Goal: Task Accomplishment & Management: Complete application form

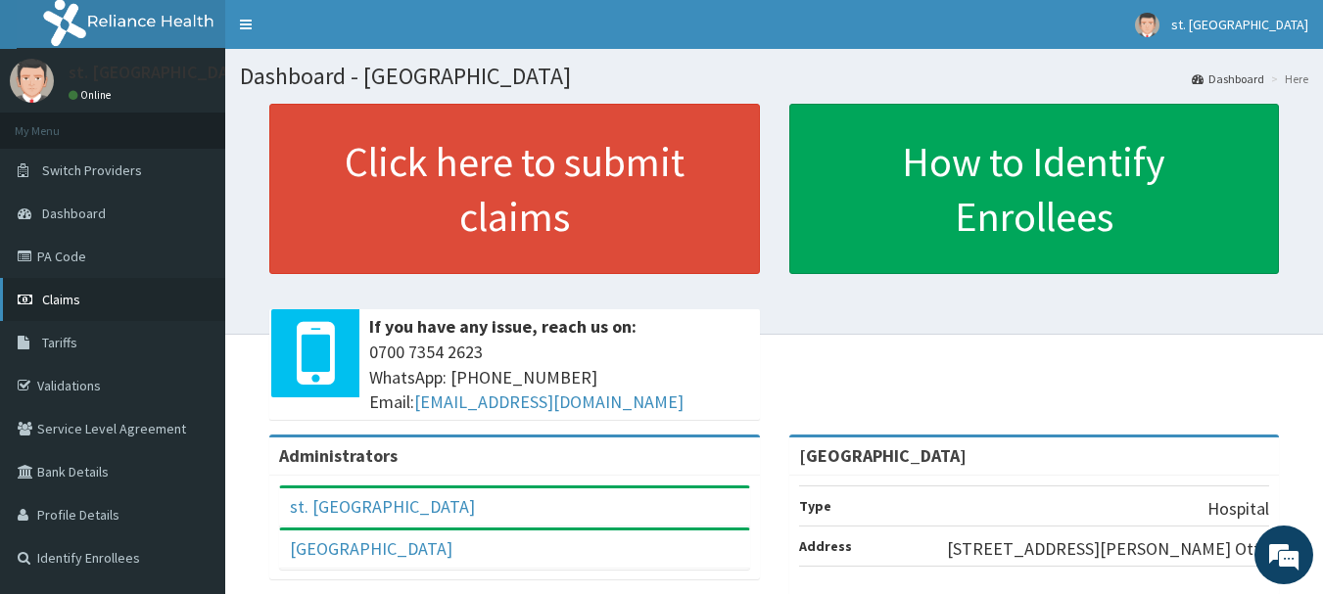
click at [66, 306] on span "Claims" at bounding box center [61, 300] width 38 height 18
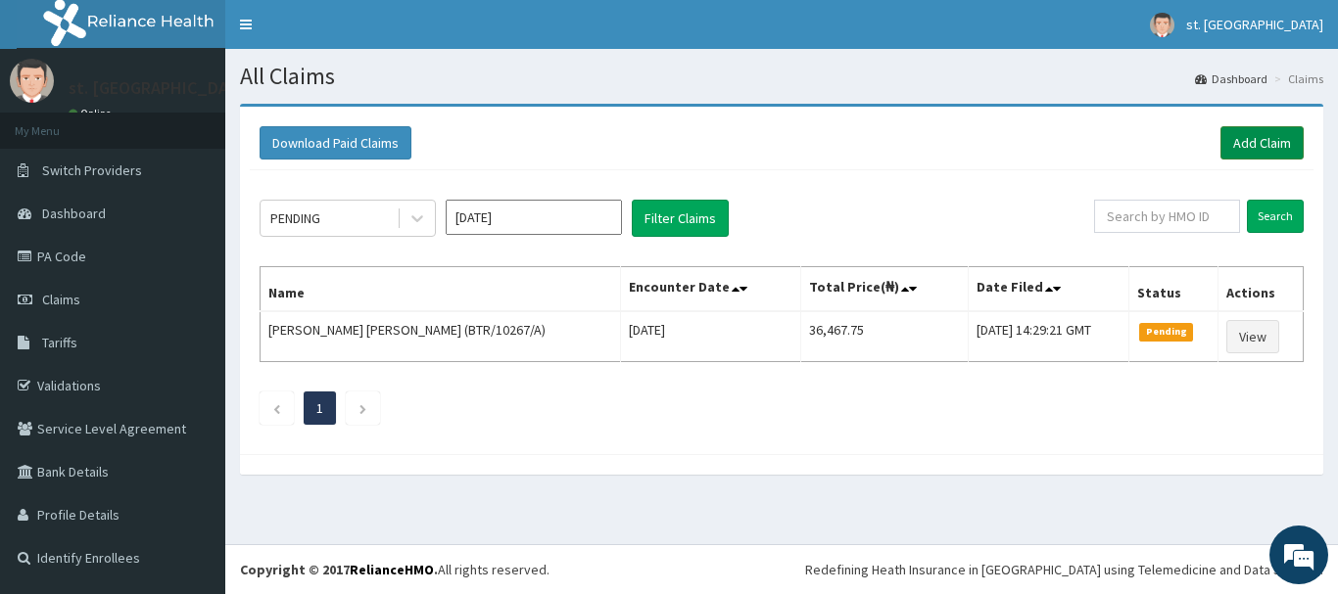
click at [1268, 144] on link "Add Claim" at bounding box center [1261, 142] width 83 height 33
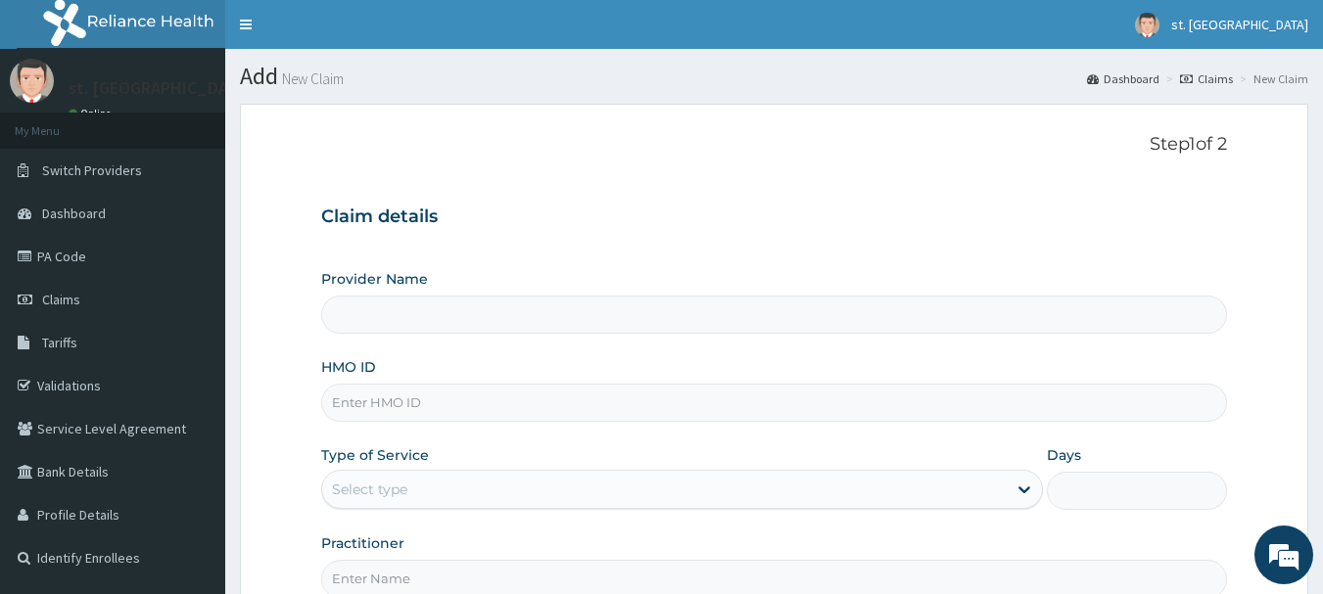
click at [563, 397] on input "HMO ID" at bounding box center [774, 403] width 907 height 38
type input "[GEOGRAPHIC_DATA]"
paste input "ICH/10046/C"
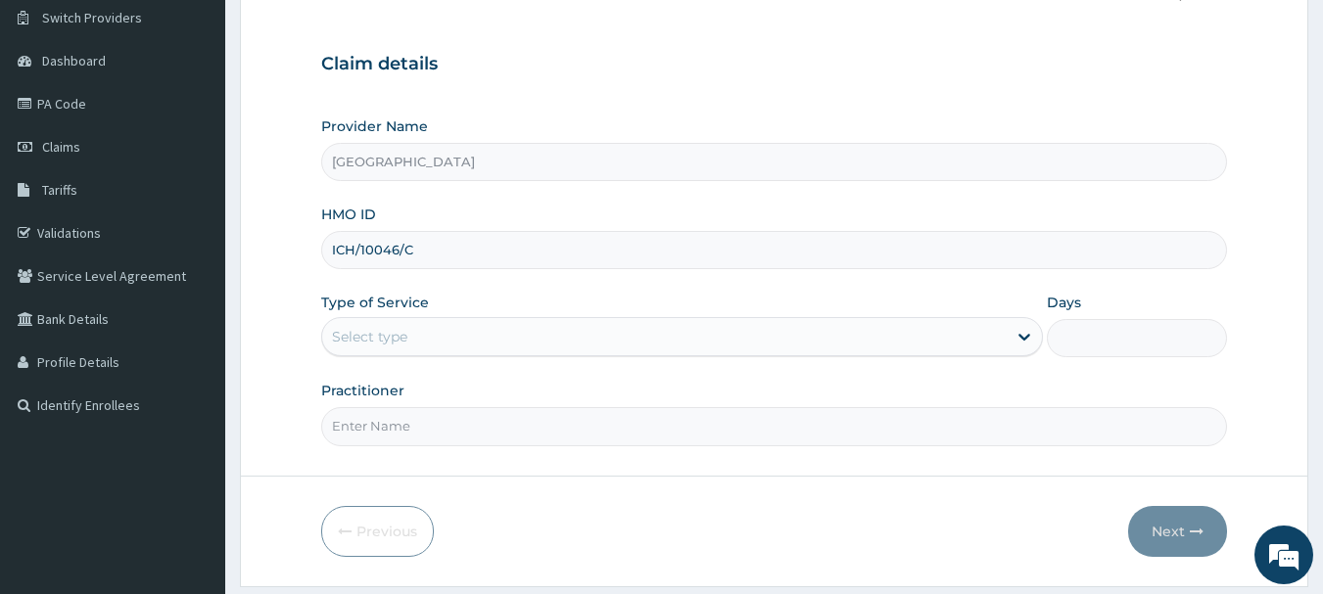
scroll to position [211, 0]
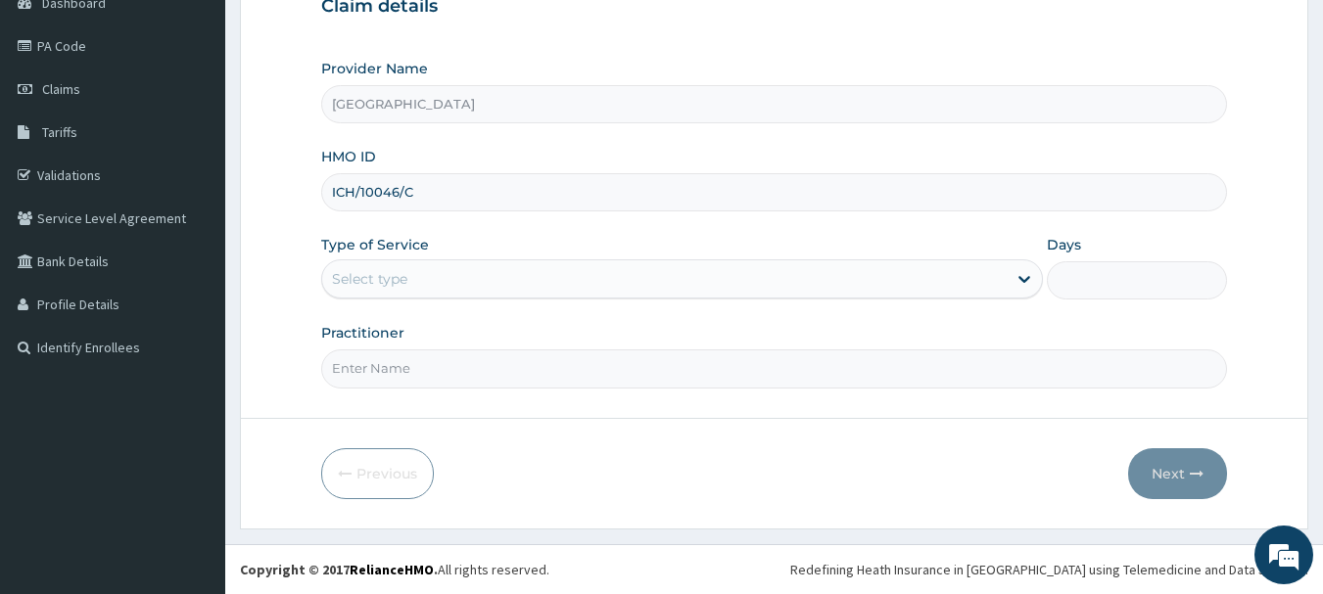
type input "ICH/10046/C"
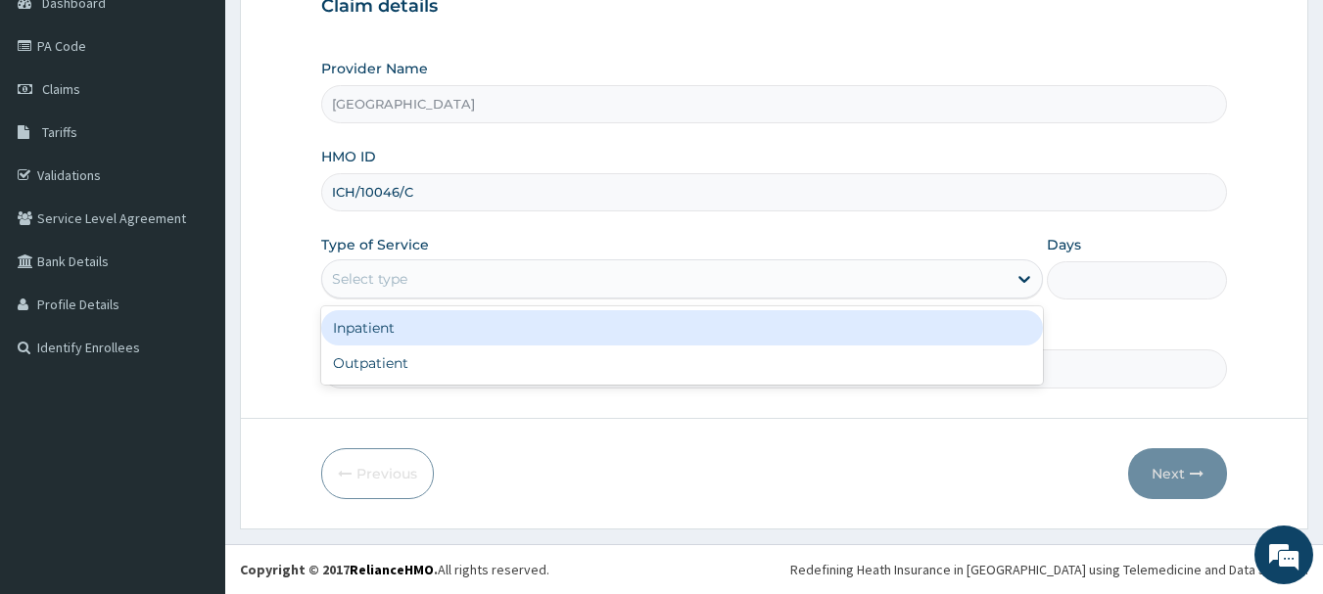
click at [652, 276] on div "Select type" at bounding box center [664, 278] width 684 height 31
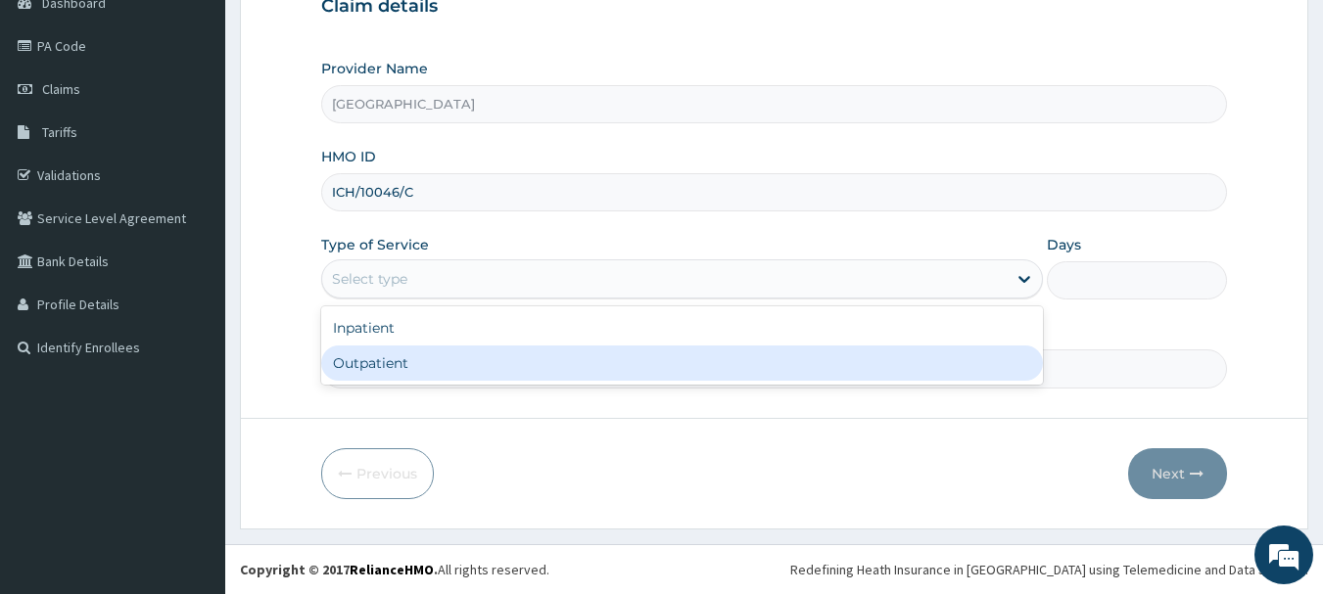
click at [410, 376] on div "Outpatient" at bounding box center [682, 363] width 722 height 35
type input "1"
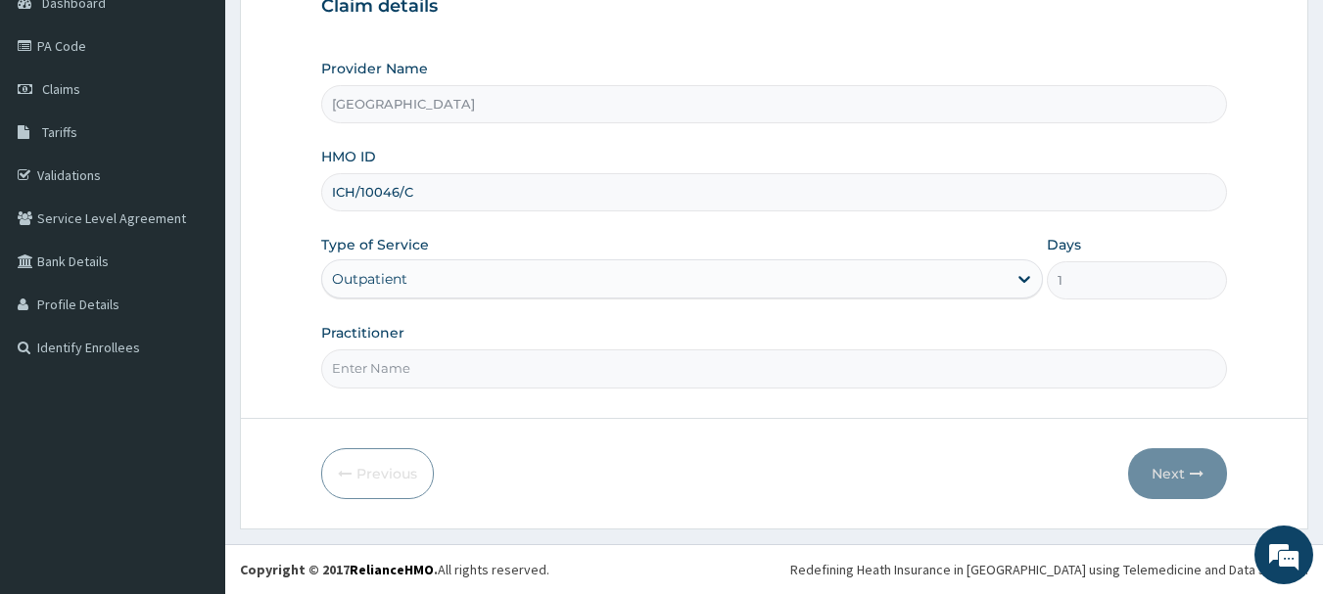
click at [474, 375] on input "Practitioner" at bounding box center [774, 369] width 907 height 38
type input "DR OLUFUNSO"
click at [1161, 475] on button "Next" at bounding box center [1177, 473] width 99 height 51
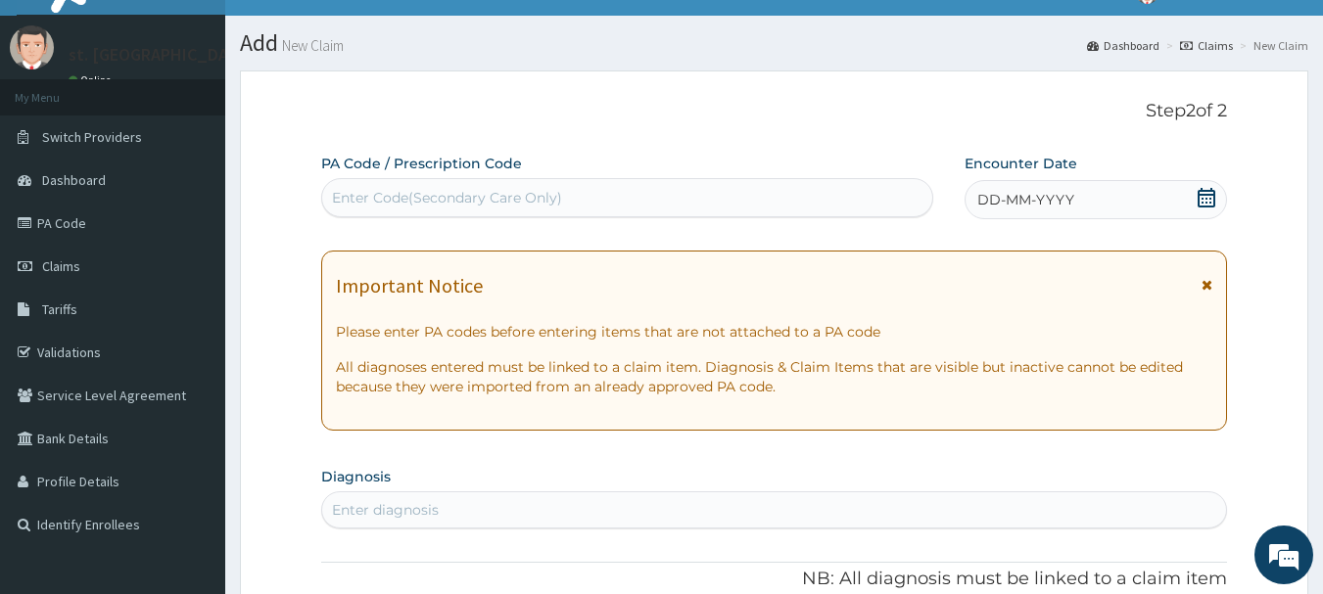
scroll to position [14, 0]
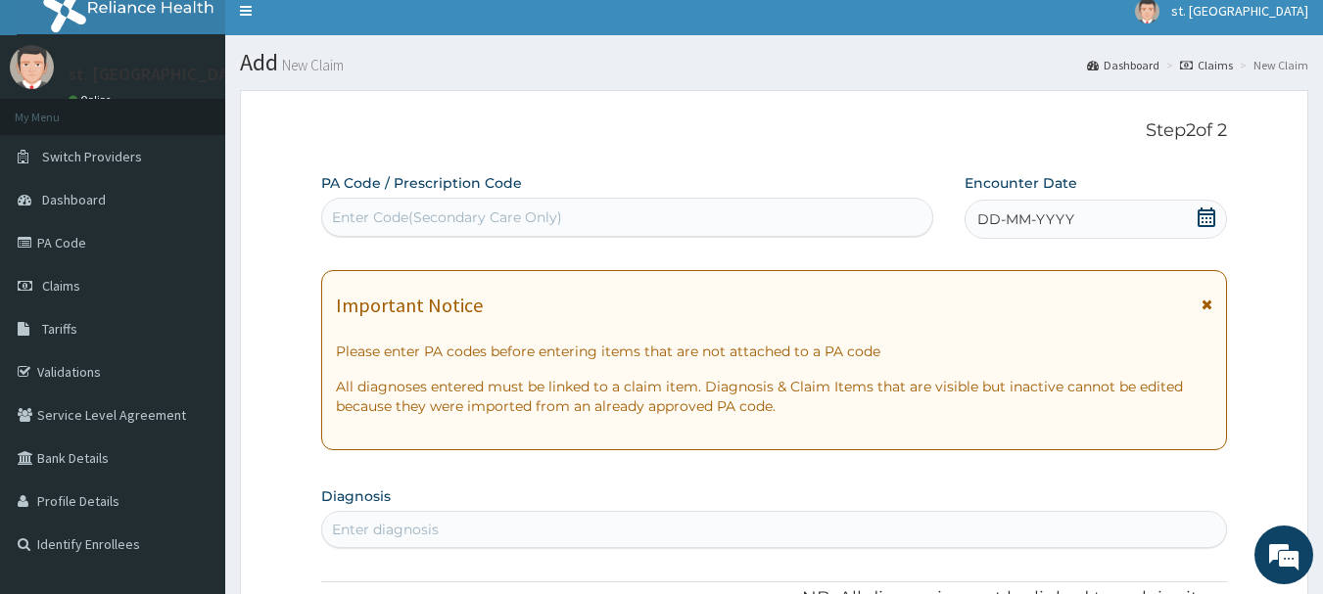
click at [1211, 215] on icon at bounding box center [1207, 218] width 20 height 20
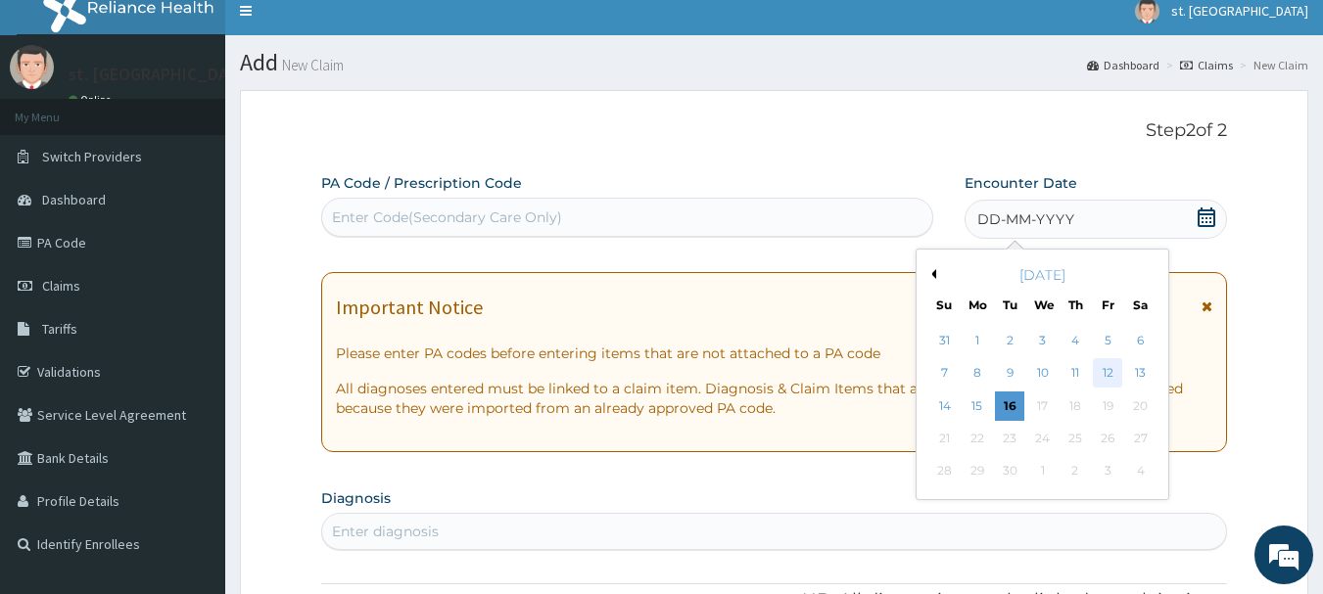
click at [1104, 362] on div "12" at bounding box center [1107, 373] width 29 height 29
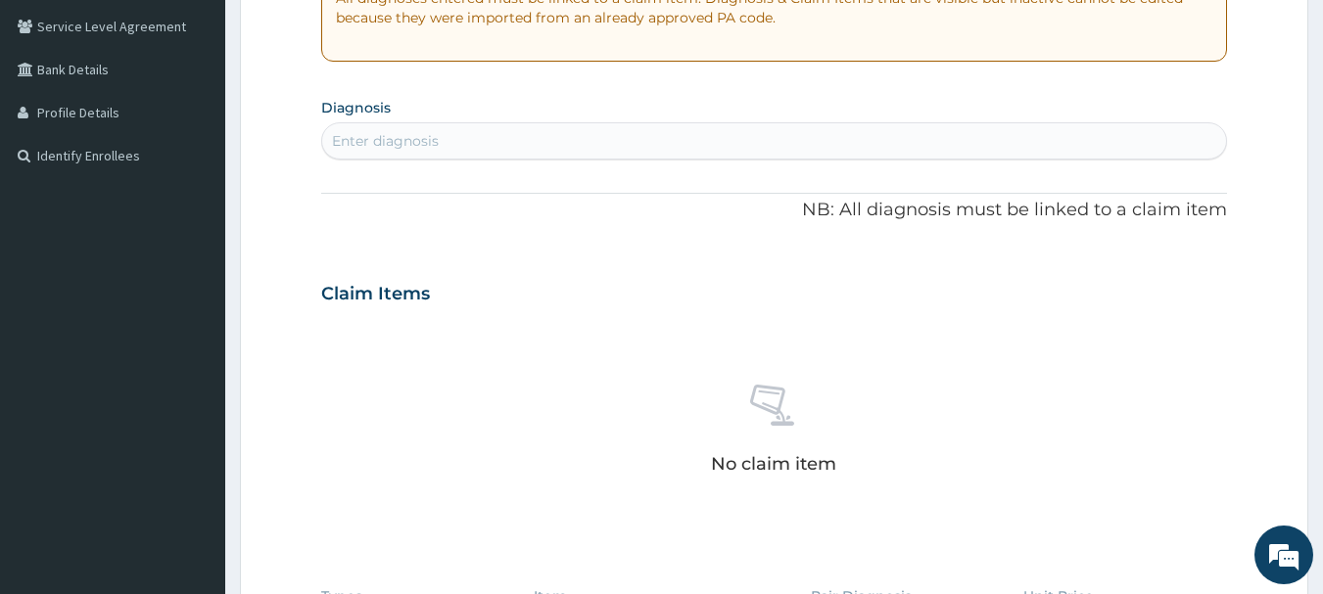
scroll to position [420, 0]
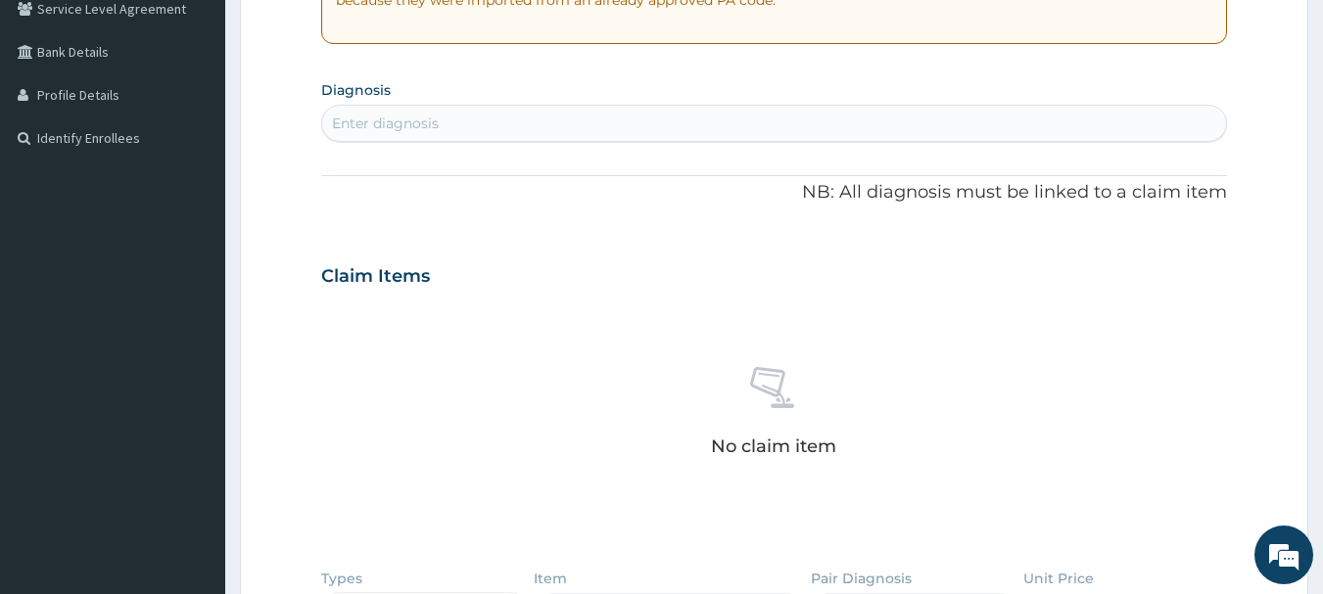
click at [632, 113] on div "Enter diagnosis" at bounding box center [774, 123] width 905 height 31
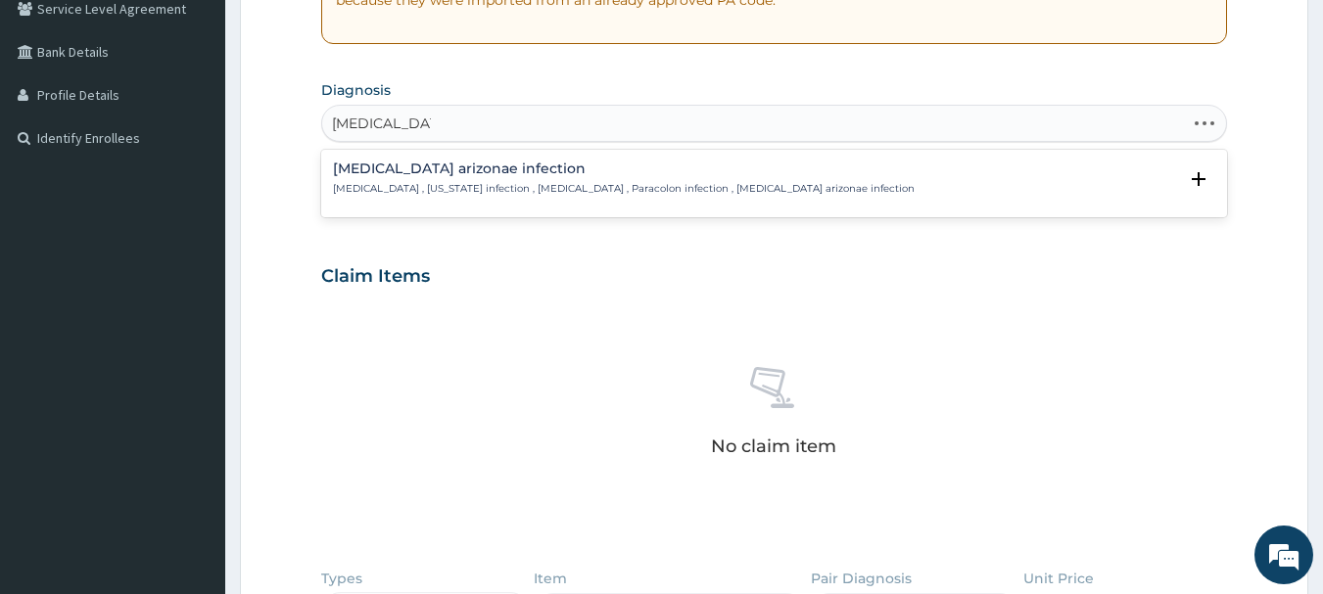
type input "SALMONELL"
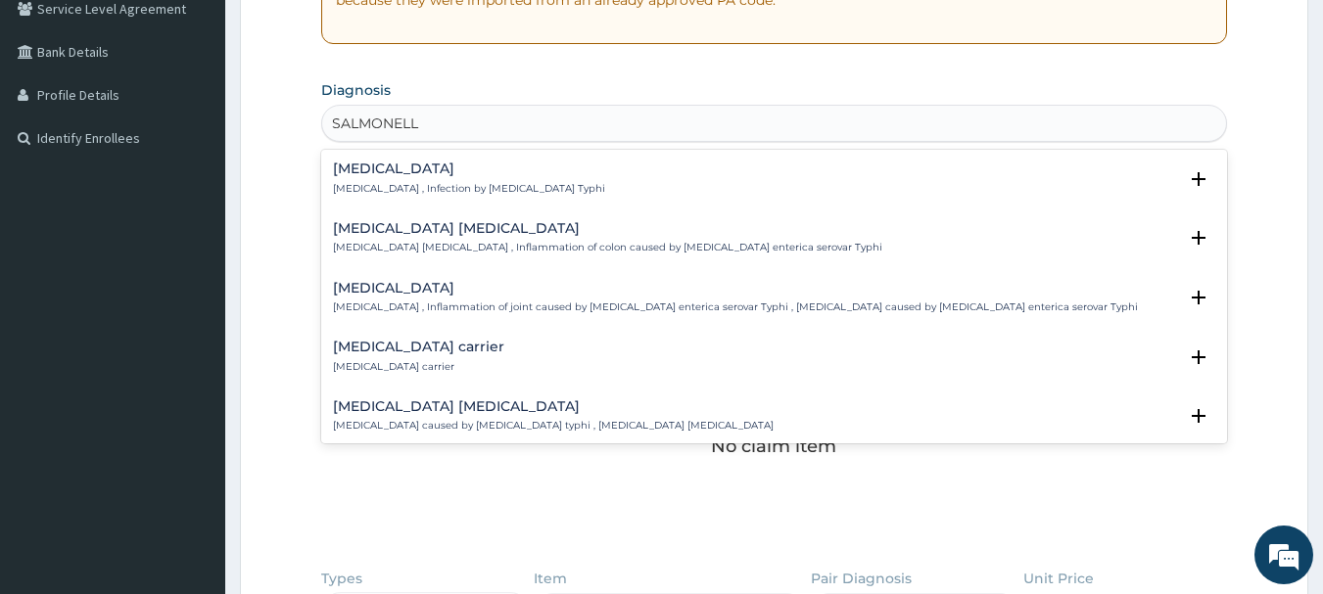
click at [429, 182] on p "Typhoid fever , Infection by Salmonella Typhi" at bounding box center [469, 189] width 272 height 14
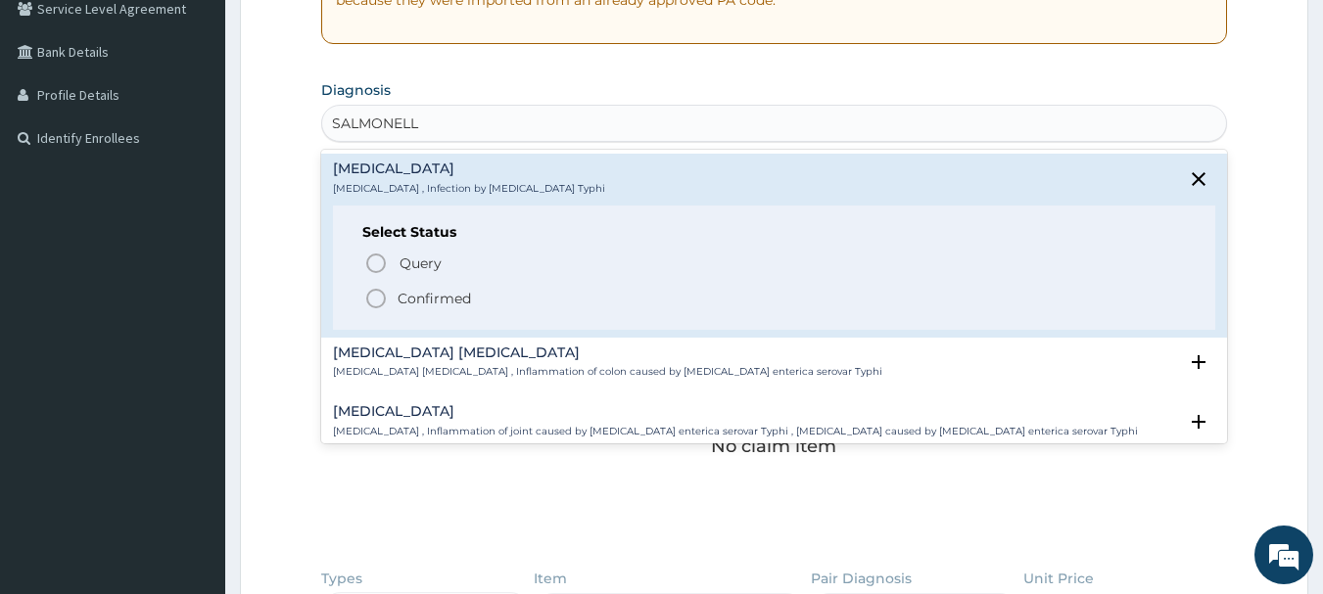
click at [380, 300] on icon "status option filled" at bounding box center [375, 298] width 23 height 23
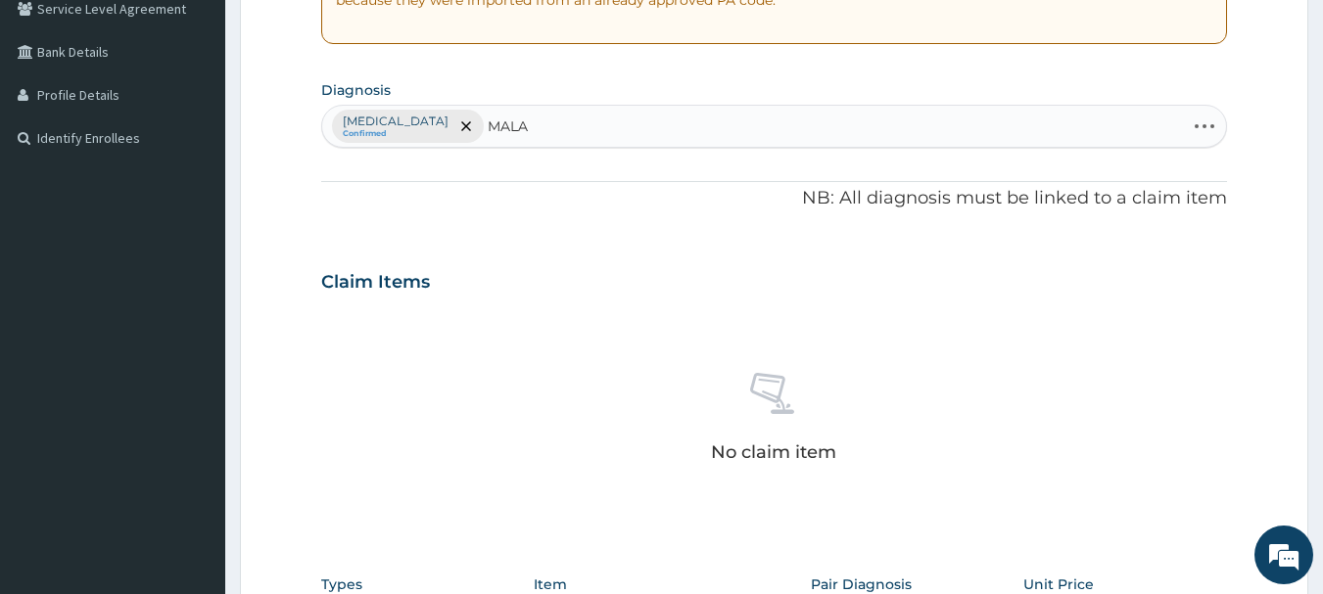
type input "MALAR"
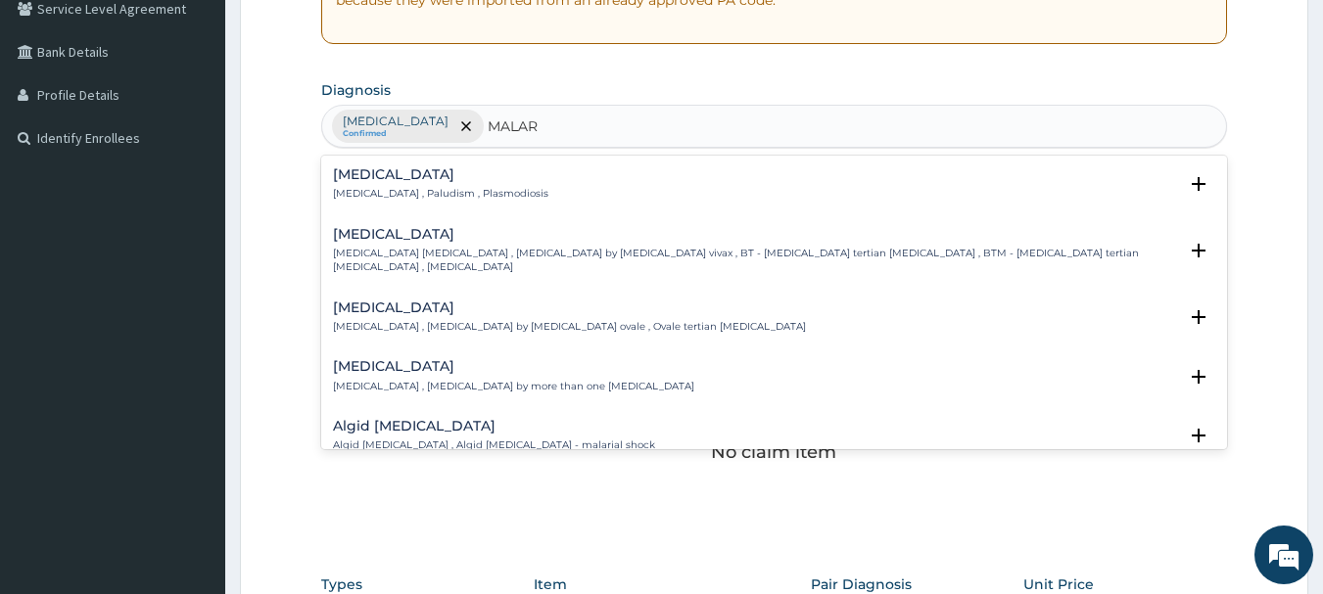
click at [398, 195] on p "Malaria , Paludism , Plasmodiosis" at bounding box center [440, 194] width 215 height 14
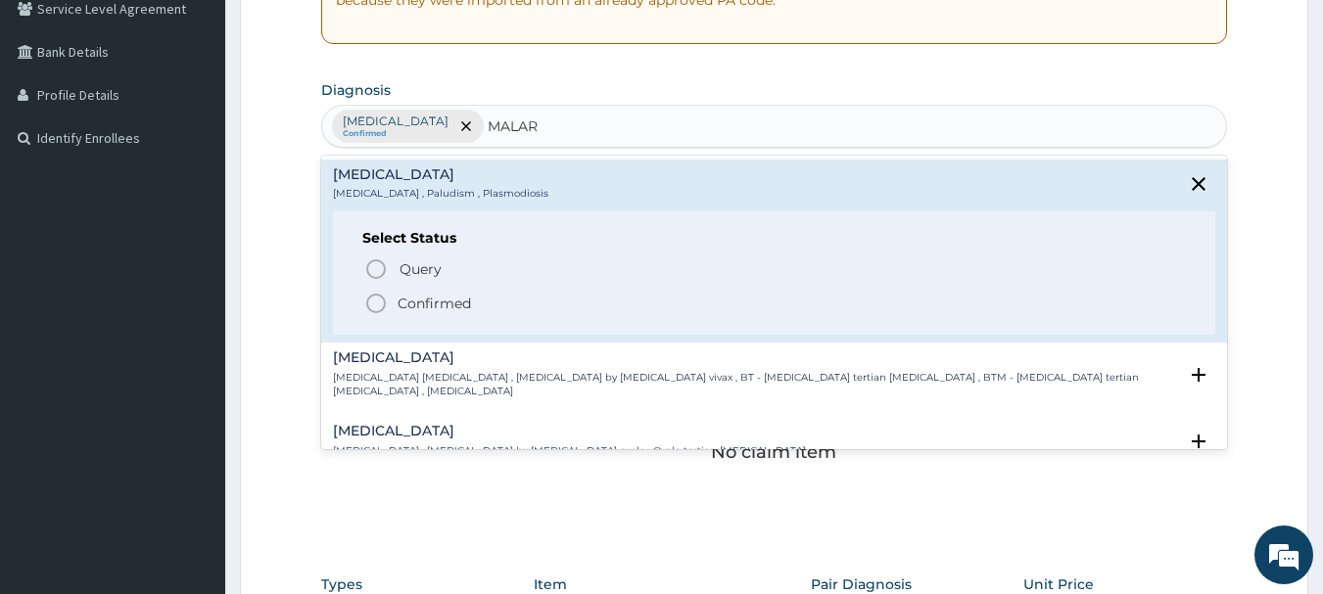
click at [372, 310] on icon "status option filled" at bounding box center [375, 303] width 23 height 23
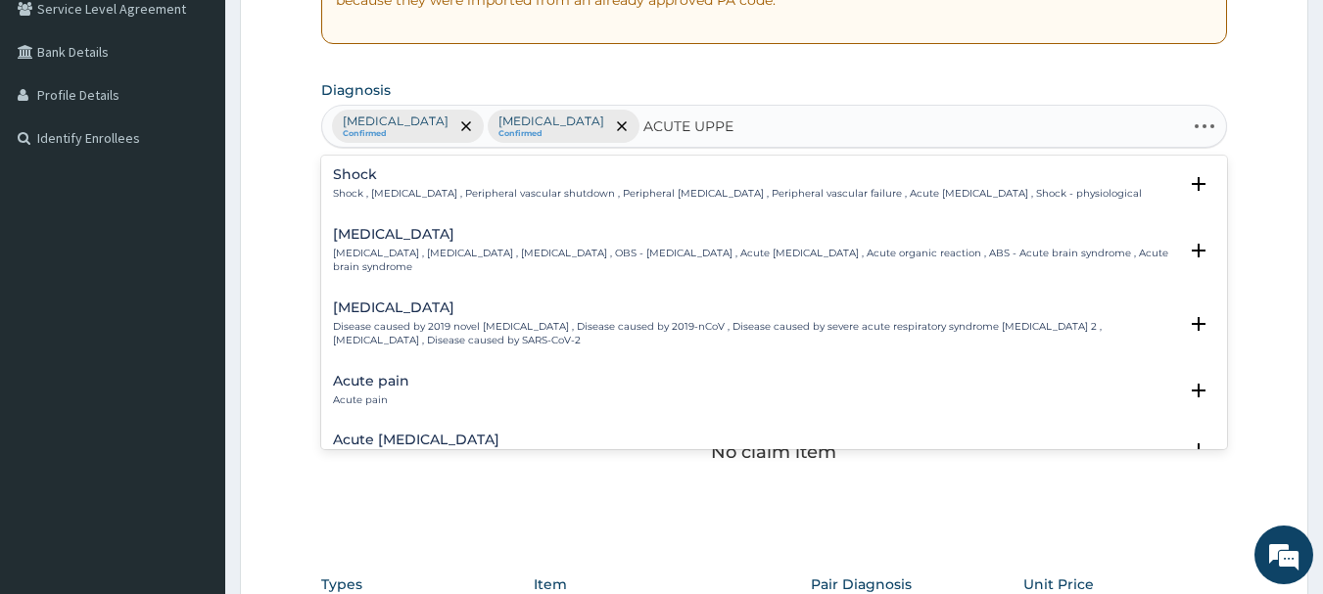
type input "ACUTE UPPER"
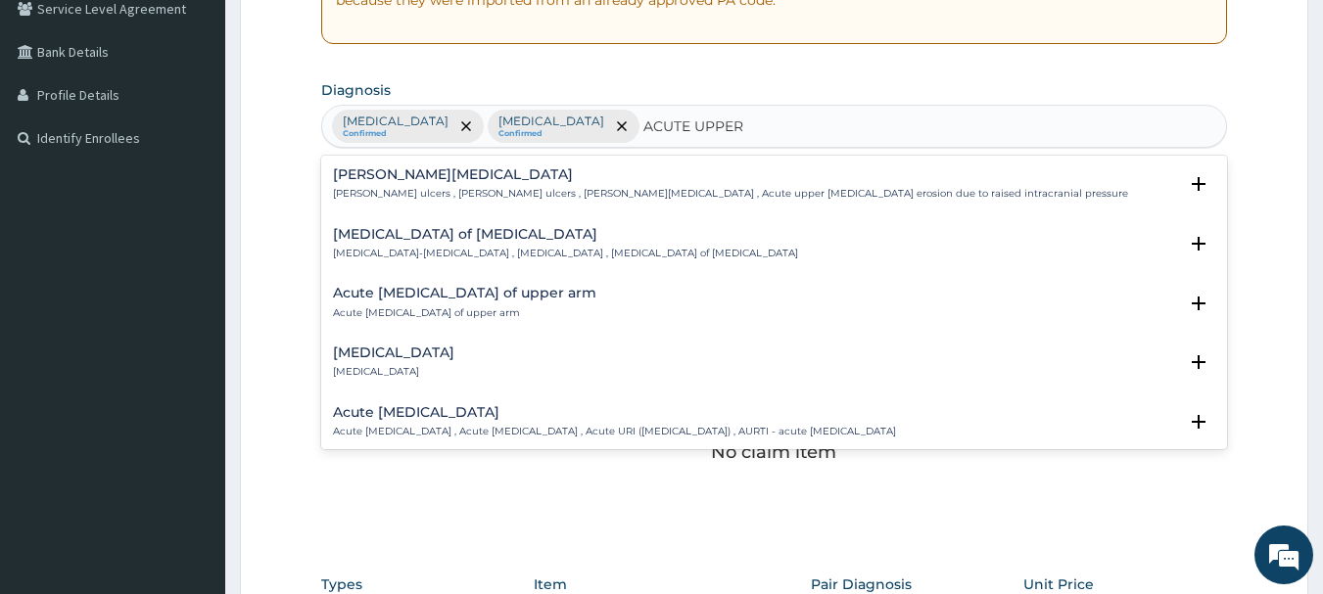
click at [380, 435] on p "Acute upper respiratory infection , Acute upper respiratory tract infection , A…" at bounding box center [614, 432] width 563 height 14
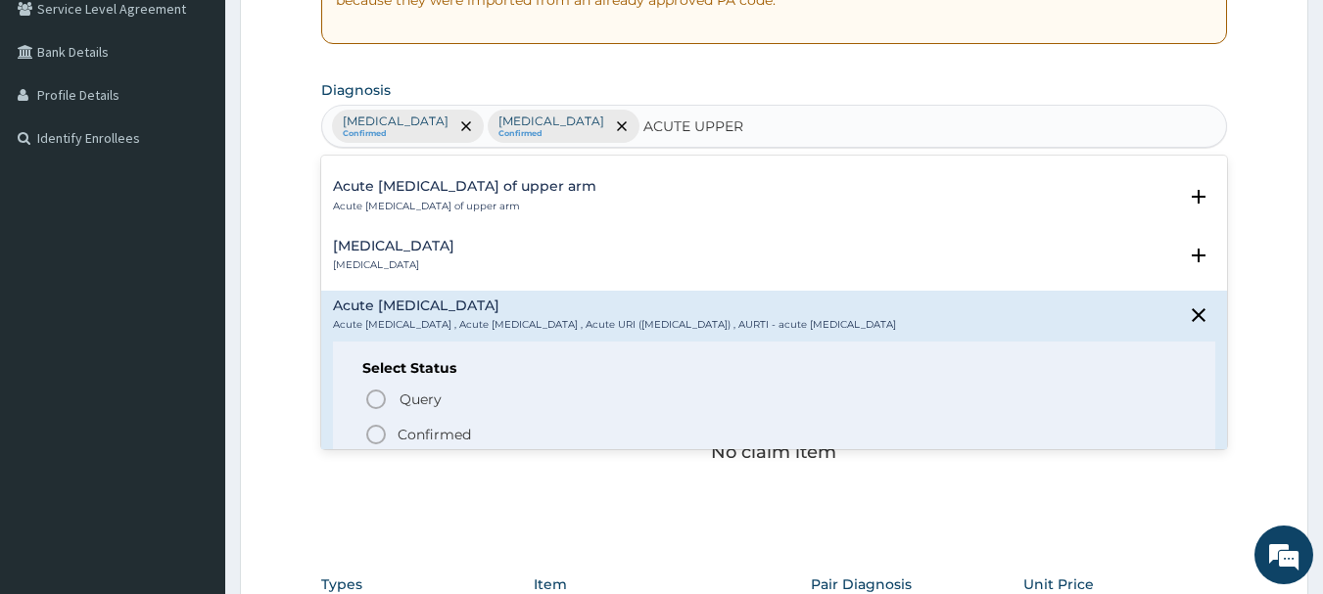
scroll to position [207, 0]
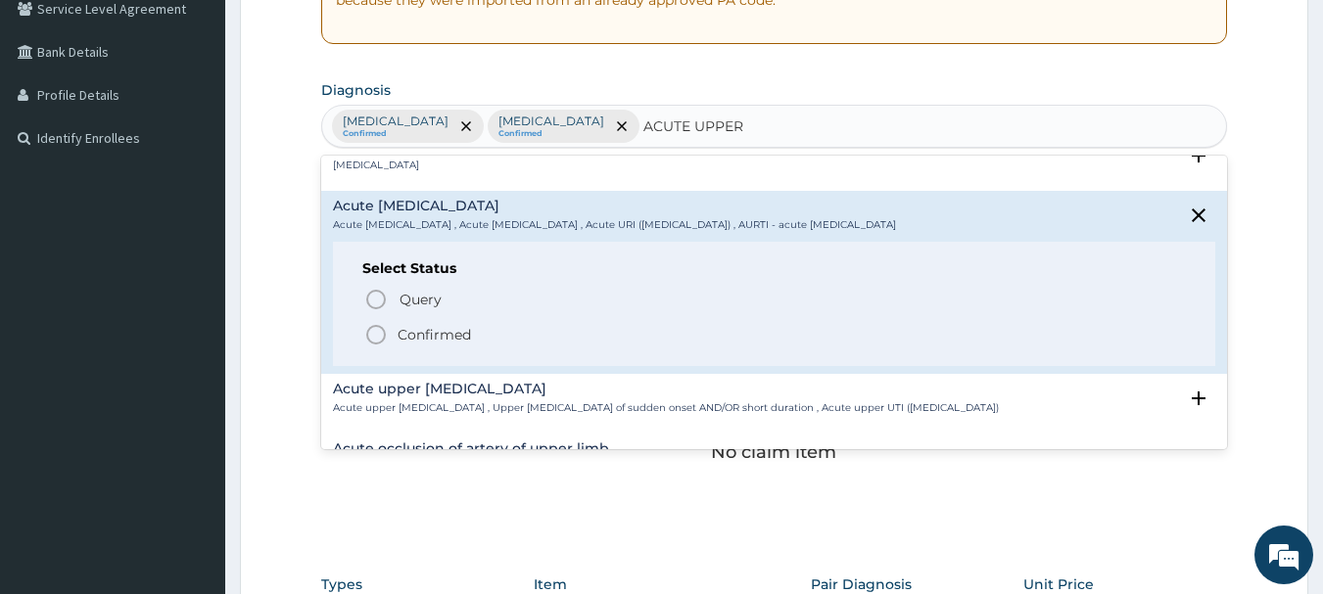
click at [378, 335] on icon "status option filled" at bounding box center [375, 334] width 23 height 23
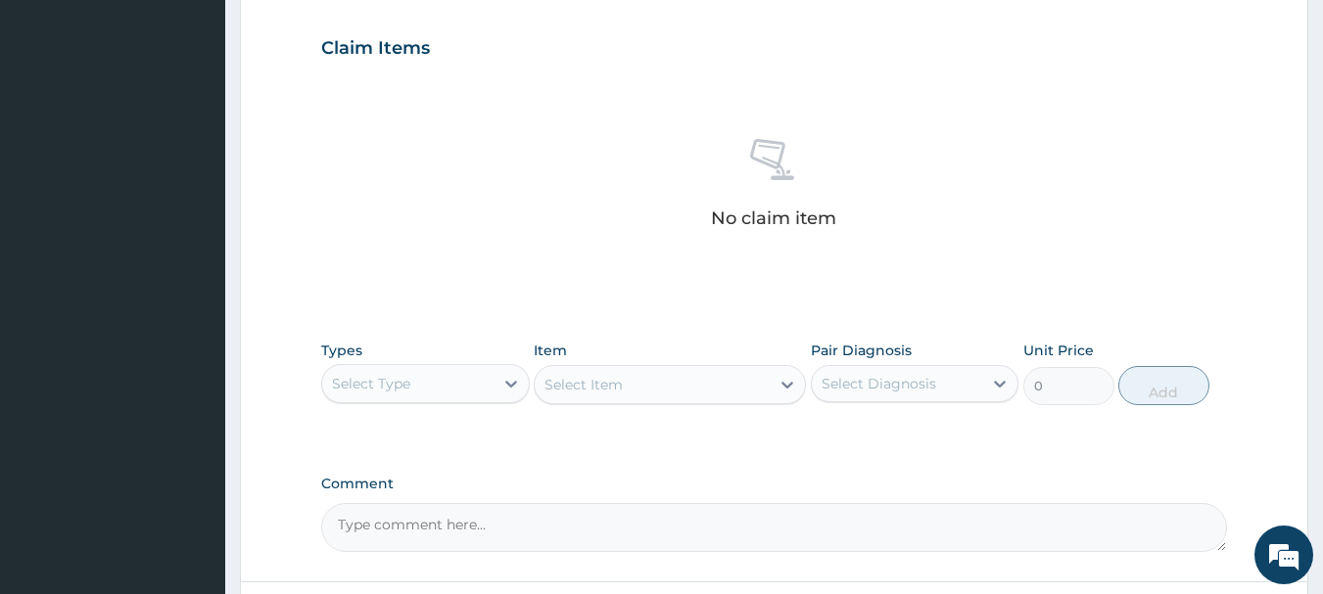
scroll to position [790, 0]
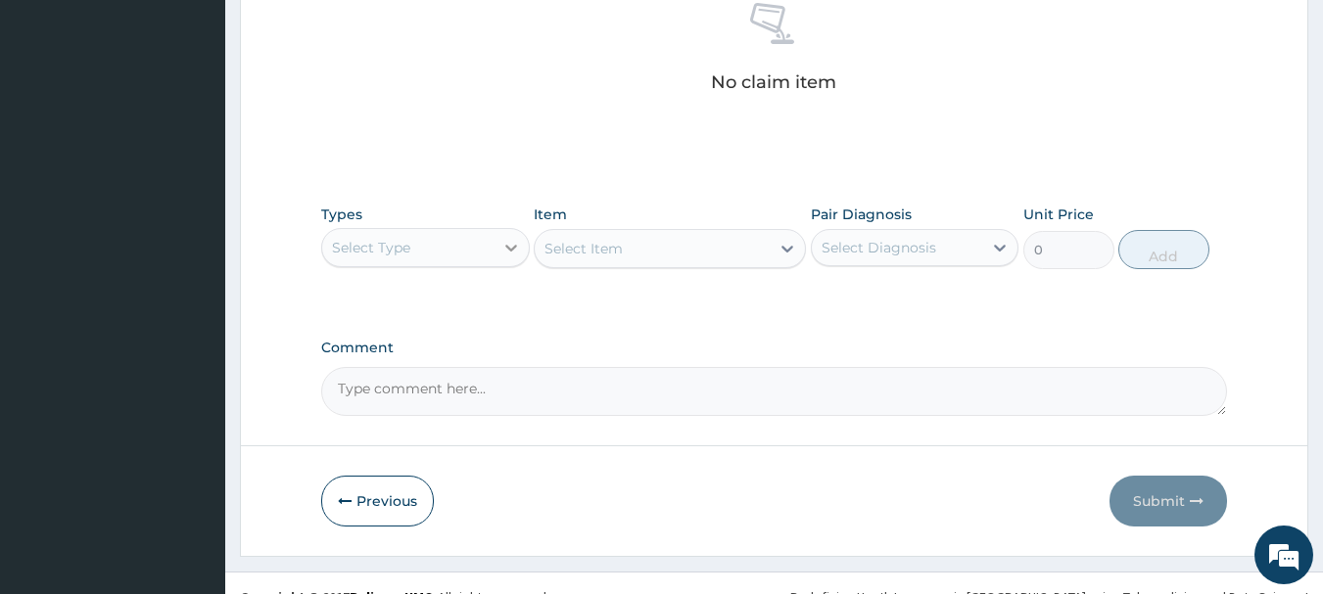
click at [508, 253] on icon at bounding box center [511, 248] width 20 height 20
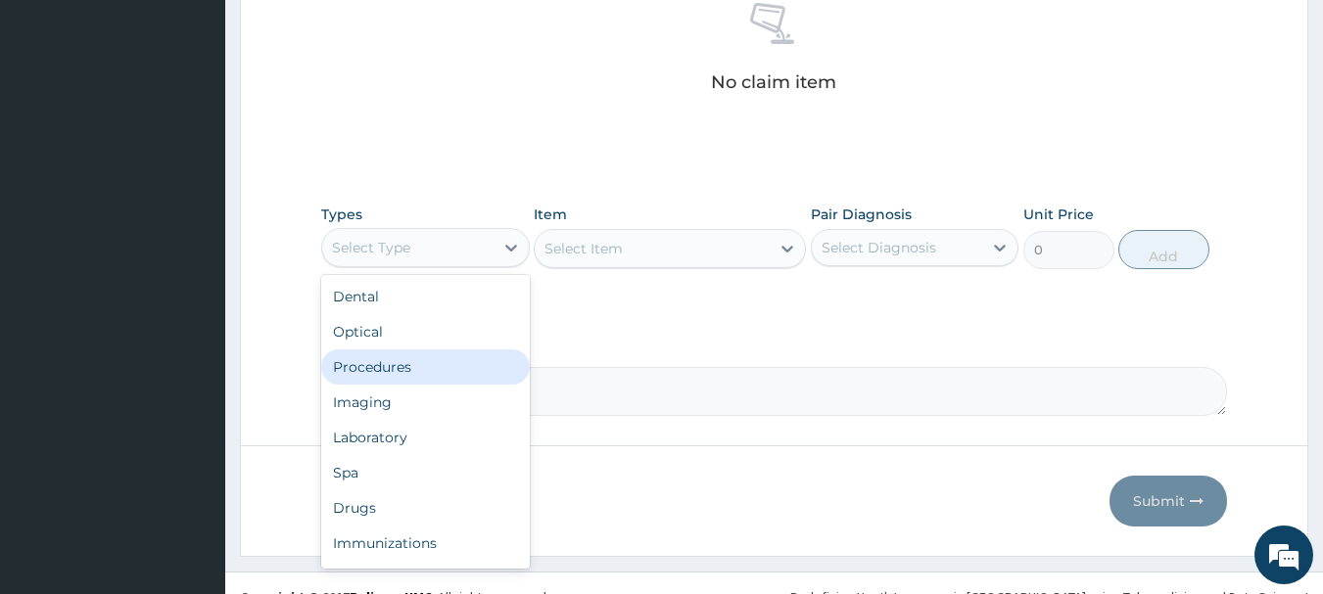
click at [409, 379] on div "Procedures" at bounding box center [425, 367] width 209 height 35
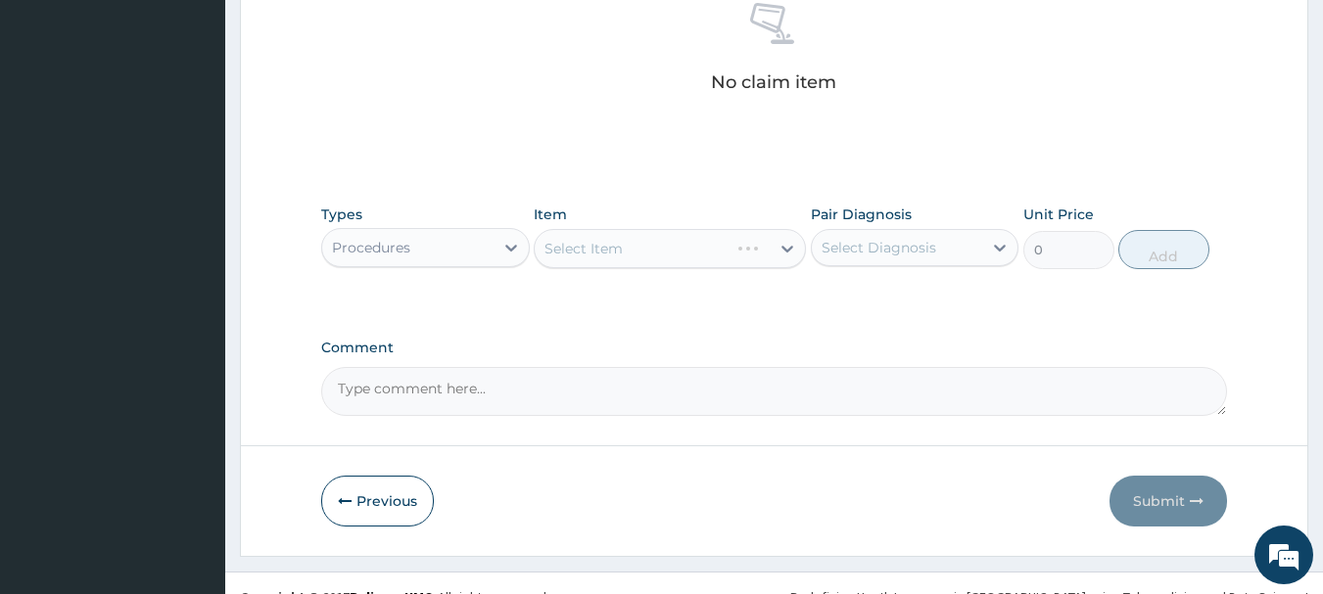
click at [770, 251] on div "Select Item" at bounding box center [670, 248] width 272 height 39
click at [785, 244] on div "Select Item" at bounding box center [670, 248] width 272 height 39
click at [762, 256] on div "Select Item" at bounding box center [670, 248] width 272 height 39
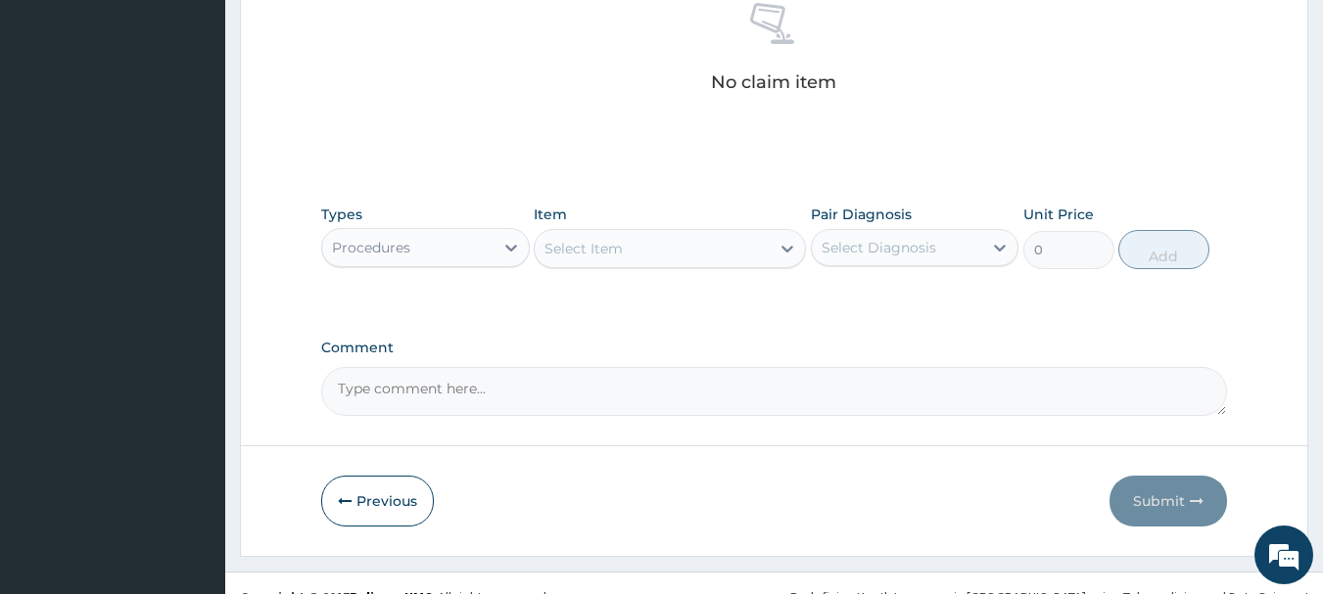
click at [762, 244] on div "Select Item" at bounding box center [652, 248] width 235 height 31
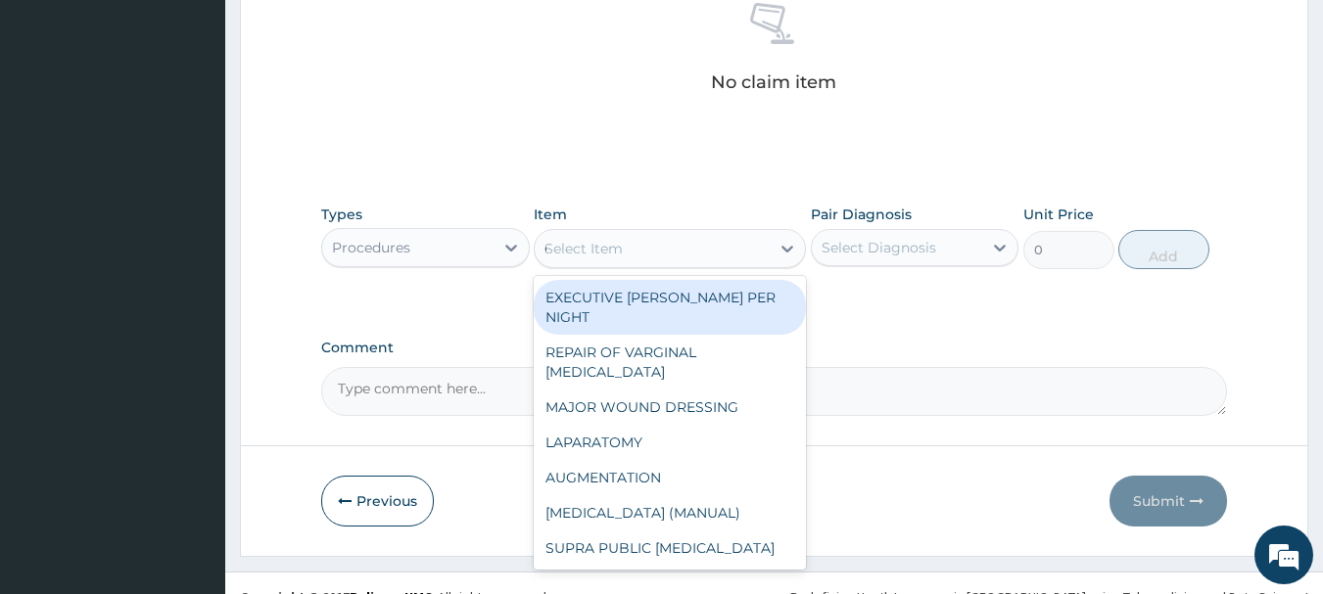
type input "GP"
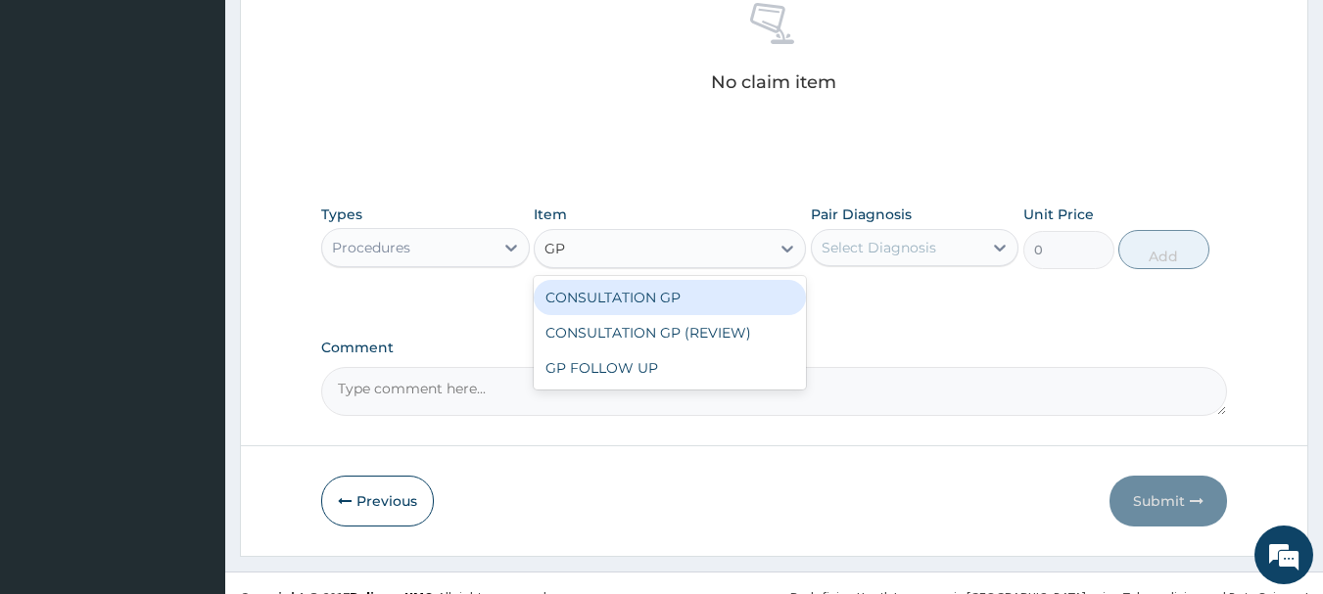
click at [663, 298] on div "CONSULTATION GP" at bounding box center [670, 297] width 272 height 35
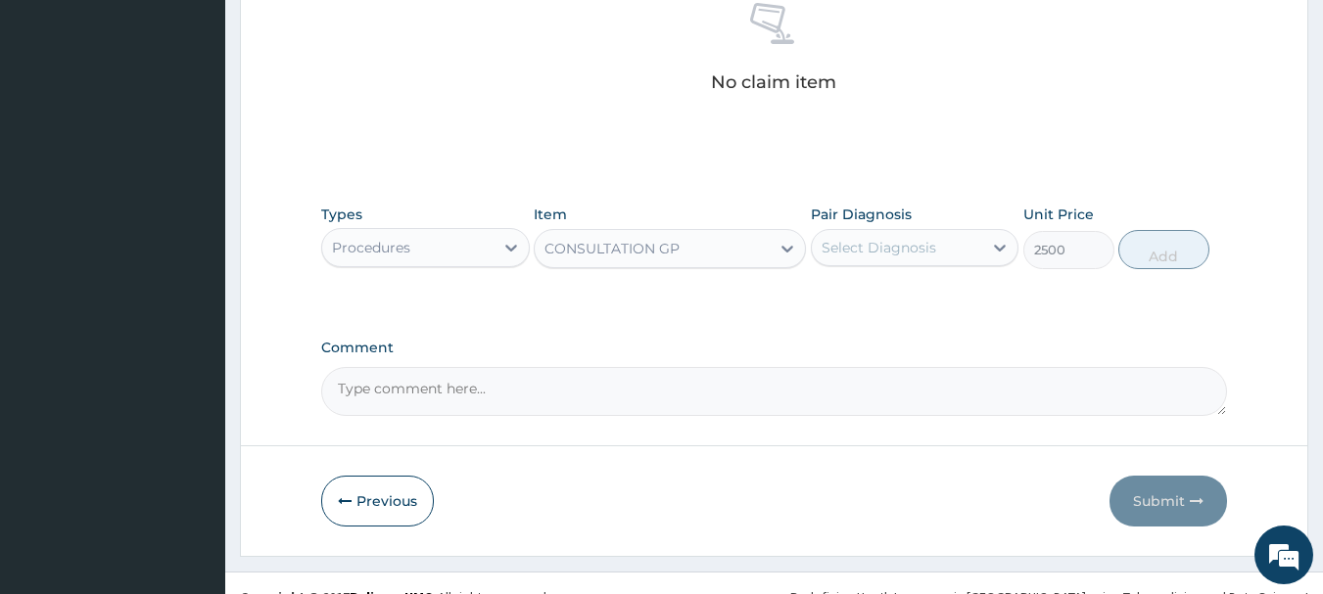
type input "2500"
click at [967, 251] on div "Select Diagnosis" at bounding box center [897, 247] width 171 height 31
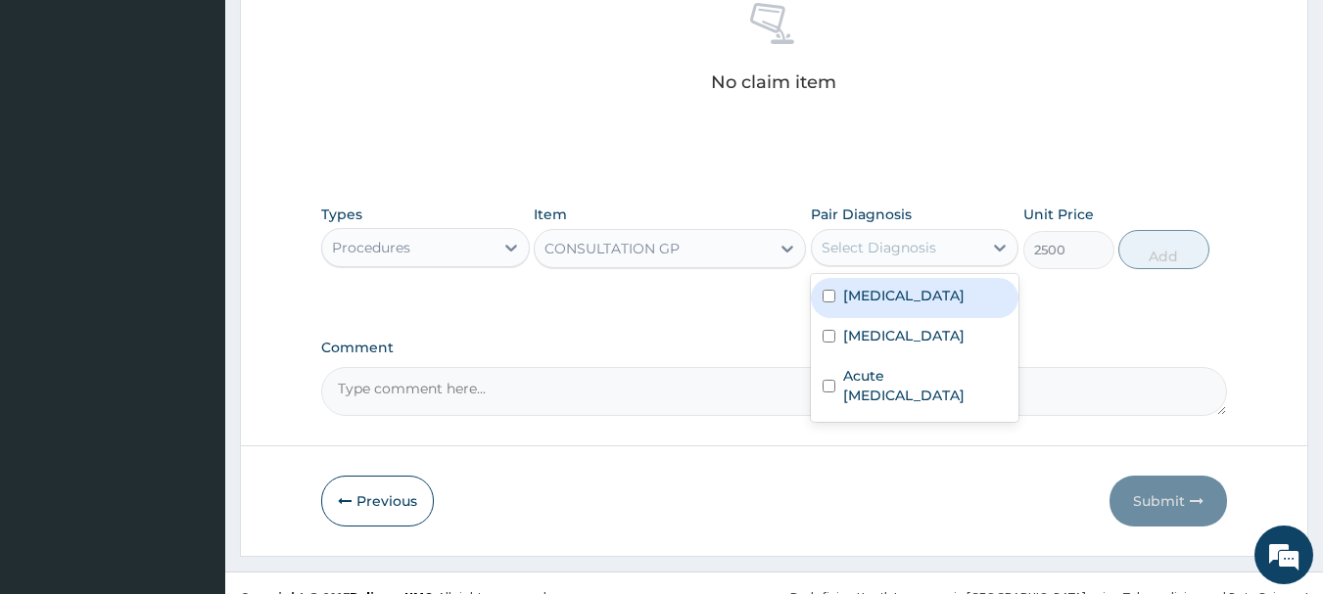
click at [904, 289] on label "Typhoid fever" at bounding box center [903, 296] width 121 height 20
checkbox input "true"
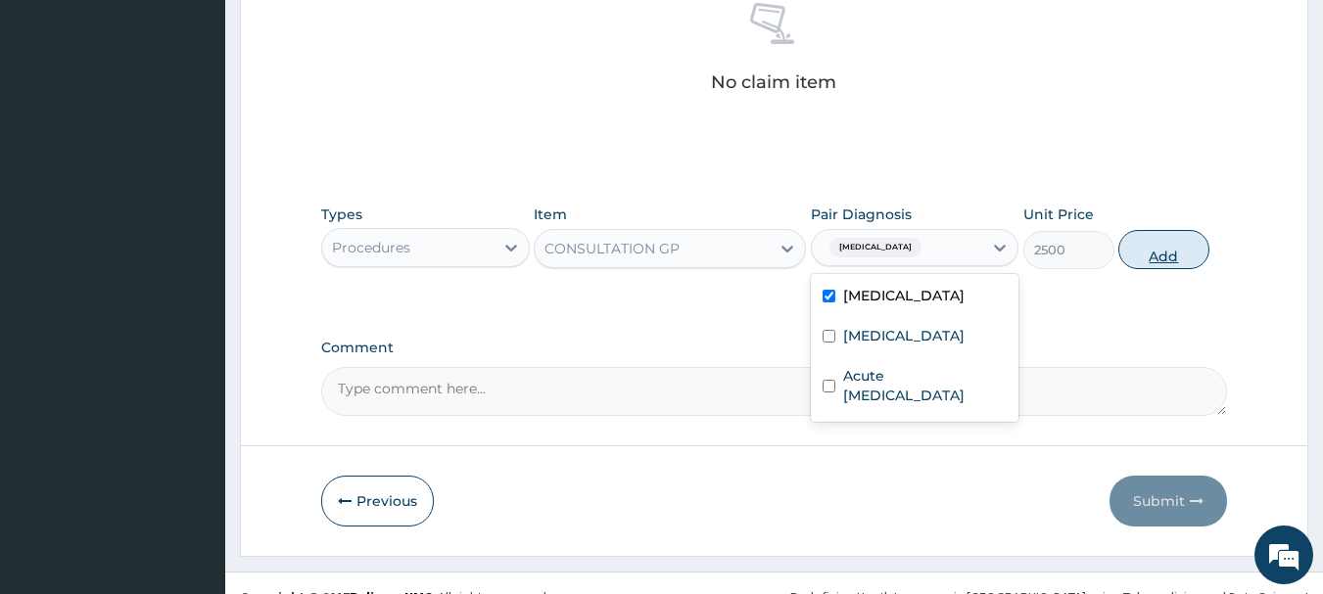
click at [1156, 245] on button "Add" at bounding box center [1163, 249] width 91 height 39
type input "0"
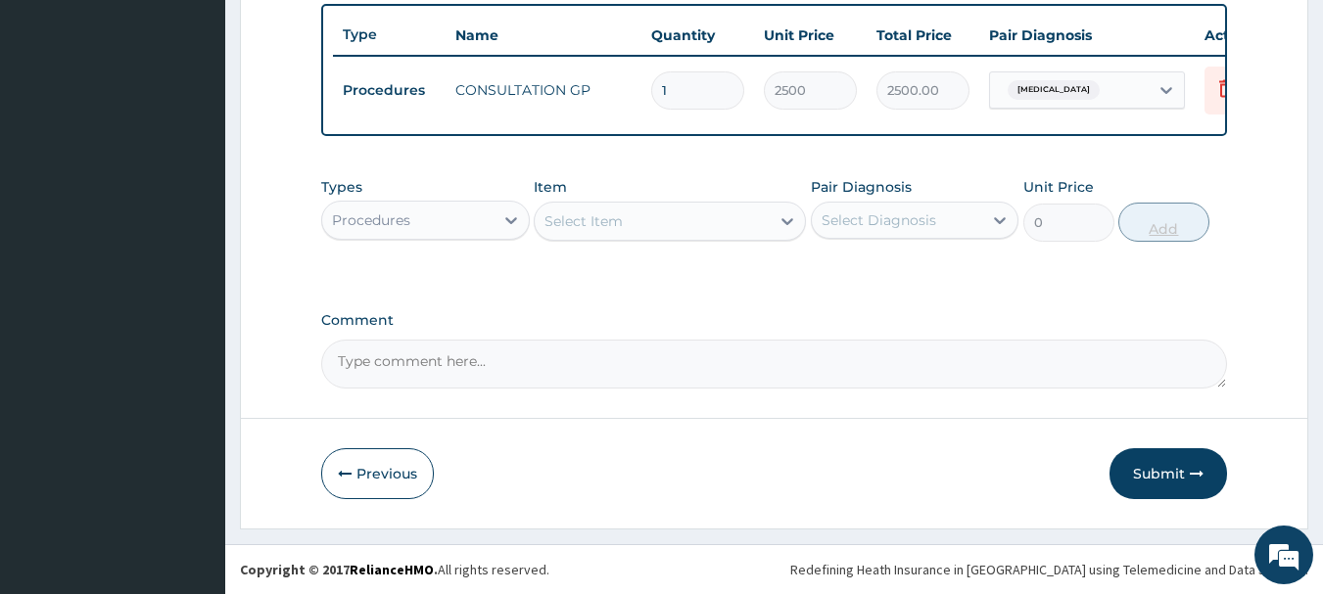
scroll to position [739, 0]
click at [503, 218] on icon at bounding box center [511, 221] width 20 height 20
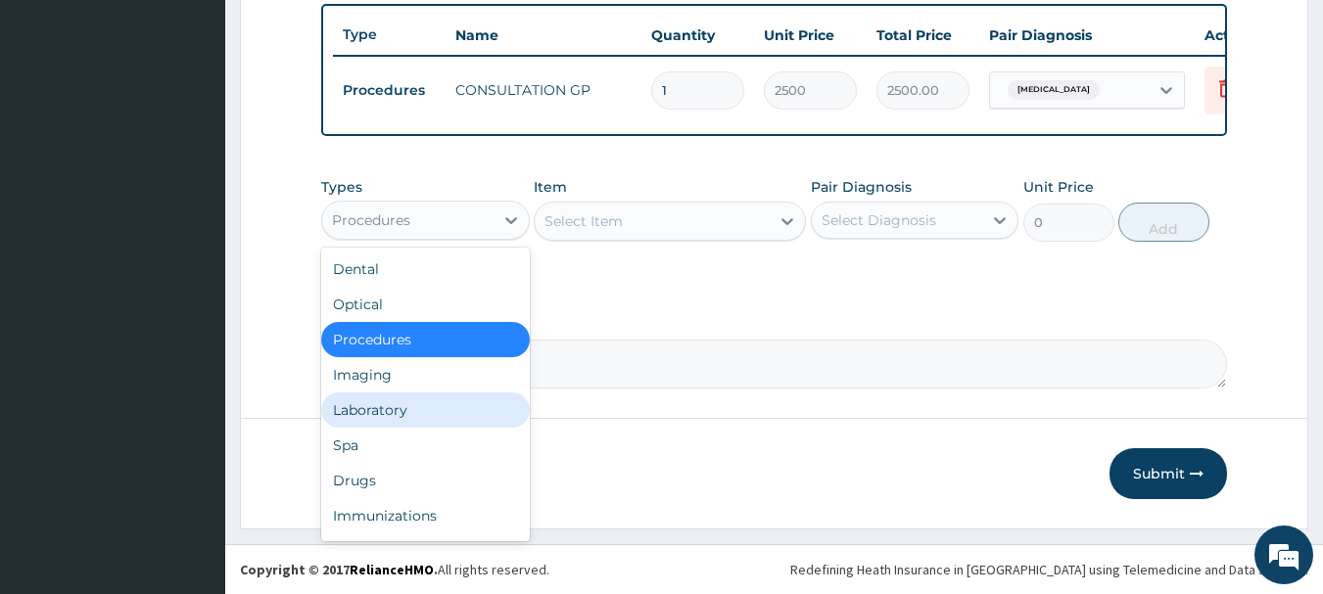
click at [392, 420] on div "Laboratory" at bounding box center [425, 410] width 209 height 35
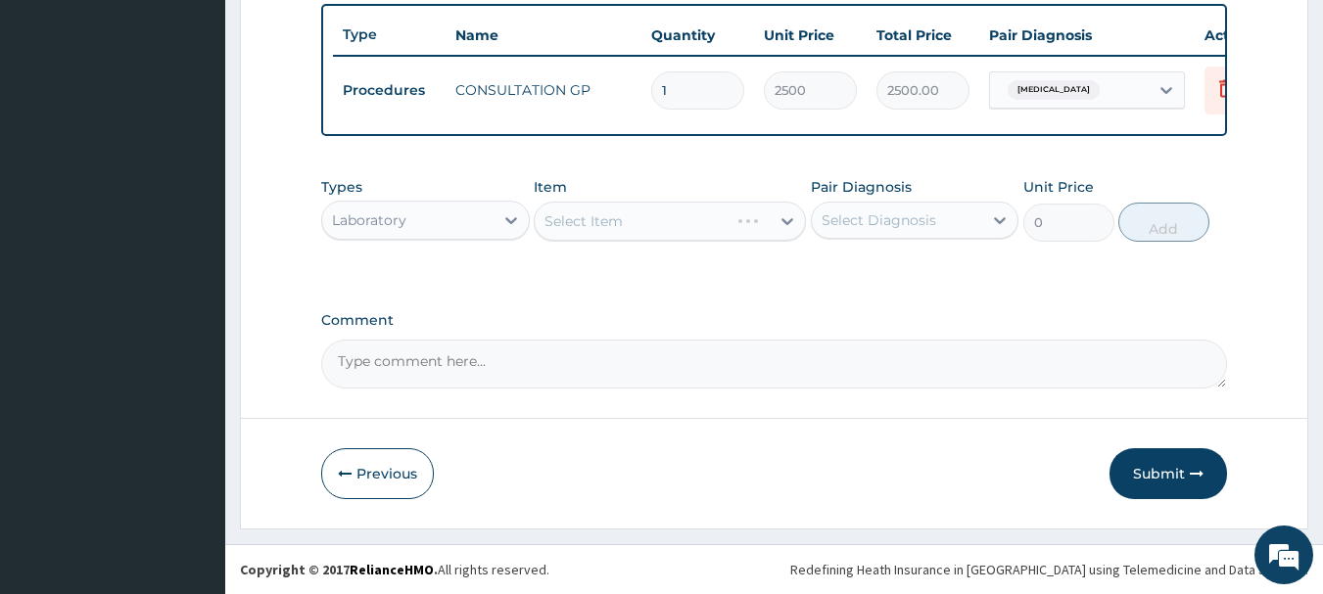
click at [769, 231] on div "Select Item" at bounding box center [670, 221] width 272 height 39
click at [774, 220] on div "Select Item" at bounding box center [670, 221] width 272 height 39
click at [783, 218] on icon at bounding box center [787, 221] width 20 height 20
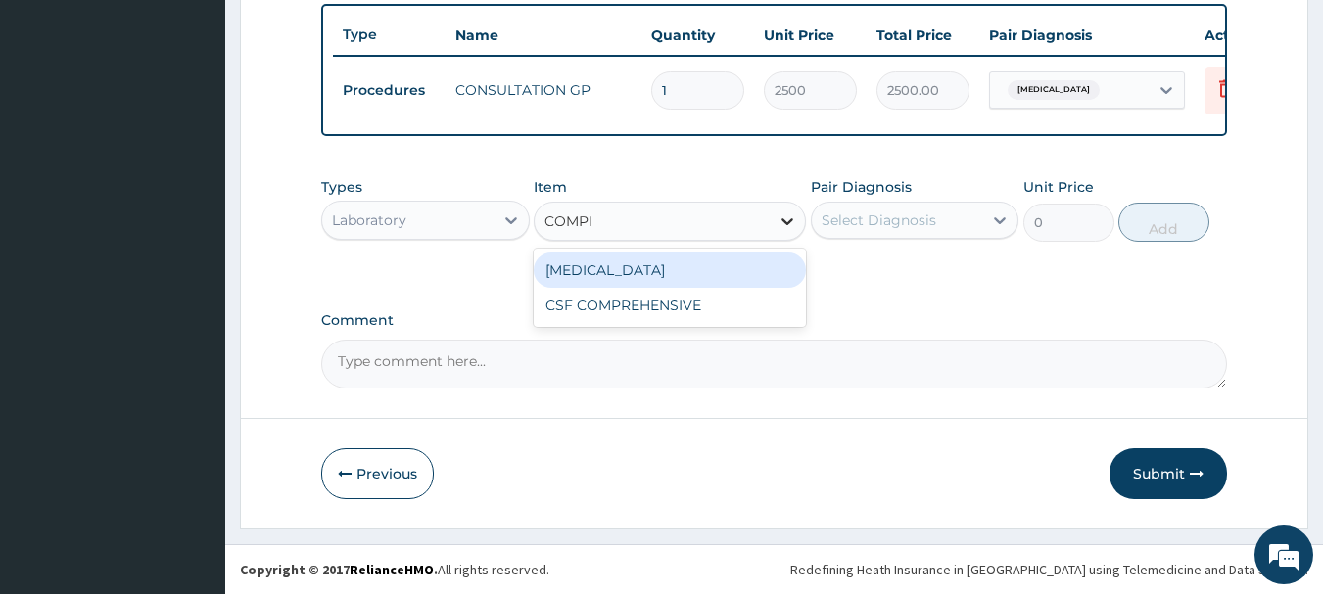
type input "COMPLE"
click at [735, 266] on div "COMPLETE BLOOD COUNT" at bounding box center [670, 270] width 272 height 35
type input "3000"
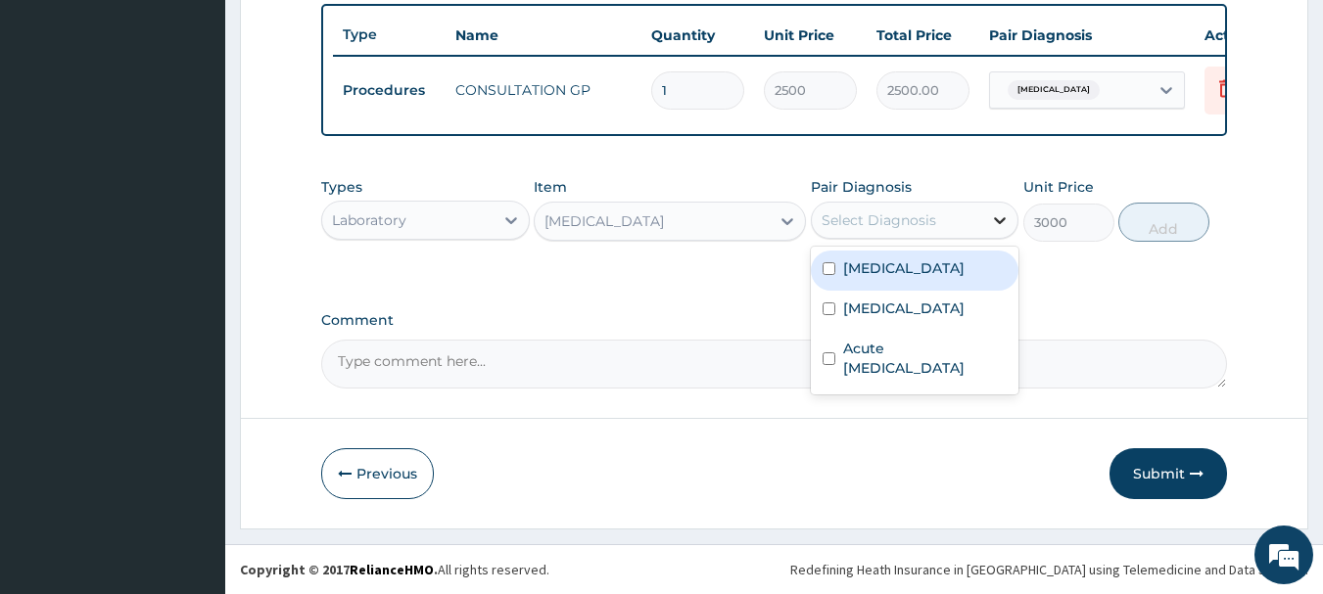
click at [1003, 219] on icon at bounding box center [1001, 220] width 12 height 7
click at [878, 276] on label "Typhoid fever" at bounding box center [903, 268] width 121 height 20
checkbox input "true"
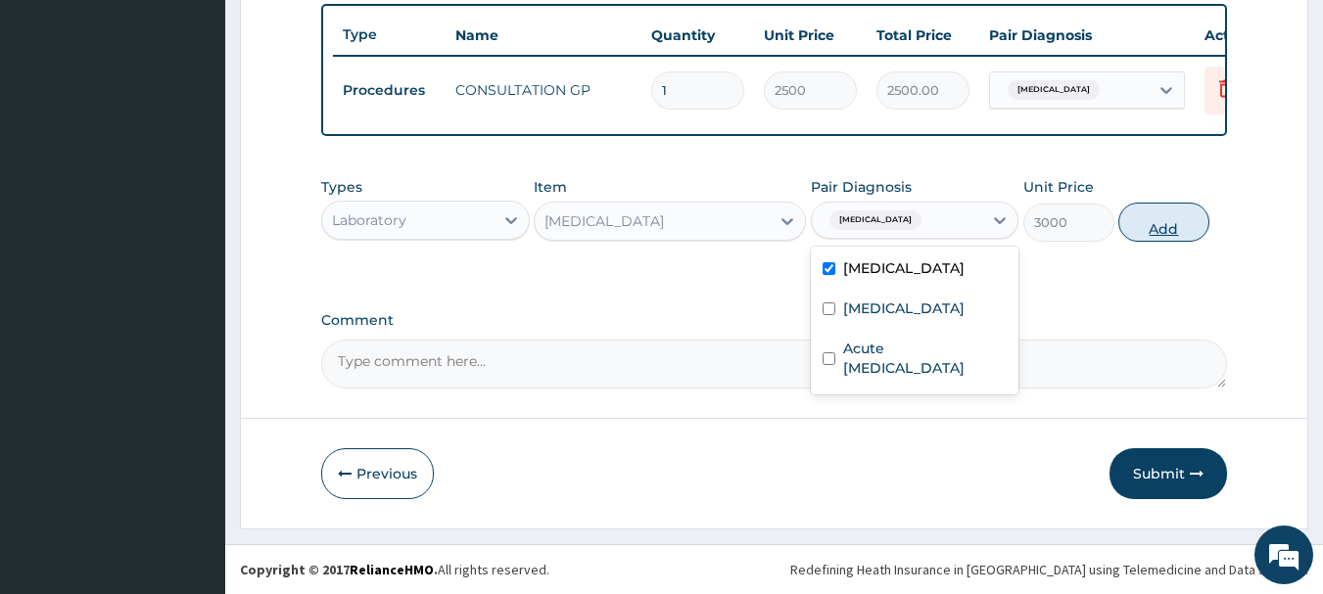
click at [1144, 223] on button "Add" at bounding box center [1163, 222] width 91 height 39
type input "0"
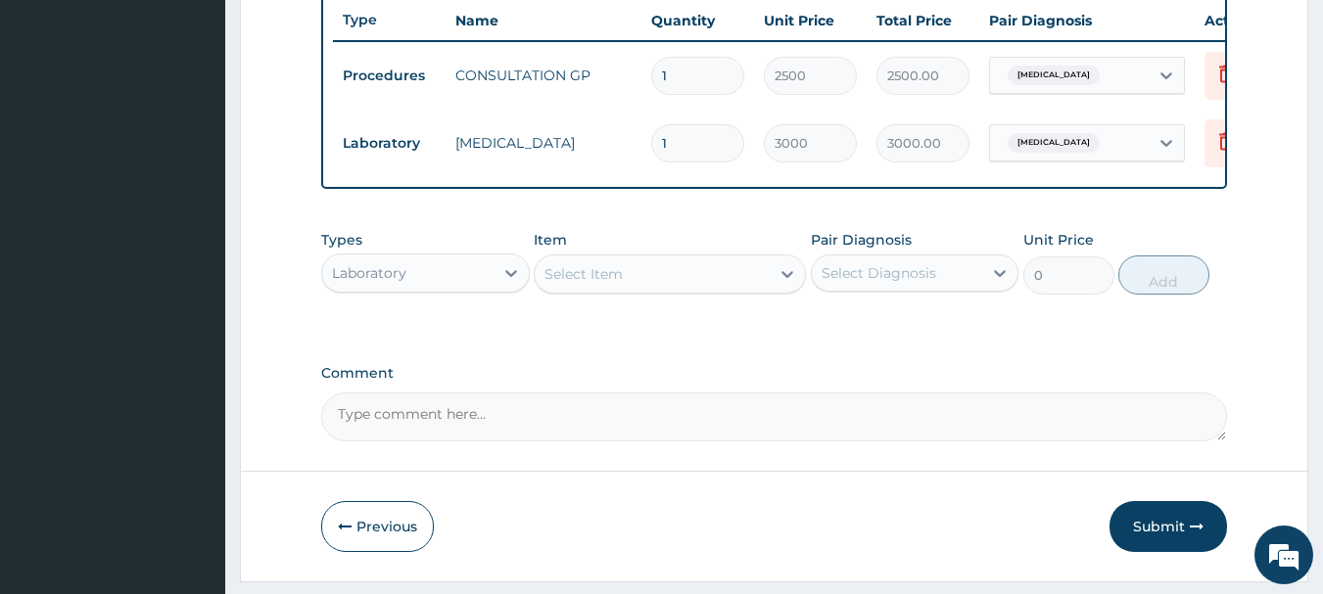
click at [758, 290] on div "Select Item" at bounding box center [652, 273] width 235 height 31
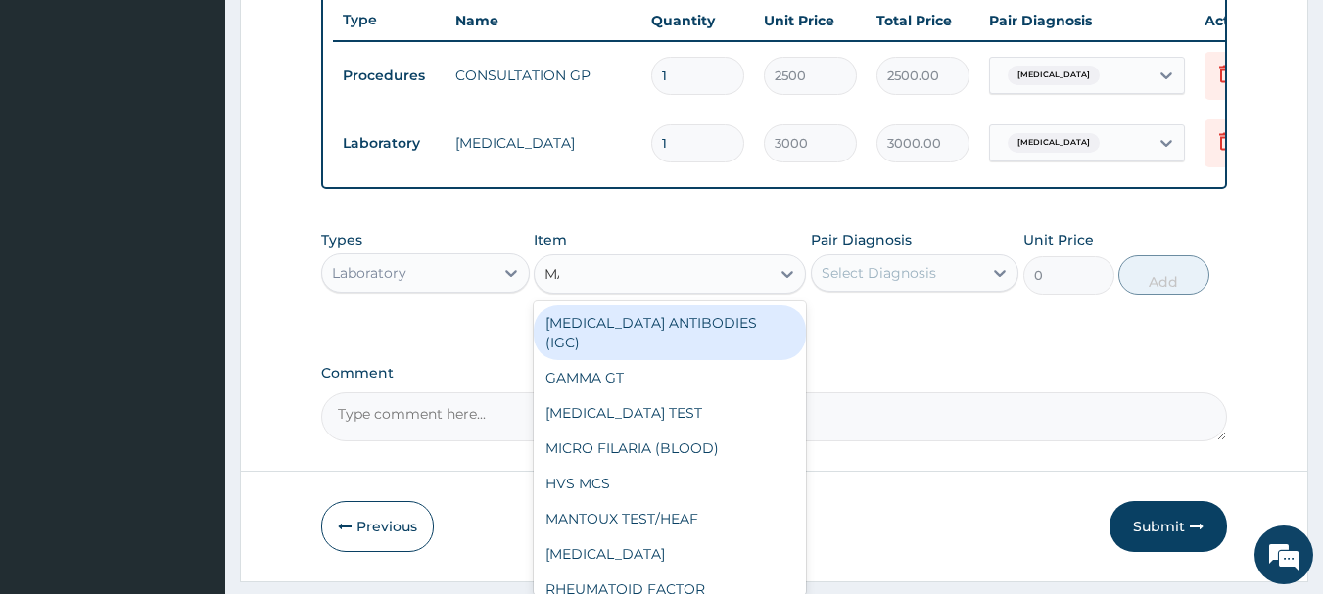
type input "MAL"
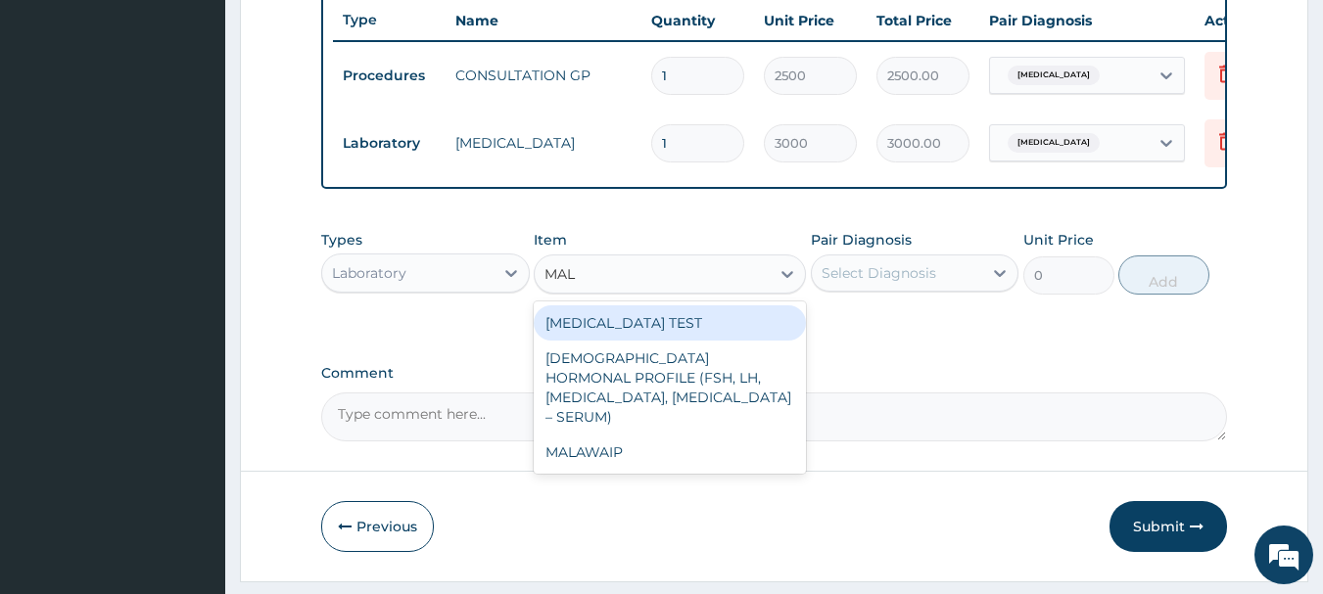
click at [656, 327] on div "MALARIA TEST" at bounding box center [670, 322] width 272 height 35
type input "700"
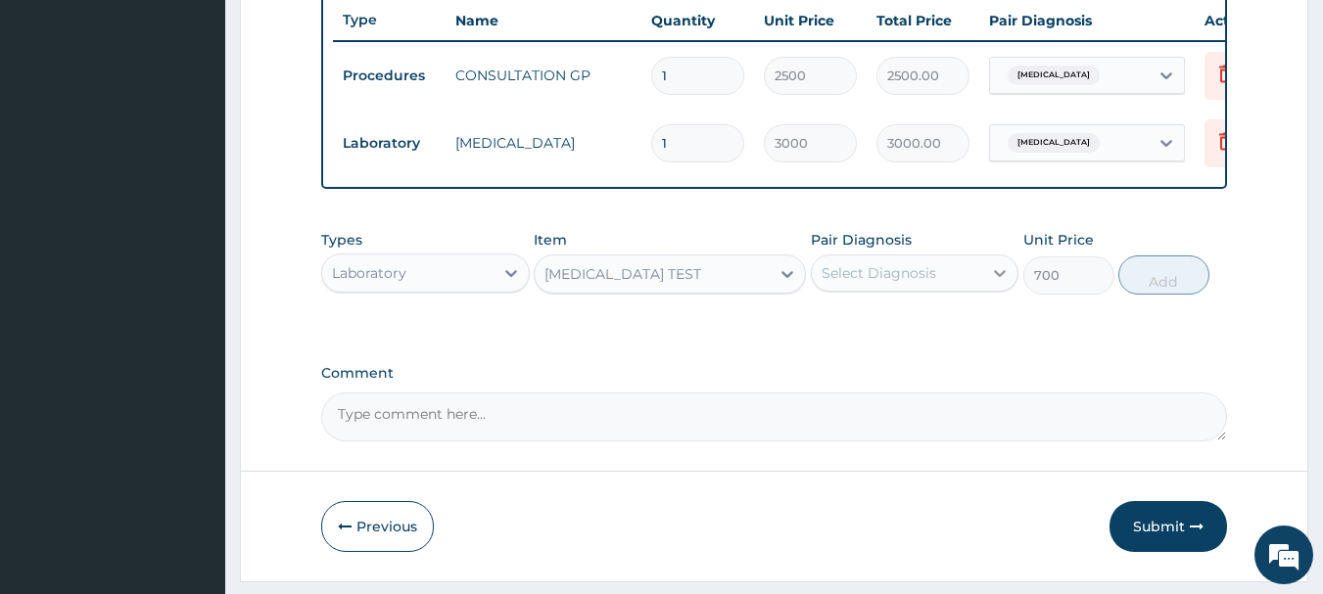
click at [1014, 279] on div at bounding box center [999, 273] width 35 height 35
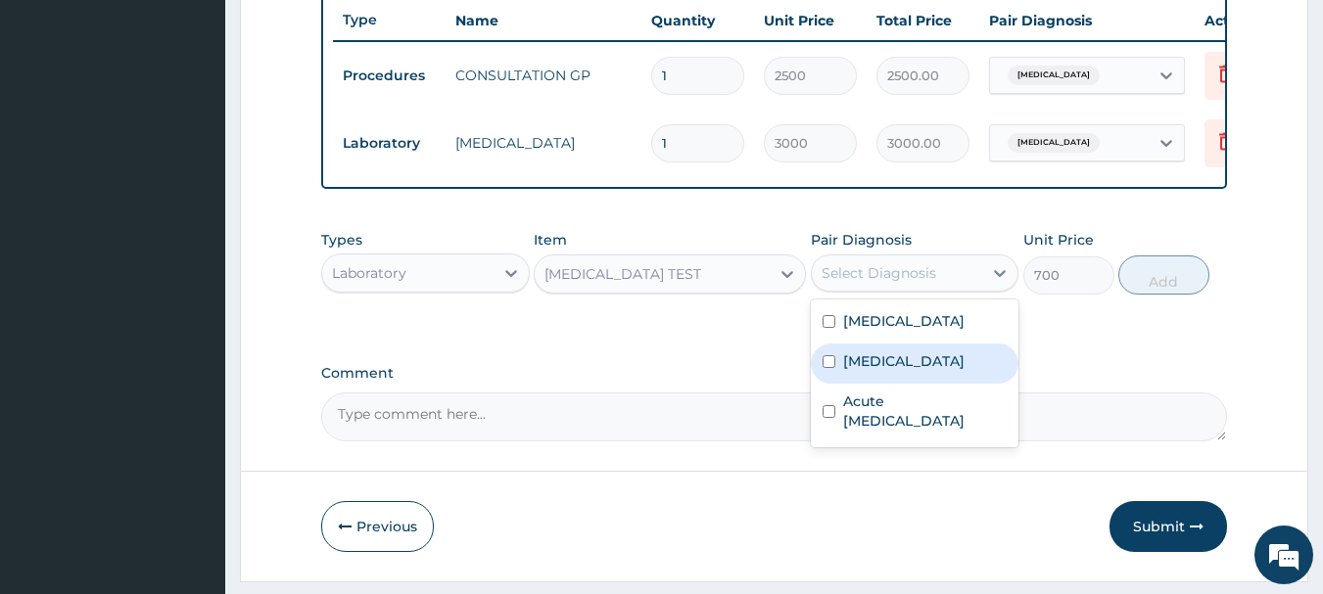
click at [874, 371] on label "Malaria" at bounding box center [903, 362] width 121 height 20
checkbox input "true"
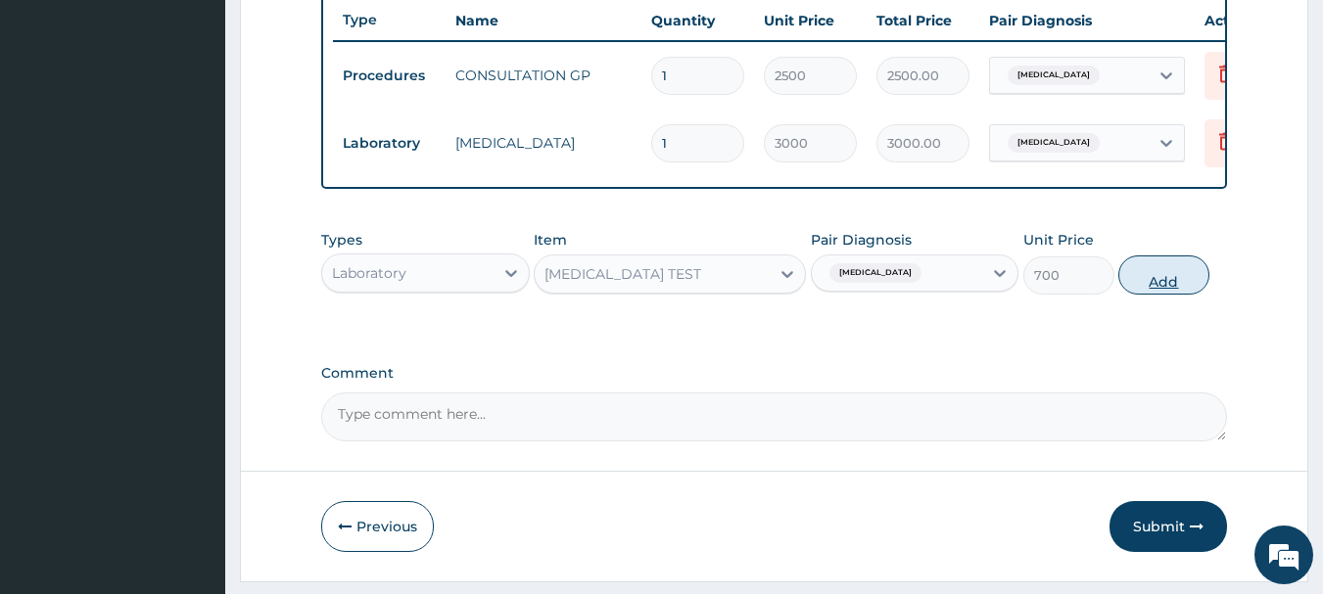
click at [1164, 295] on button "Add" at bounding box center [1163, 275] width 91 height 39
type input "0"
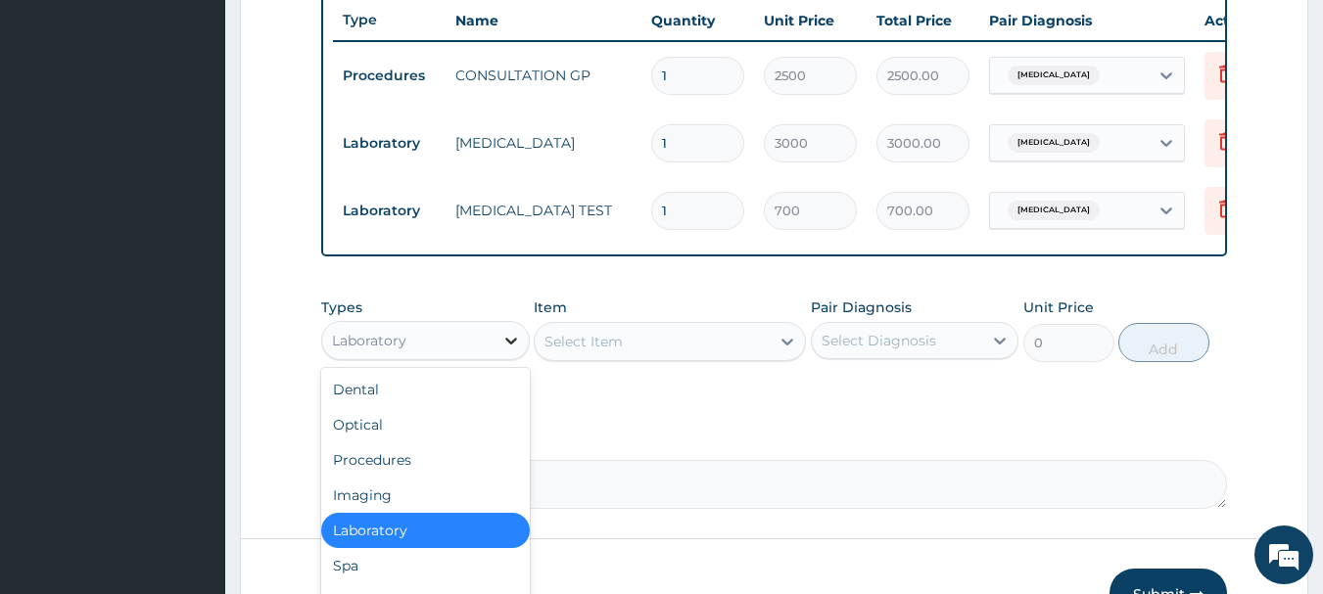
click at [513, 345] on icon at bounding box center [511, 341] width 12 height 7
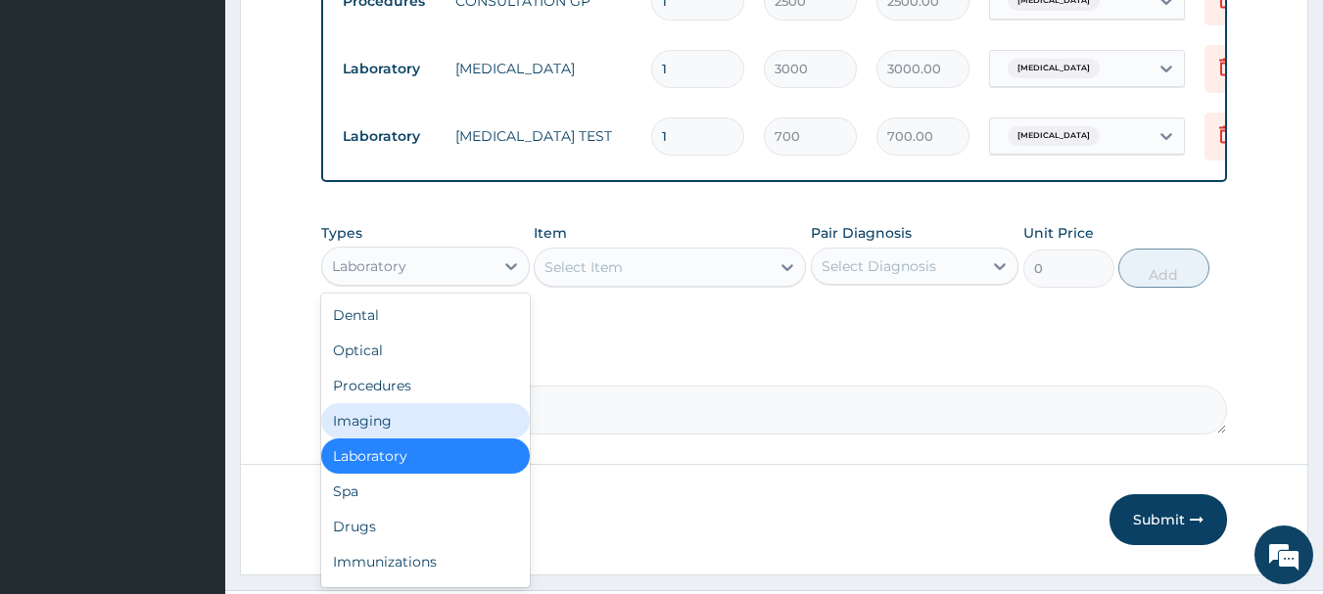
scroll to position [874, 0]
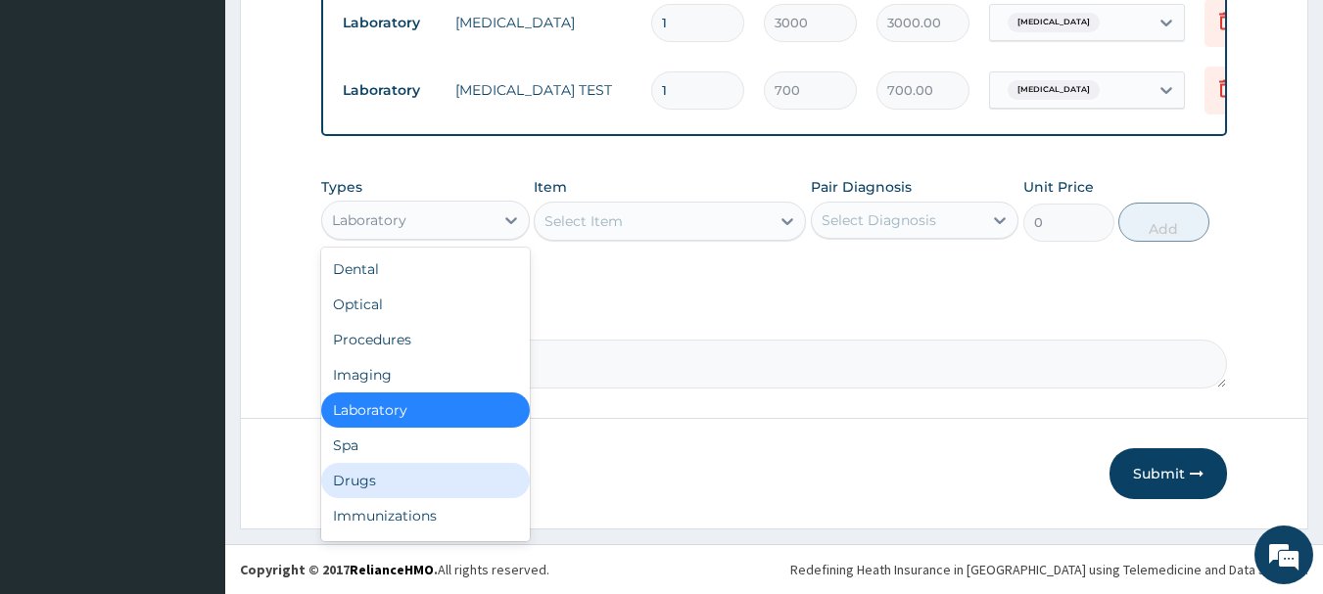
click at [384, 473] on div "Drugs" at bounding box center [425, 480] width 209 height 35
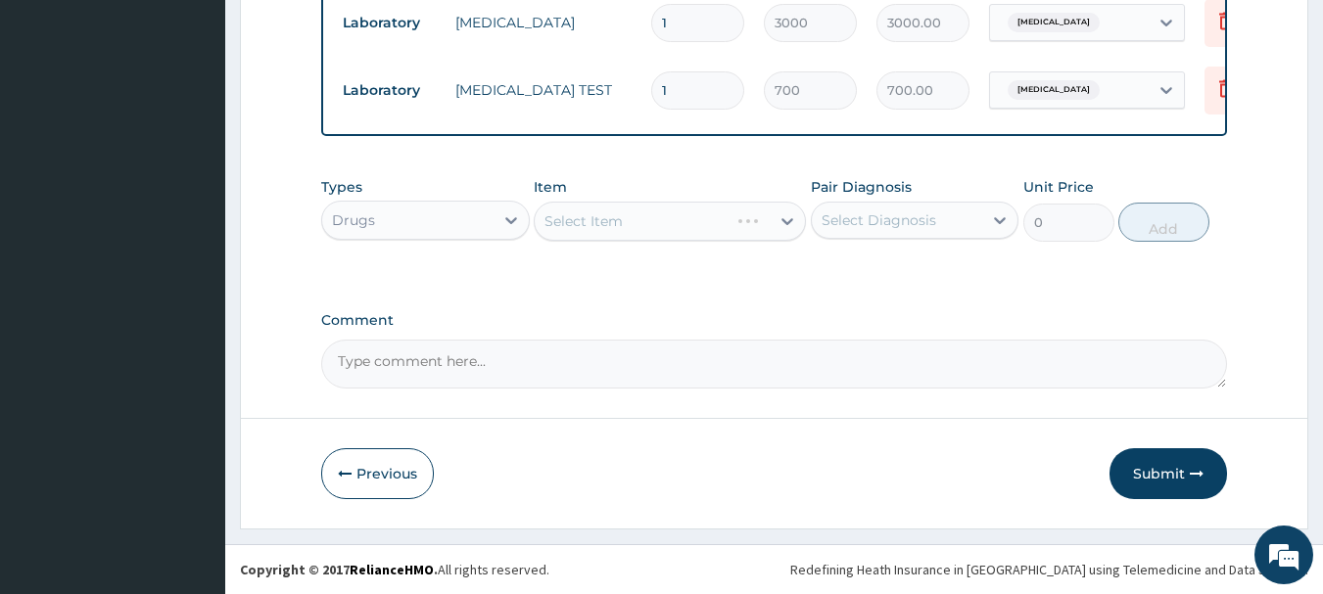
click at [776, 215] on div "Select Item" at bounding box center [670, 221] width 272 height 39
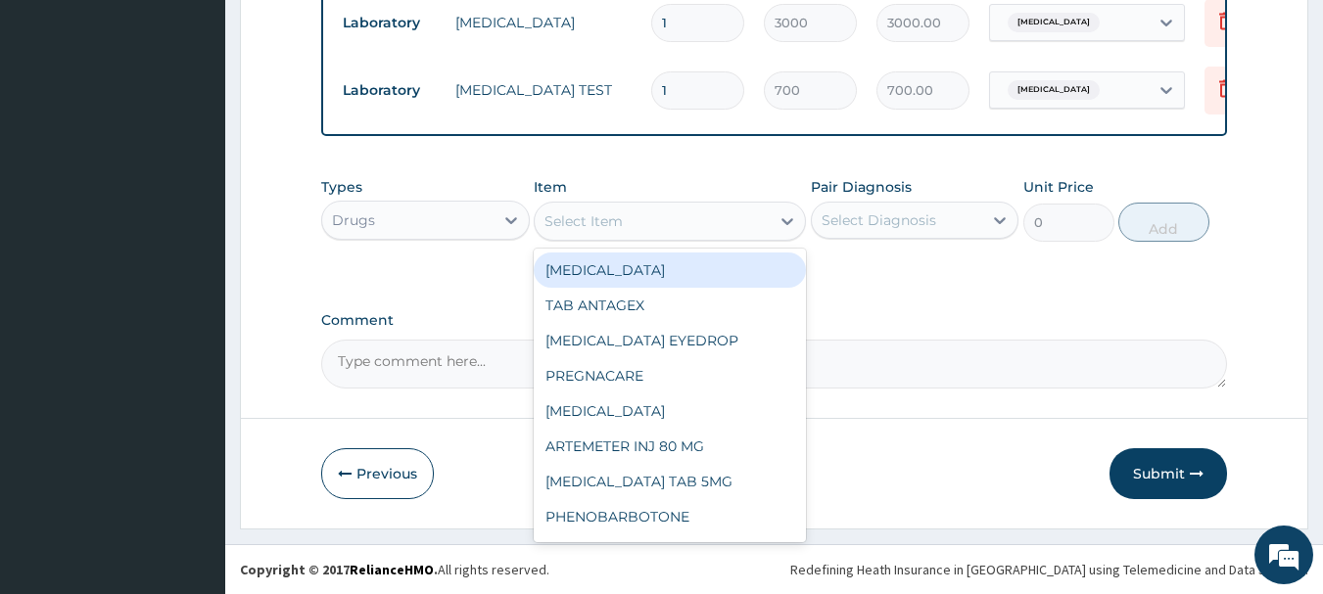
click at [777, 215] on icon at bounding box center [787, 221] width 20 height 20
type input "AMOX"
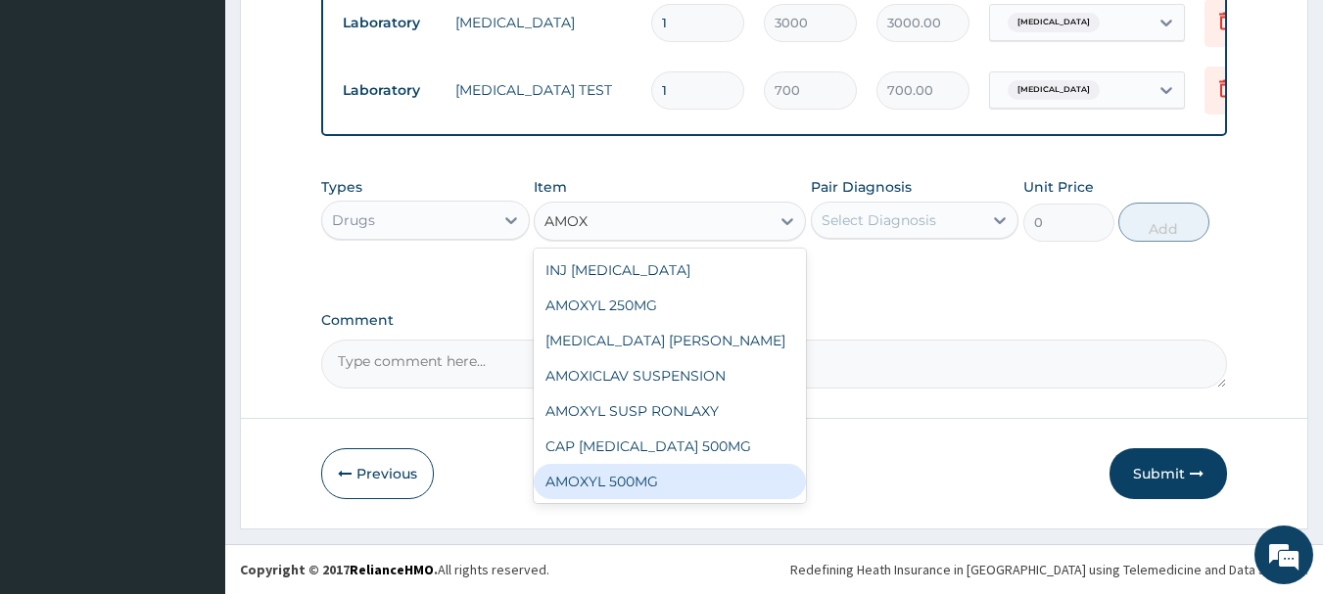
click at [657, 473] on div "AMOXYL 500MG" at bounding box center [670, 481] width 272 height 35
type input "10.61999988555908"
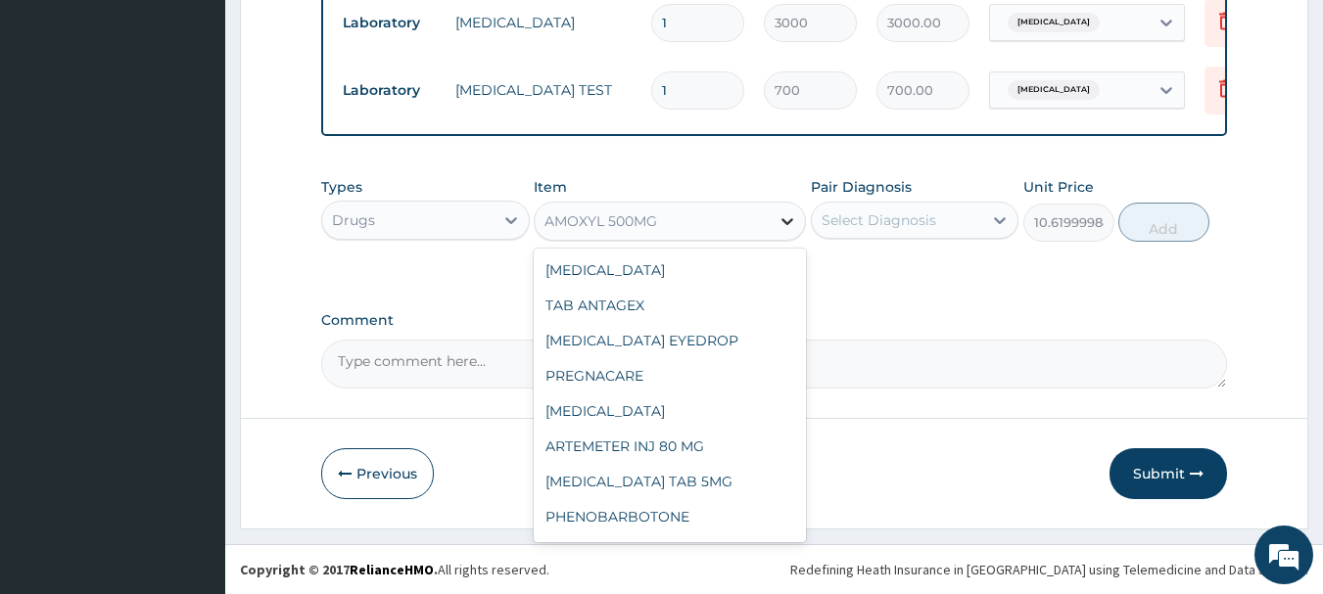
click at [775, 223] on div at bounding box center [787, 221] width 35 height 35
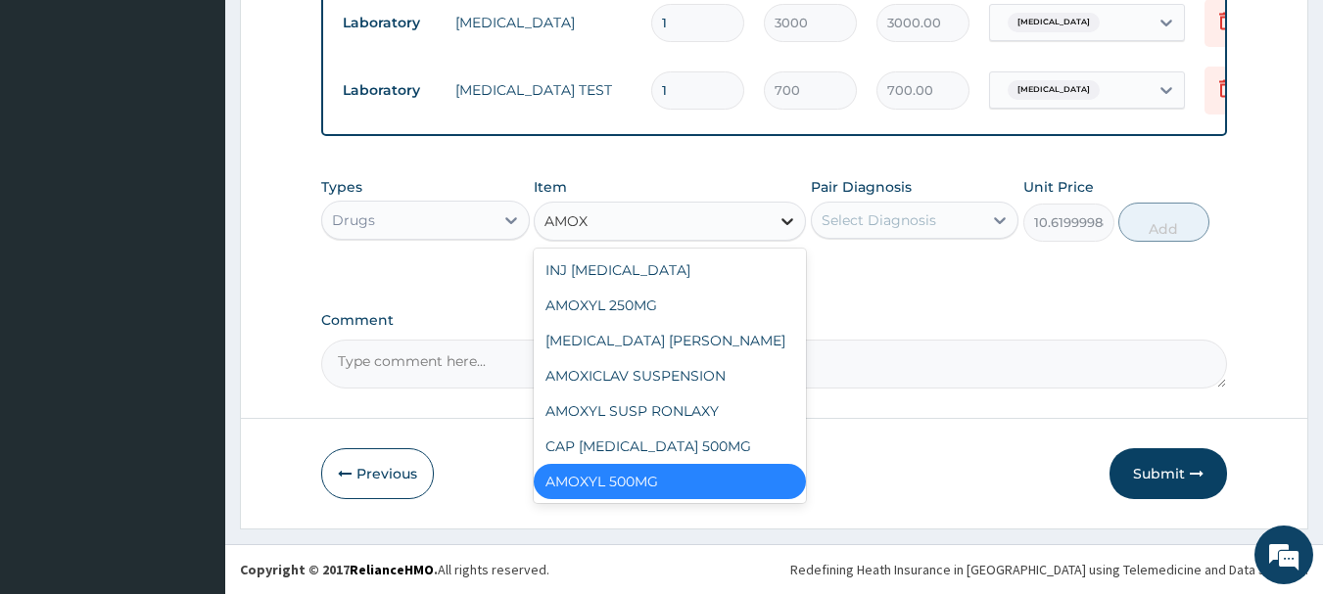
scroll to position [0, 0]
type input "AMOXI"
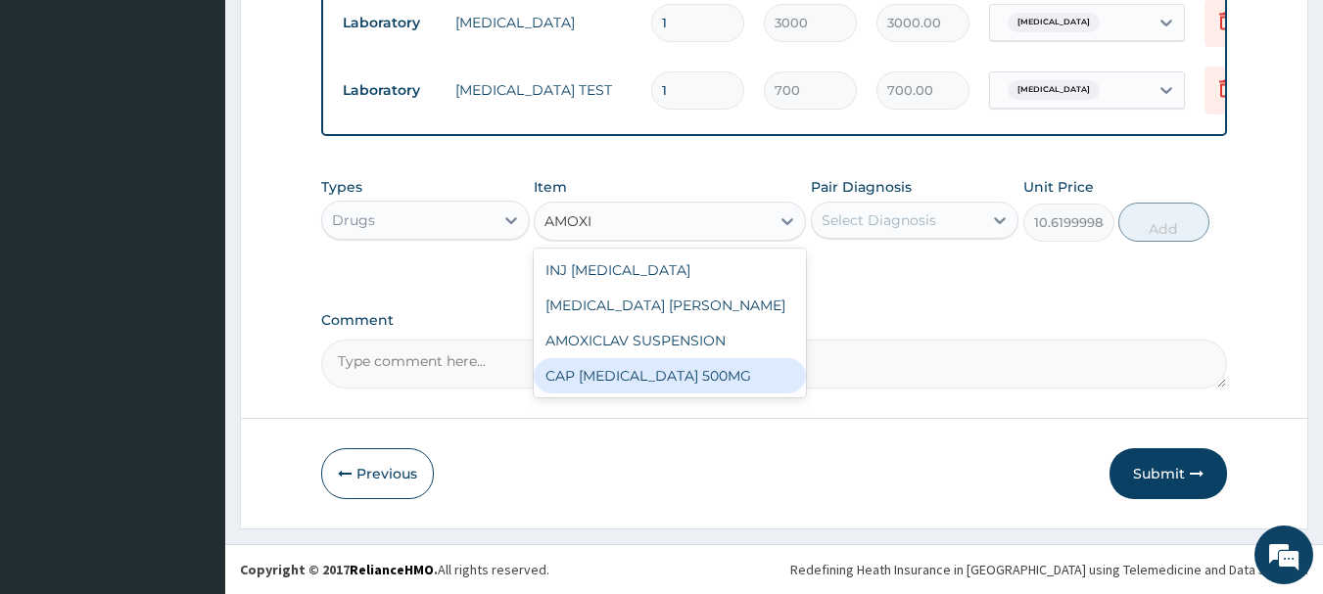
click at [638, 361] on div "CAP AMOXIL 500MG" at bounding box center [670, 375] width 272 height 35
type input "70"
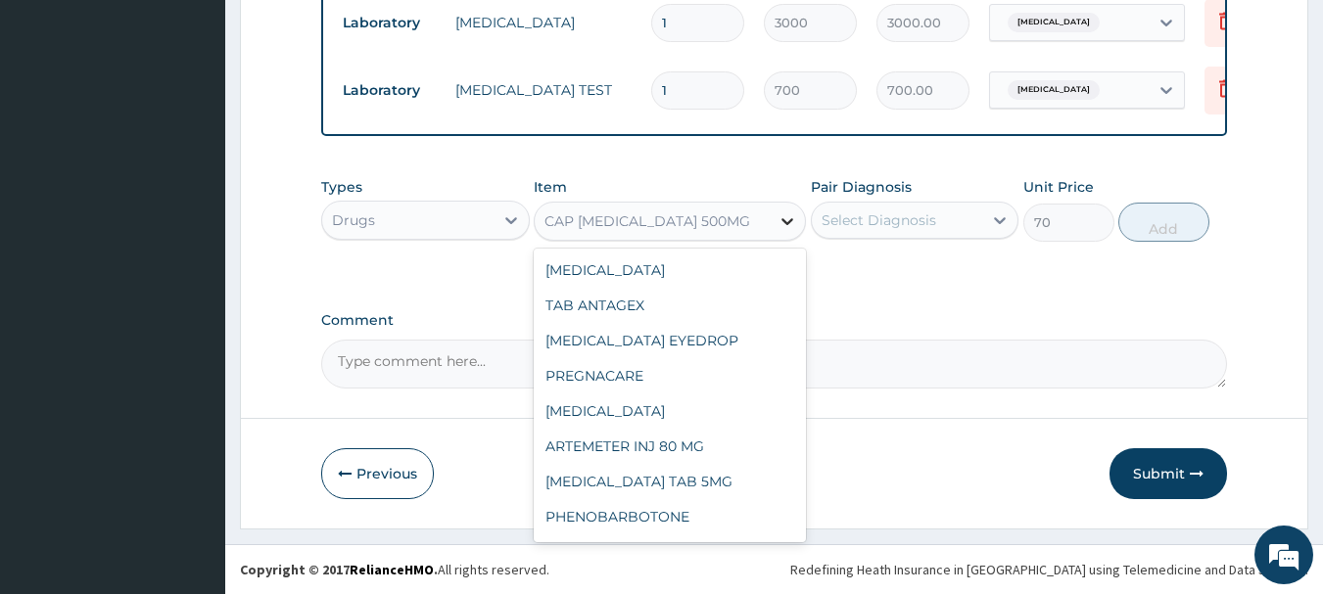
click at [783, 220] on icon at bounding box center [787, 221] width 12 height 7
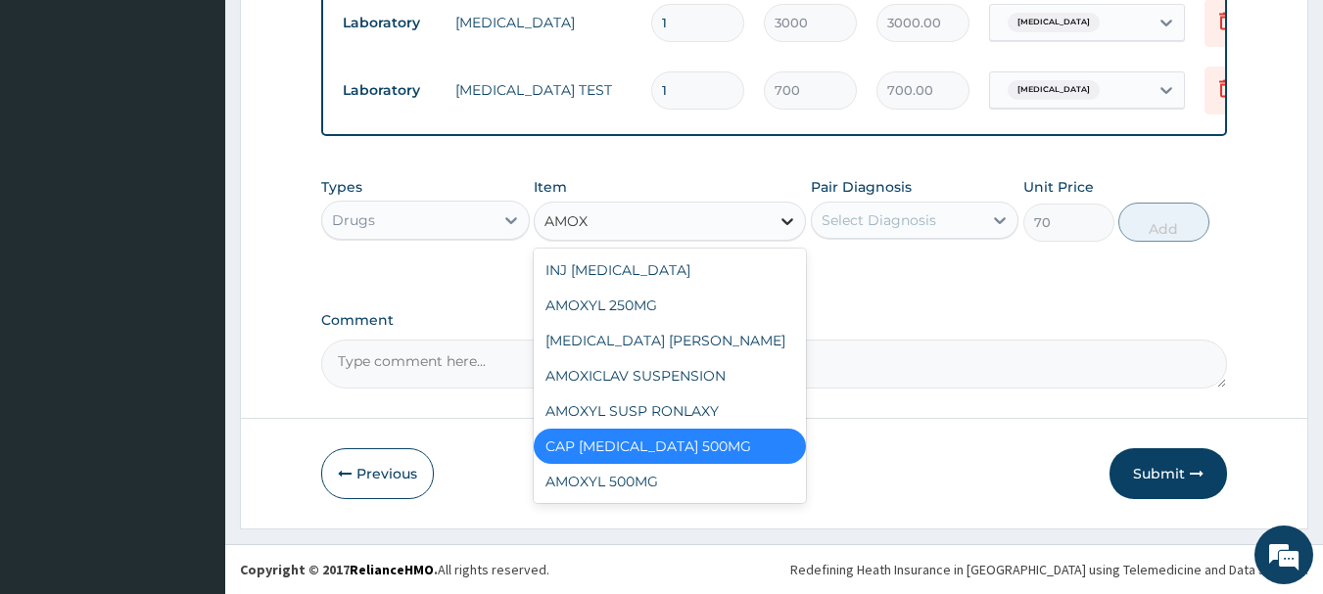
type input "AMOXY"
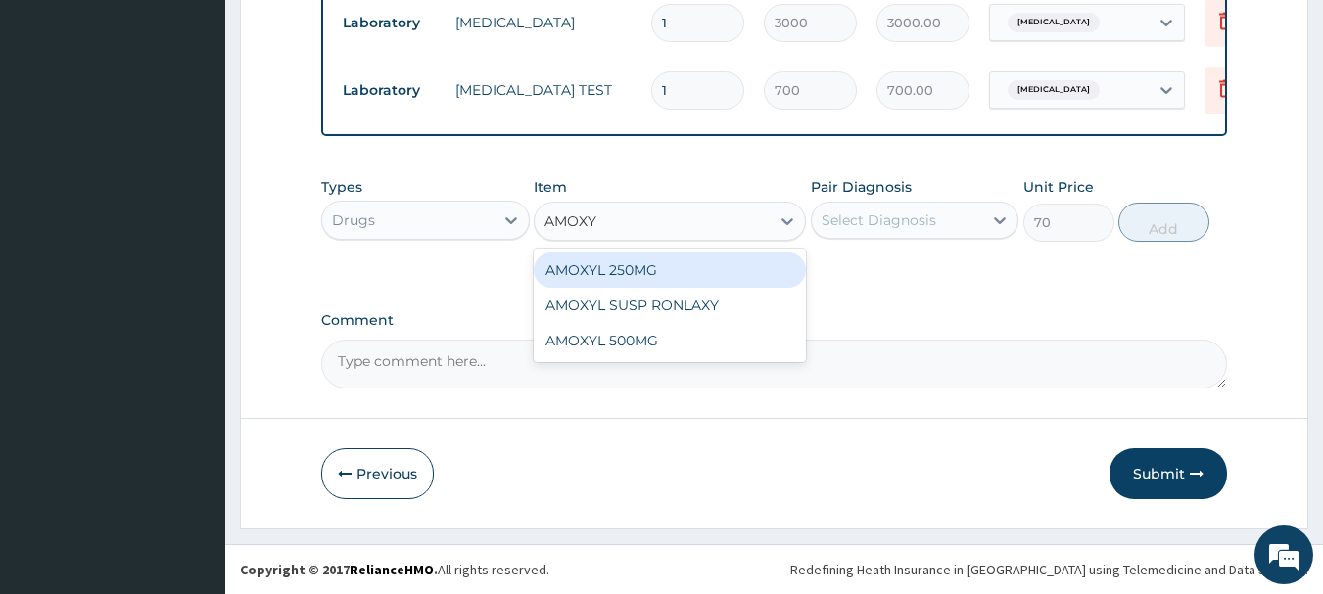
click at [689, 272] on div "AMOXYL 250MG" at bounding box center [670, 270] width 272 height 35
type input "8.5"
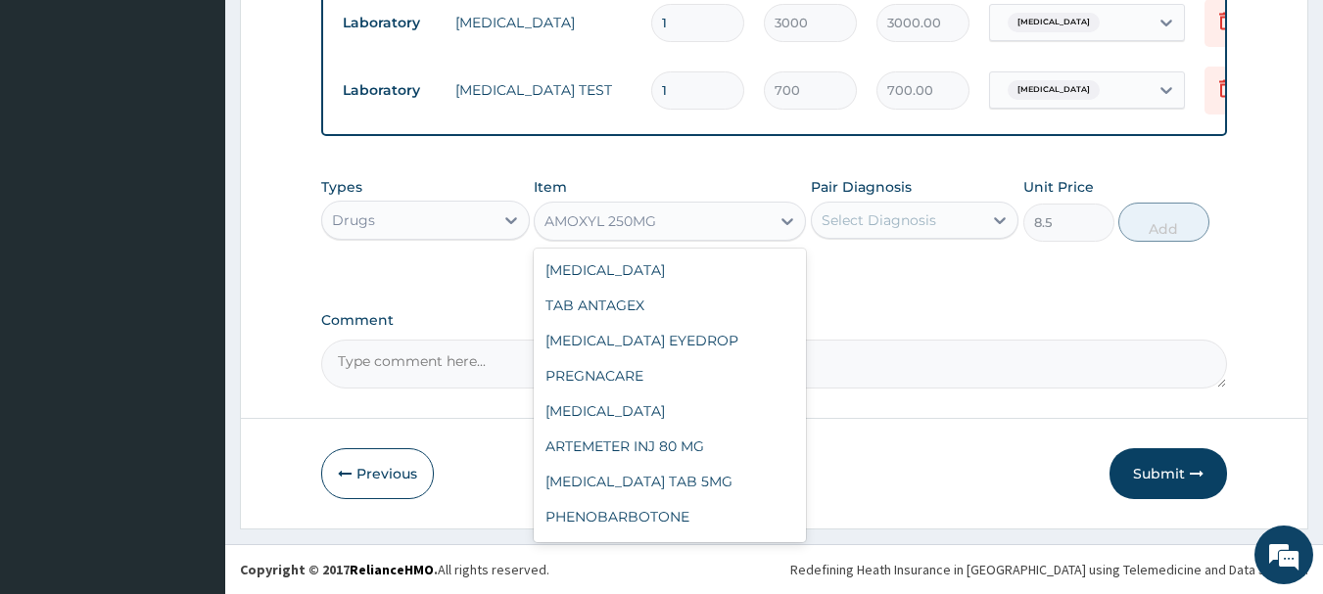
click at [758, 223] on div "AMOXYL 250MG" at bounding box center [652, 221] width 235 height 31
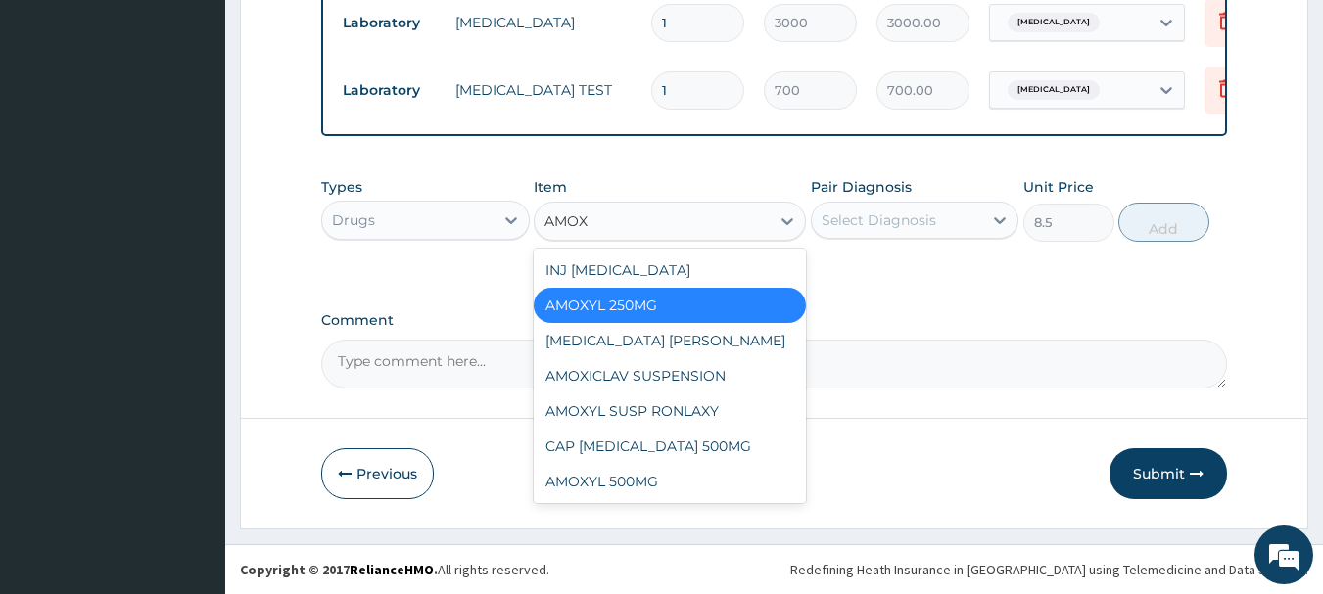
type input "AMOXY"
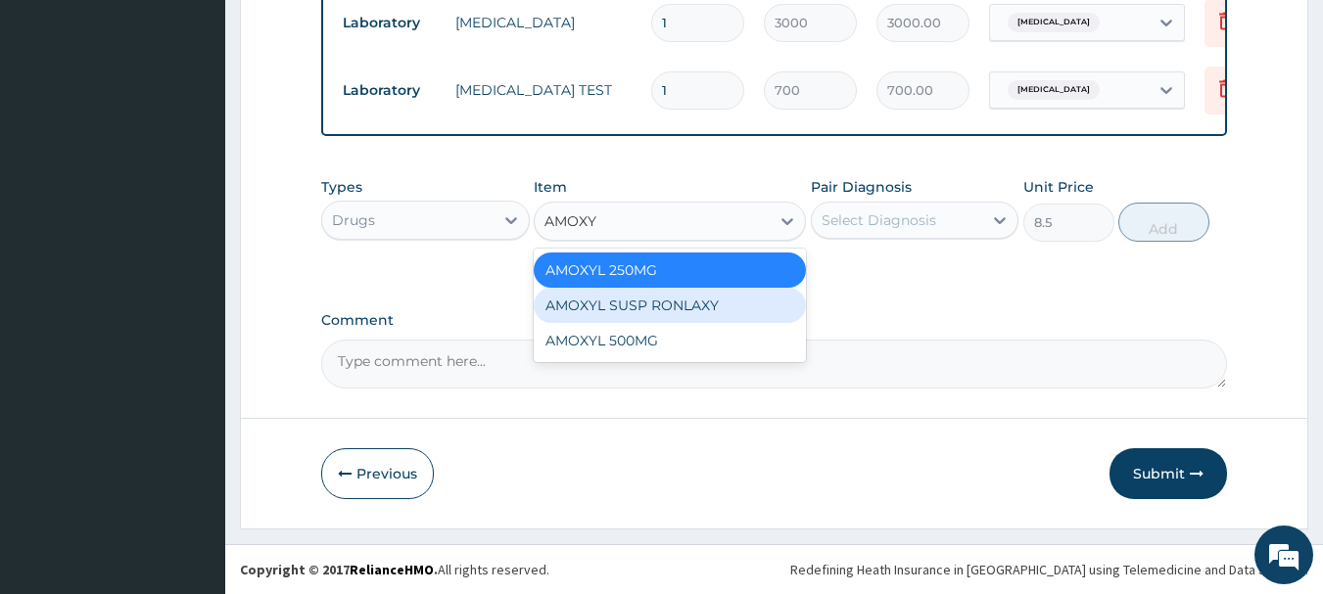
click at [669, 303] on div "AMOXYL SUSP RONLAXY" at bounding box center [670, 305] width 272 height 35
type input "360"
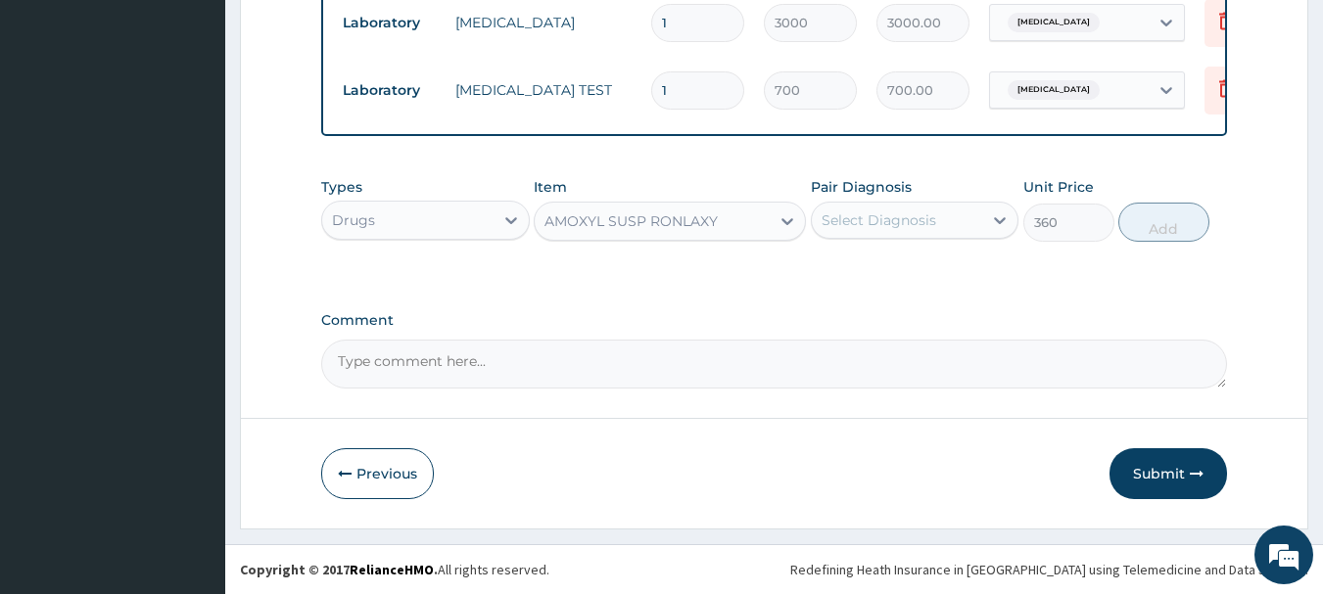
click at [979, 222] on div "Select Diagnosis" at bounding box center [897, 220] width 171 height 31
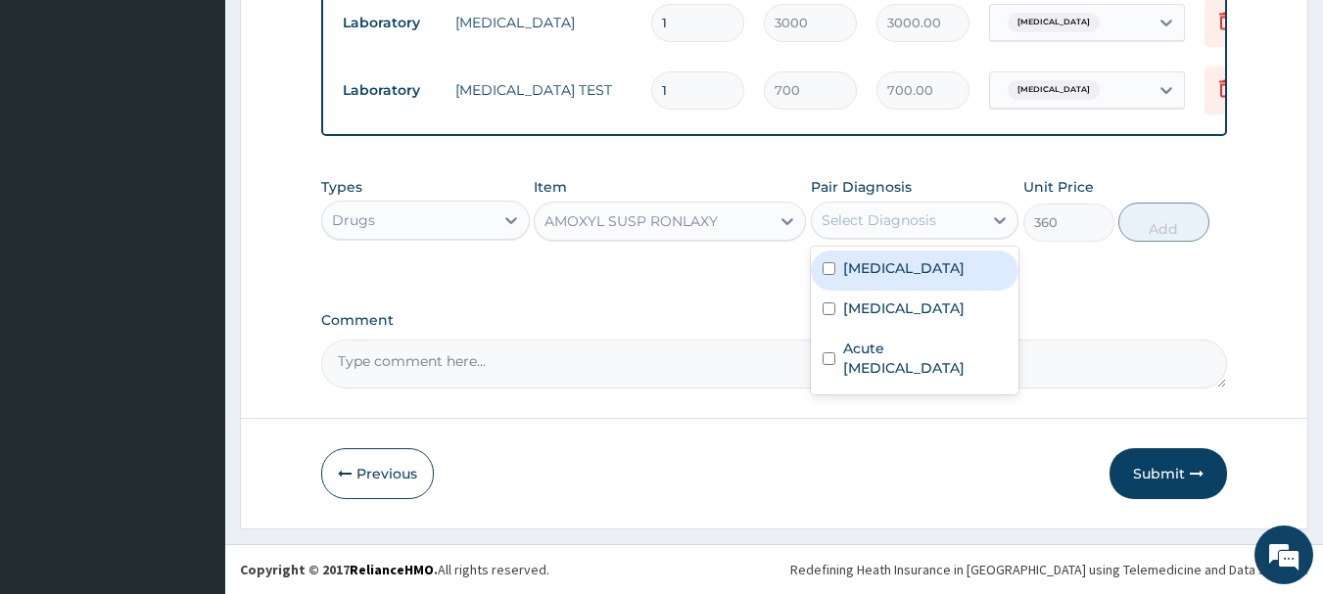
click at [900, 273] on label "Typhoid fever" at bounding box center [903, 268] width 121 height 20
checkbox input "true"
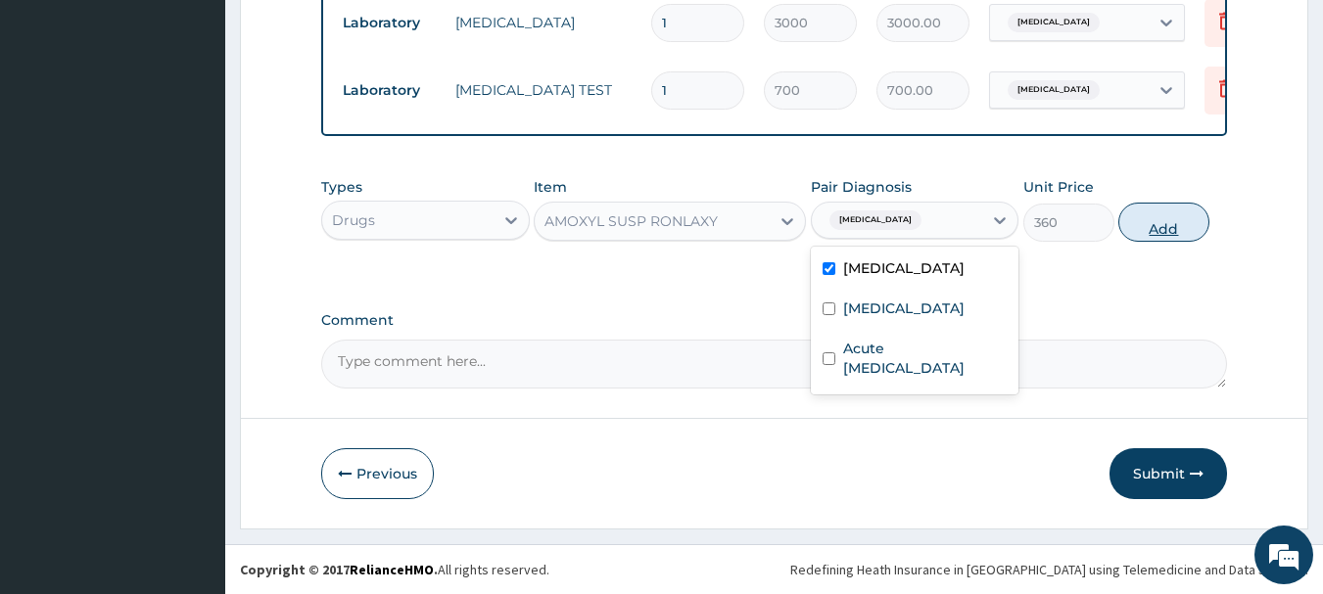
click at [1164, 225] on button "Add" at bounding box center [1163, 222] width 91 height 39
type input "0"
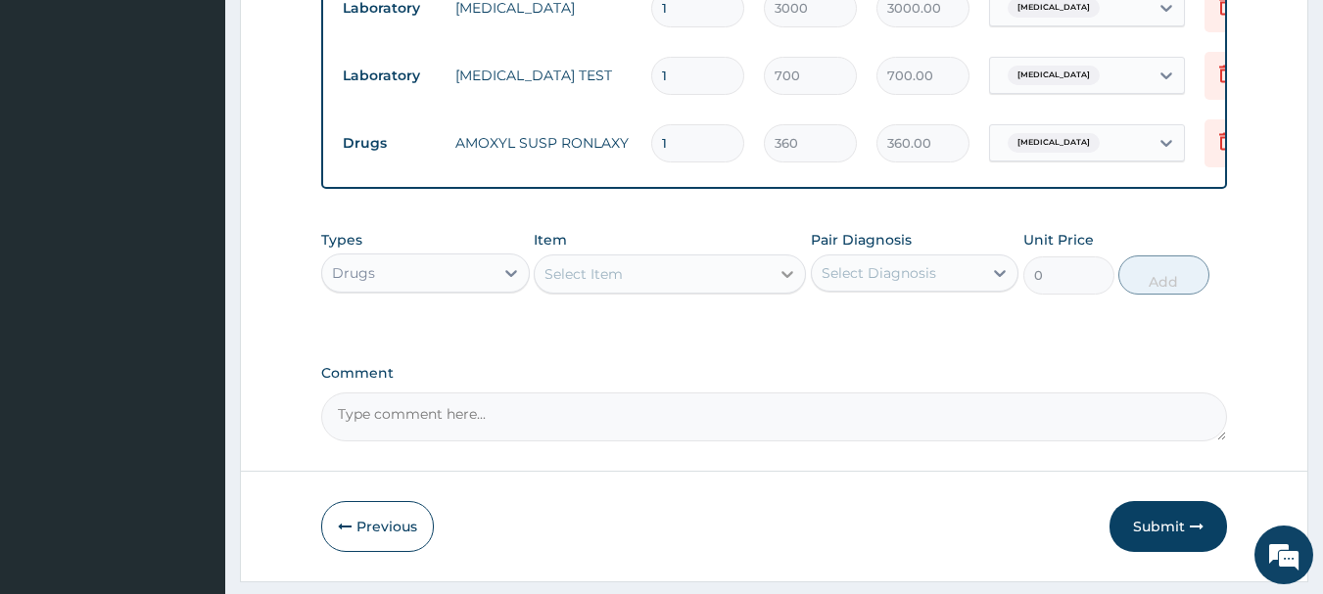
click at [770, 292] on div at bounding box center [787, 274] width 35 height 35
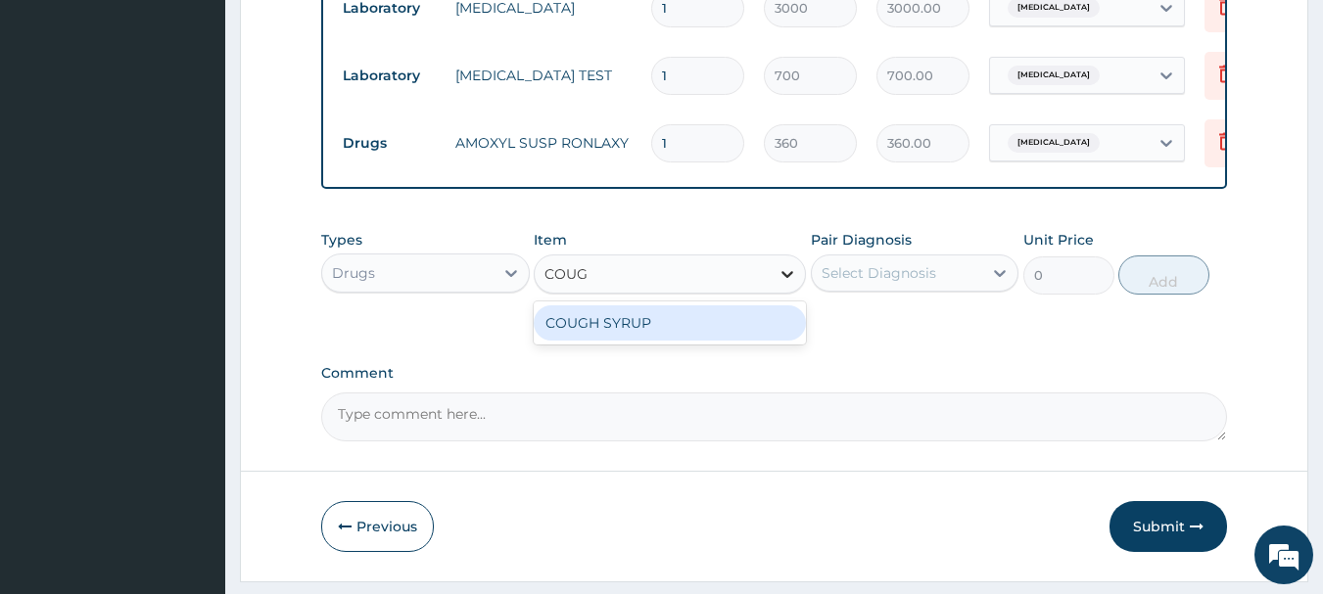
type input "COUGH"
click at [724, 327] on div "COUGH SYRUP" at bounding box center [670, 322] width 272 height 35
type input "500"
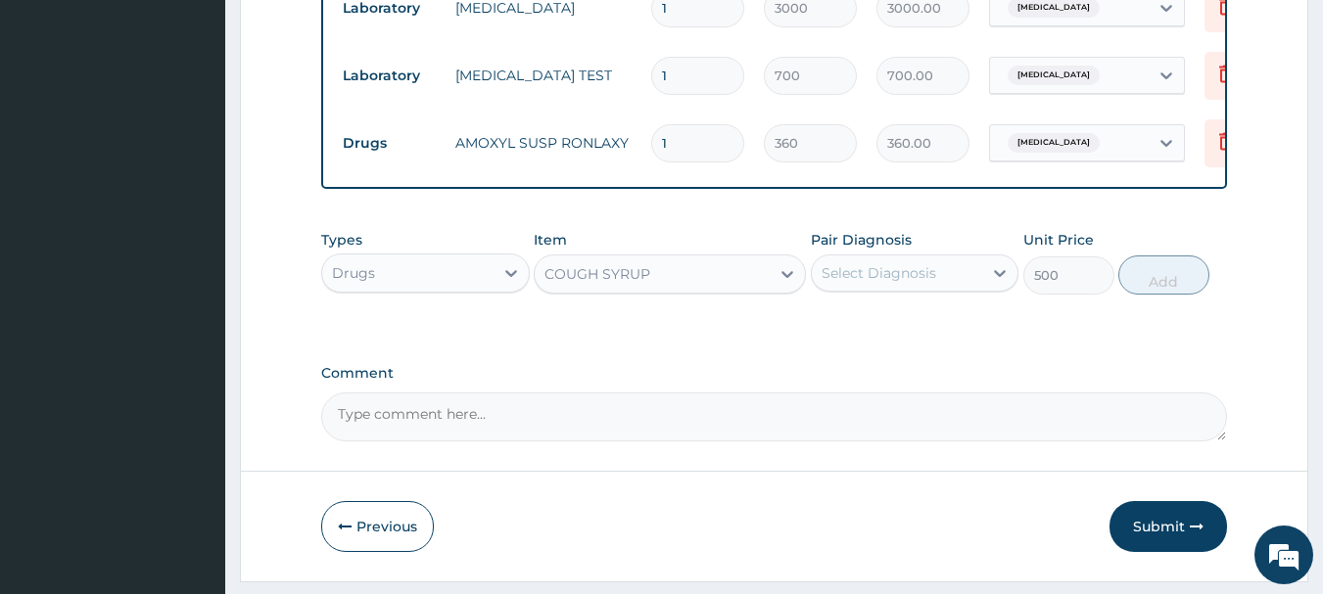
click at [967, 286] on div "Select Diagnosis" at bounding box center [897, 273] width 171 height 31
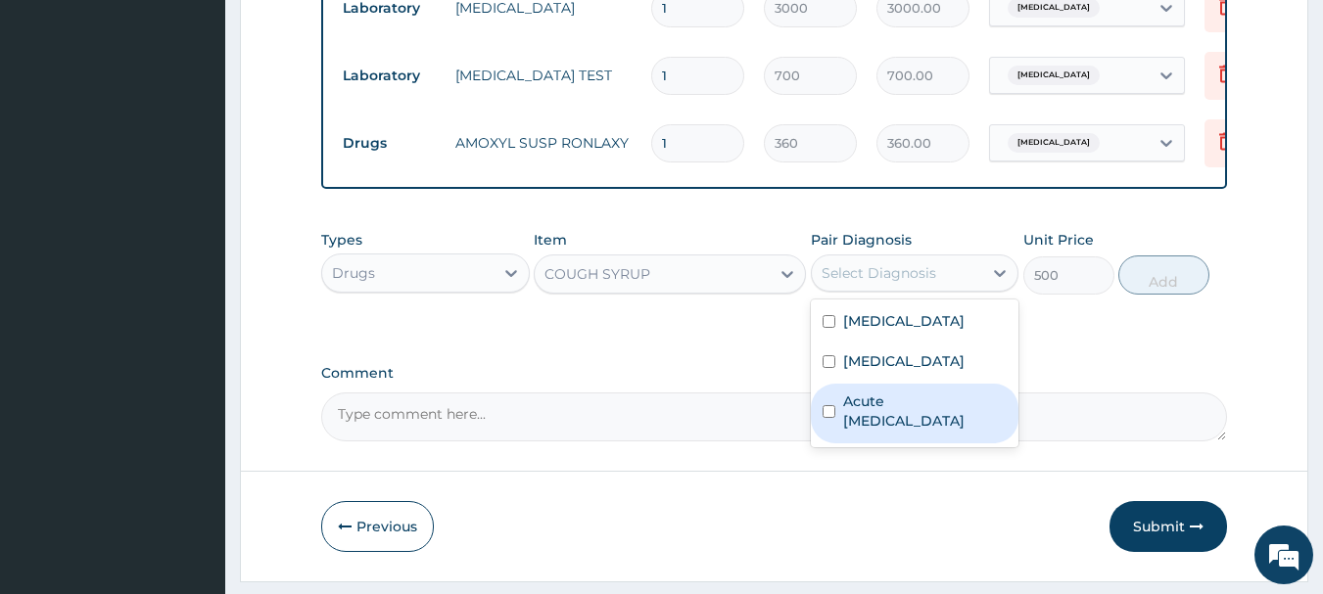
click at [893, 431] on label "Acute upper respiratory infection" at bounding box center [925, 411] width 164 height 39
checkbox input "true"
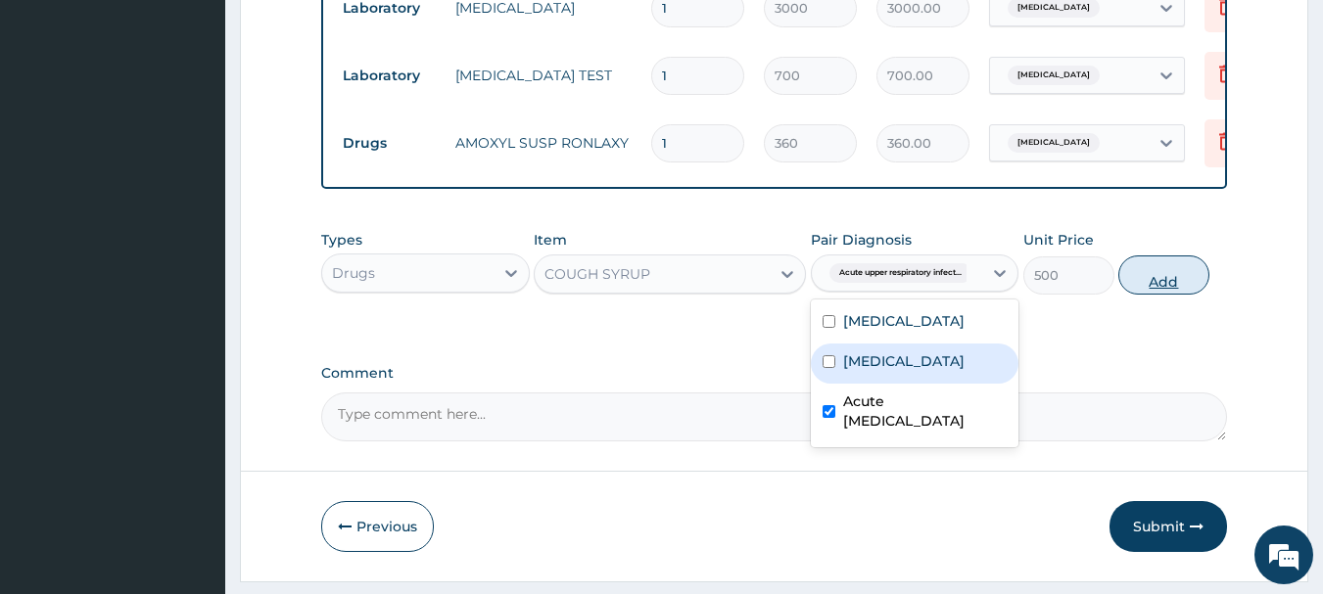
click at [1155, 285] on button "Add" at bounding box center [1163, 275] width 91 height 39
type input "0"
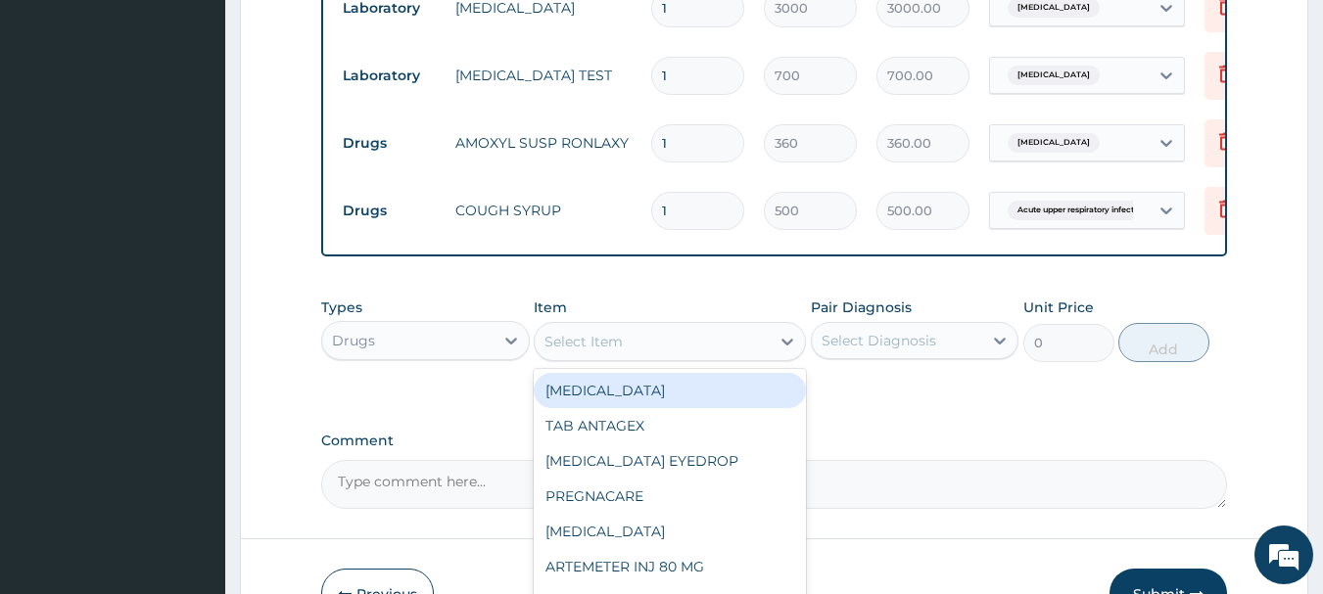
click at [760, 355] on div "Select Item" at bounding box center [652, 341] width 235 height 31
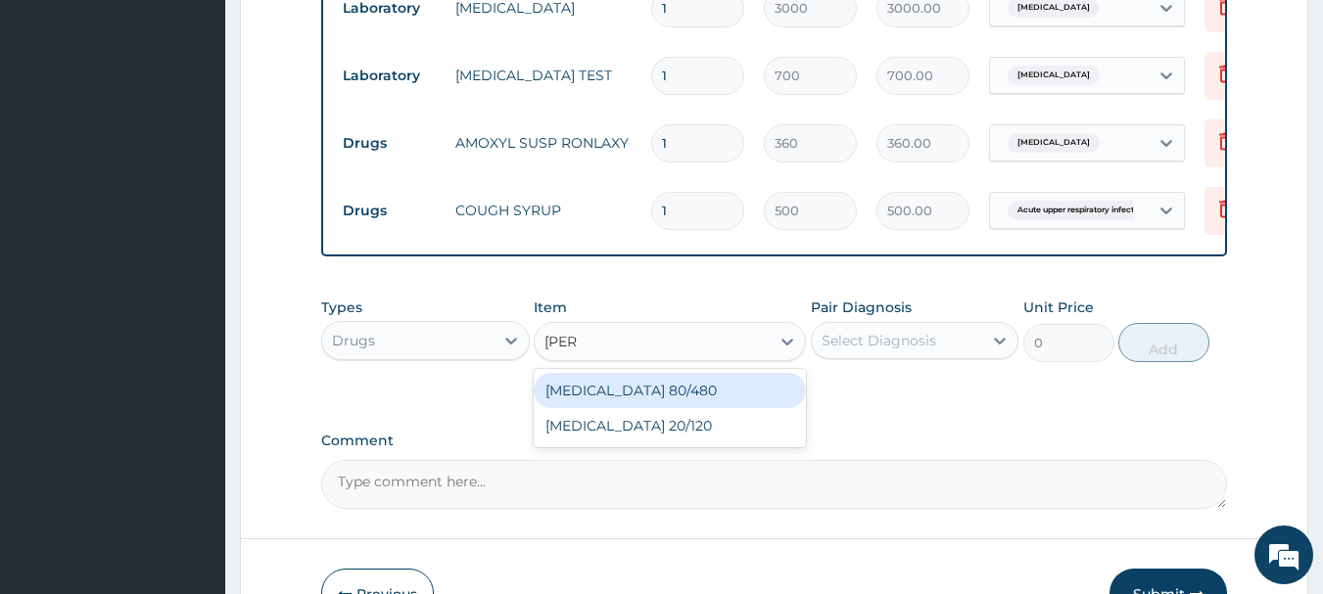
type input "COART"
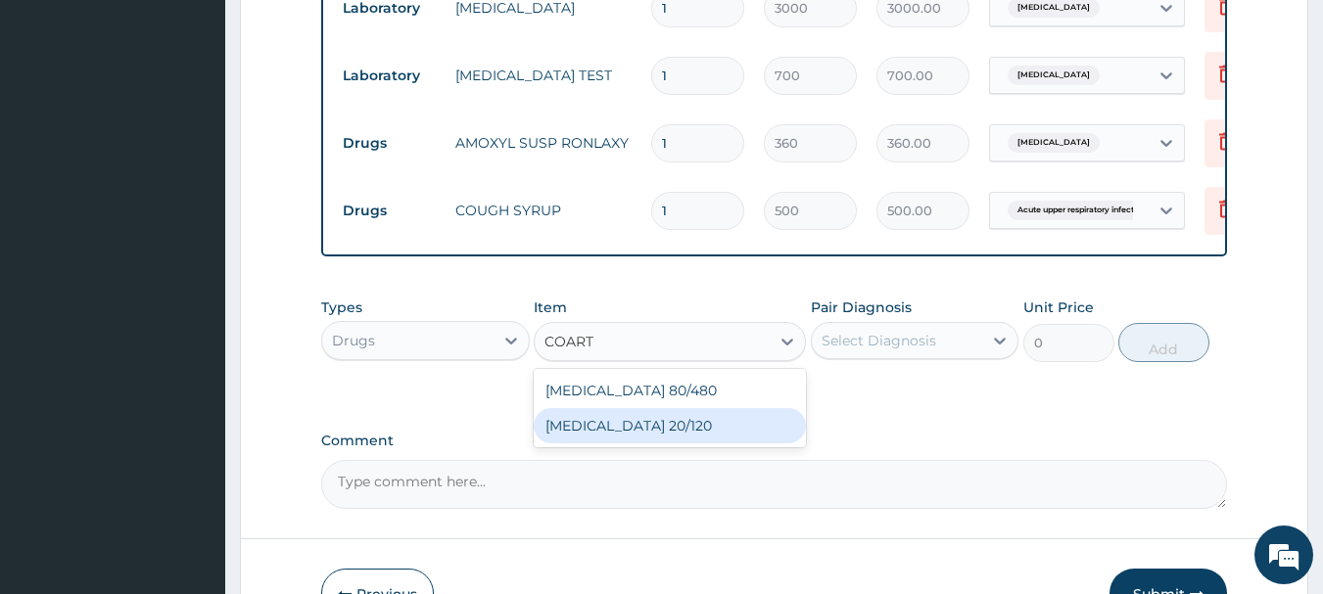
click at [686, 436] on div "COARTEM 20/120" at bounding box center [670, 425] width 272 height 35
type input "60"
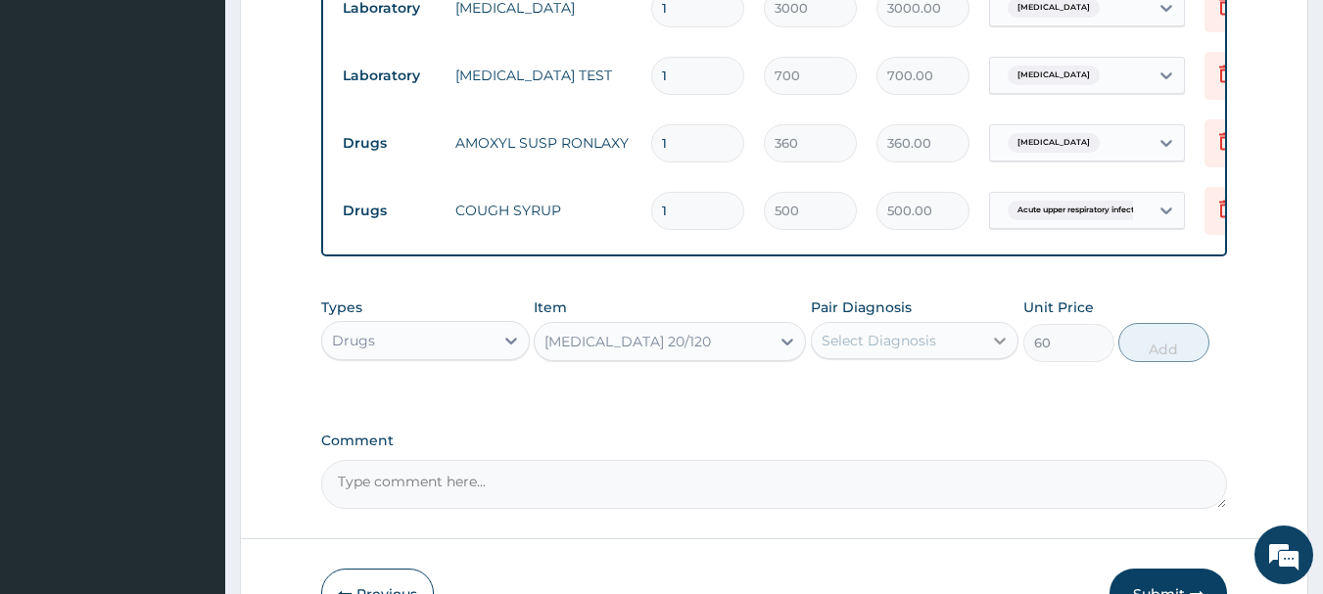
click at [991, 351] on icon at bounding box center [1000, 341] width 20 height 20
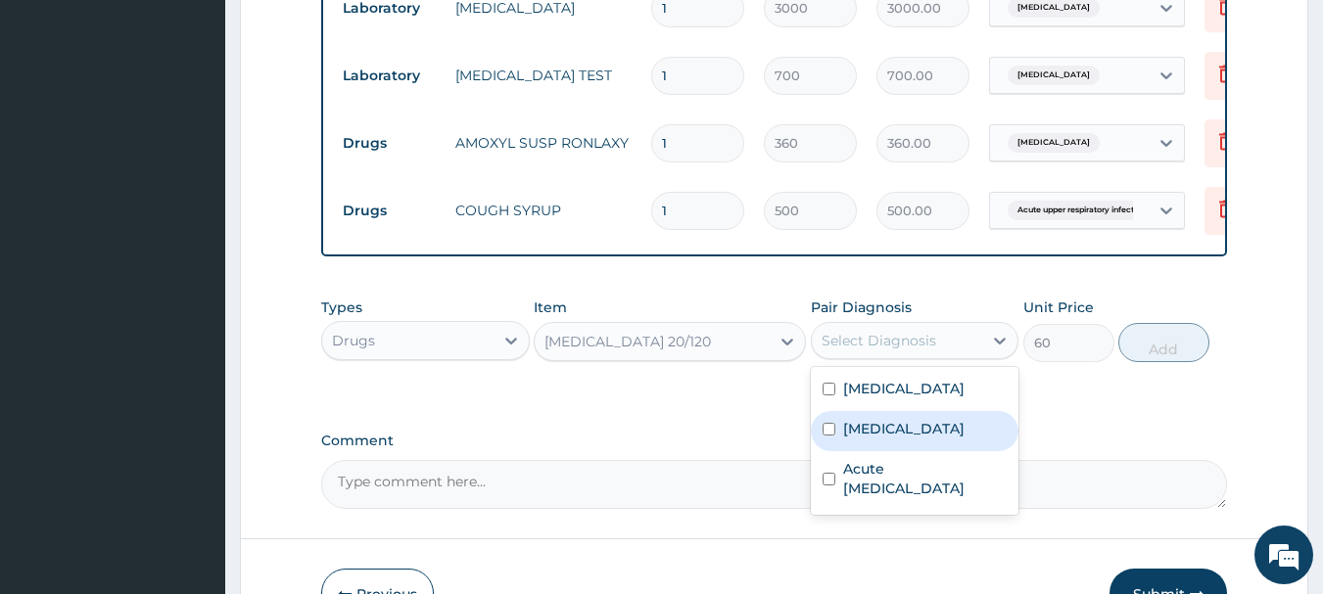
click at [855, 438] on label "Malaria" at bounding box center [903, 429] width 121 height 20
checkbox input "true"
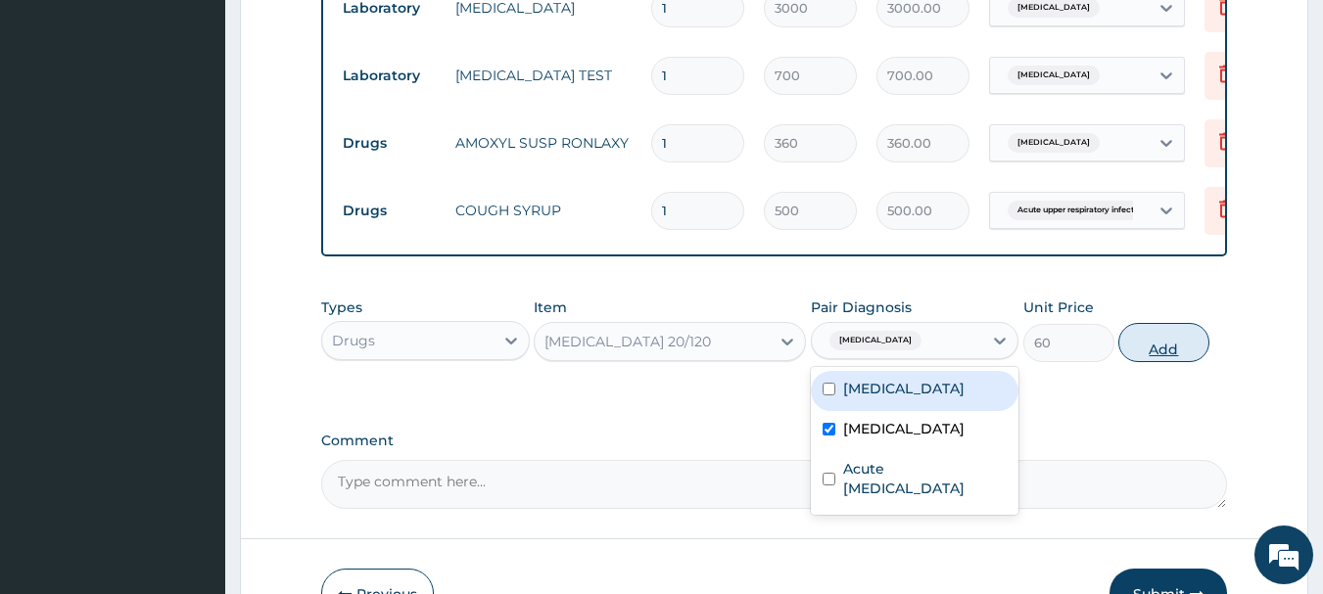
click at [1150, 362] on button "Add" at bounding box center [1163, 342] width 91 height 39
type input "0"
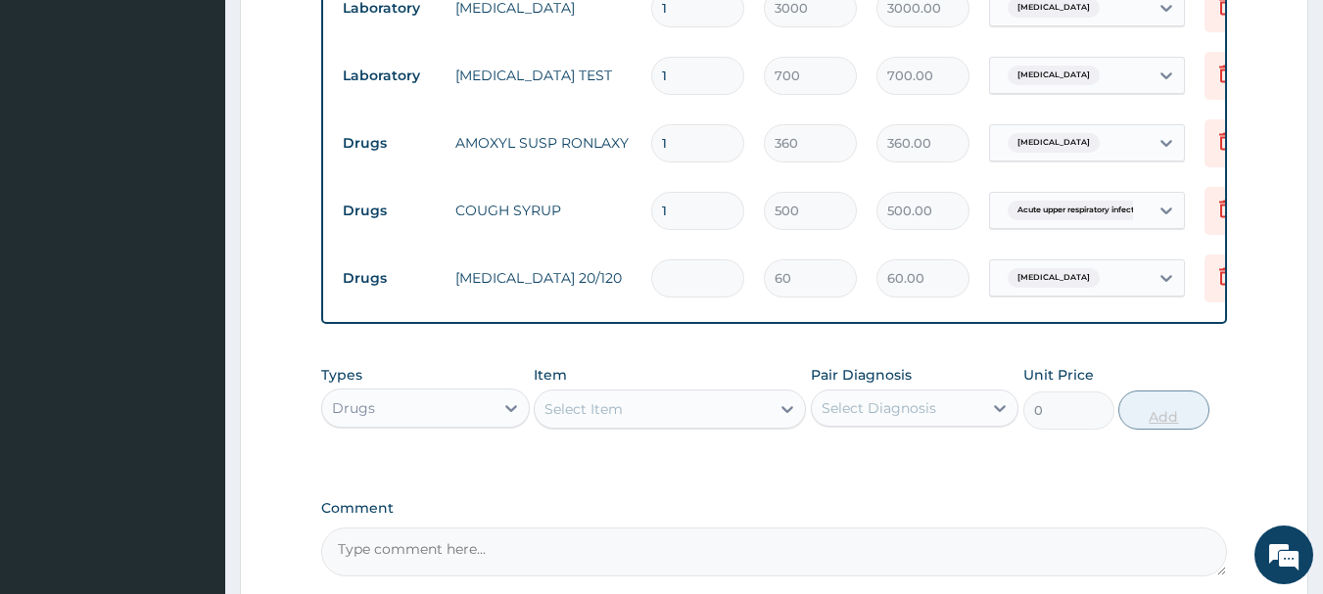
type input "0.00"
type input "2"
type input "120.00"
type input "24"
type input "1440.00"
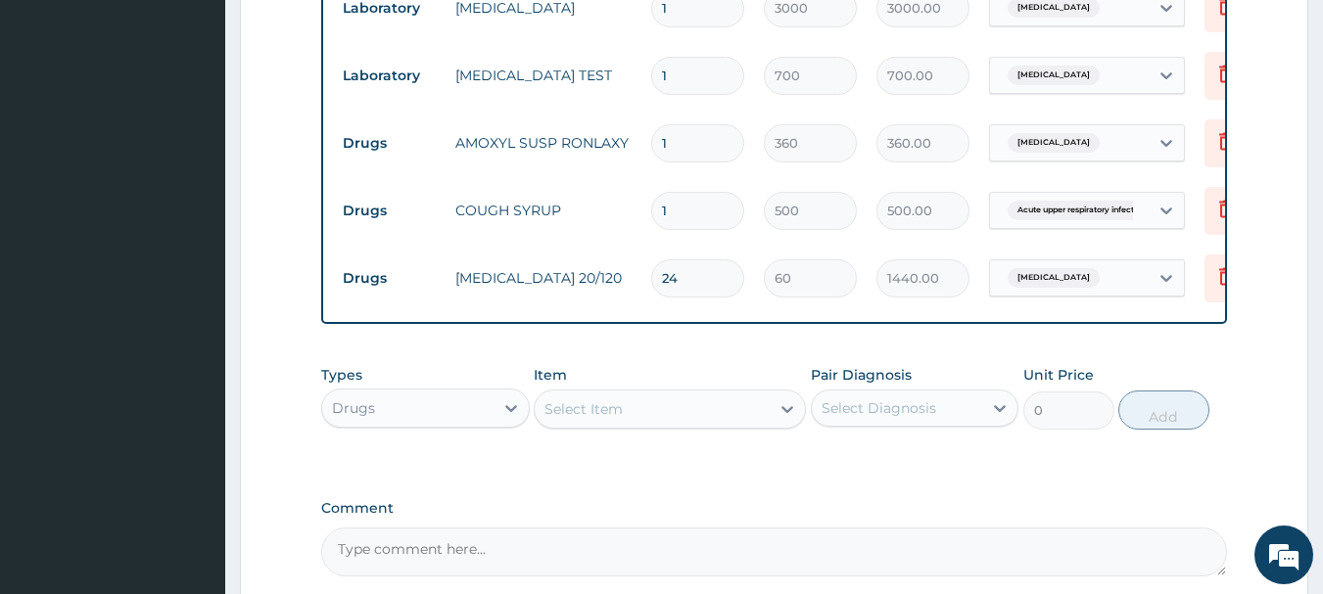
type input "24"
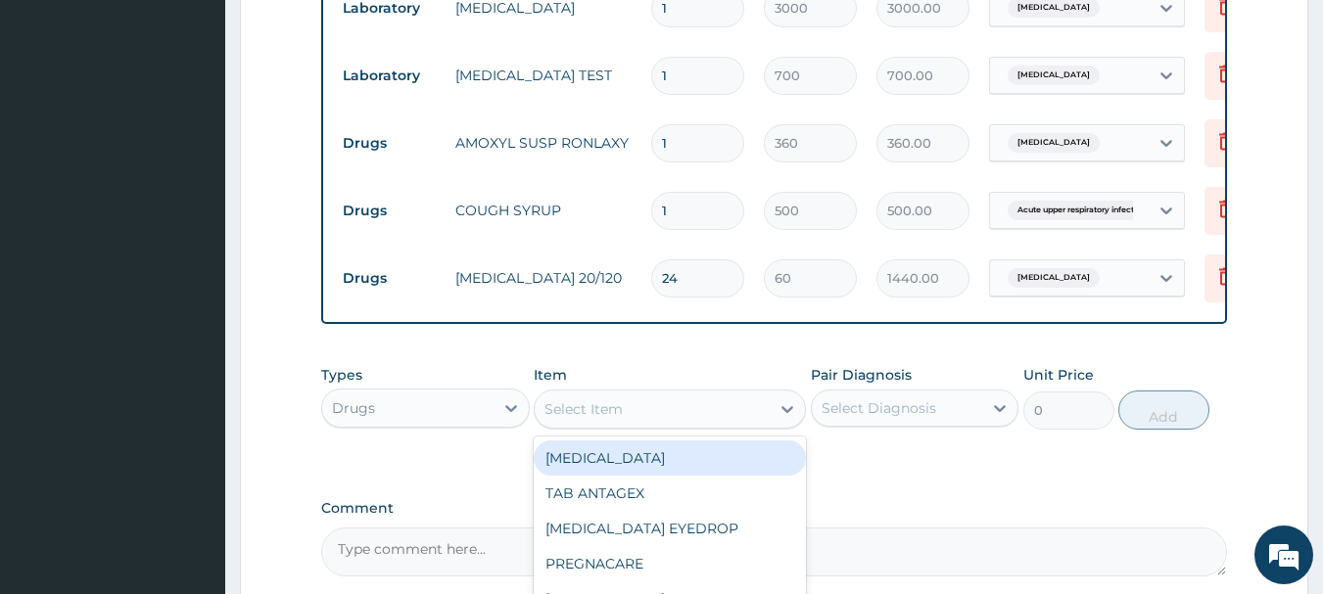
click at [753, 425] on div "Select Item" at bounding box center [652, 409] width 235 height 31
type input "IBUP"
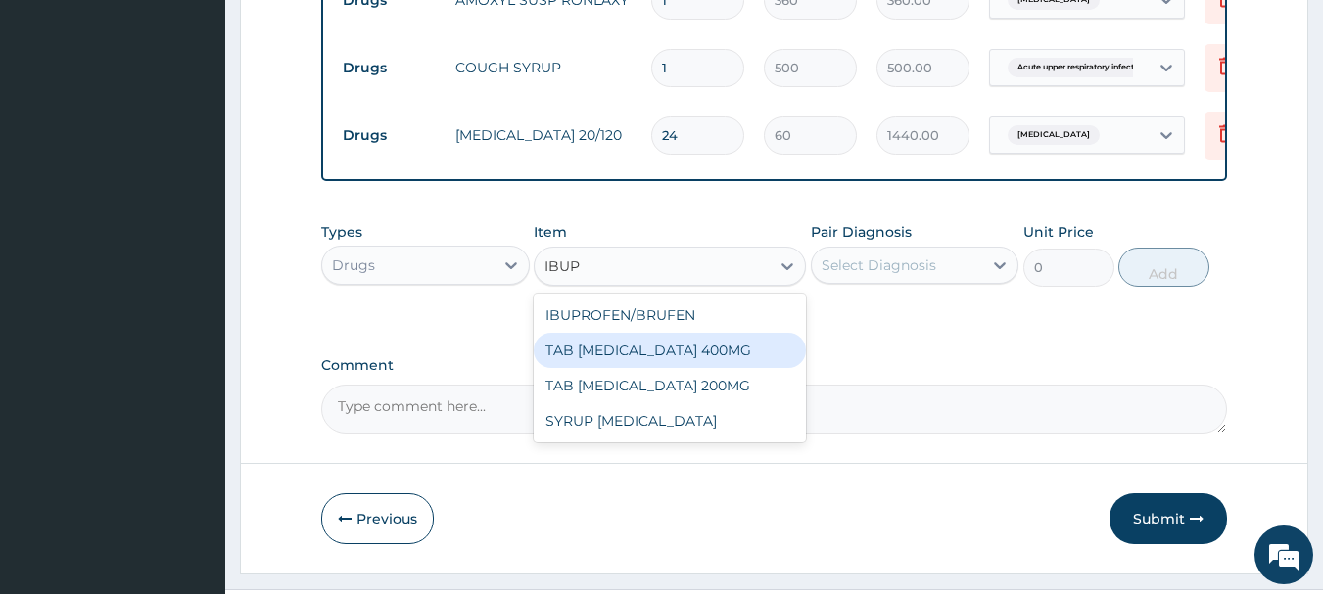
scroll to position [1077, 0]
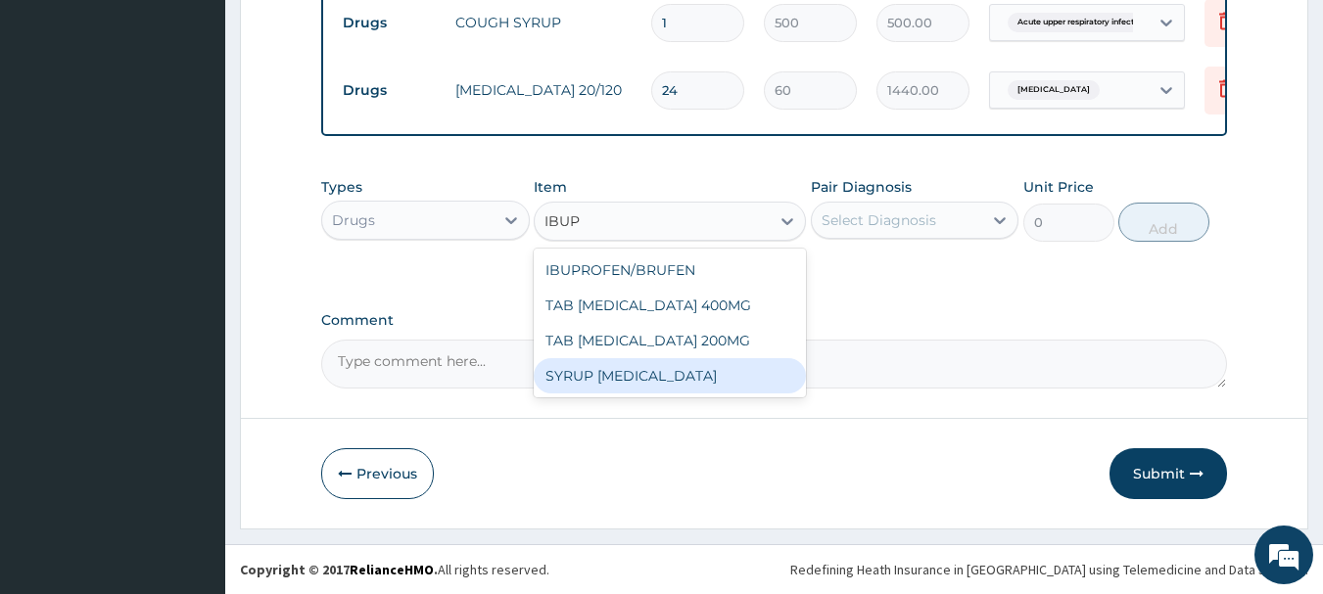
click at [629, 377] on div "SYRUP IBUPROFEN" at bounding box center [670, 375] width 272 height 35
type input "400"
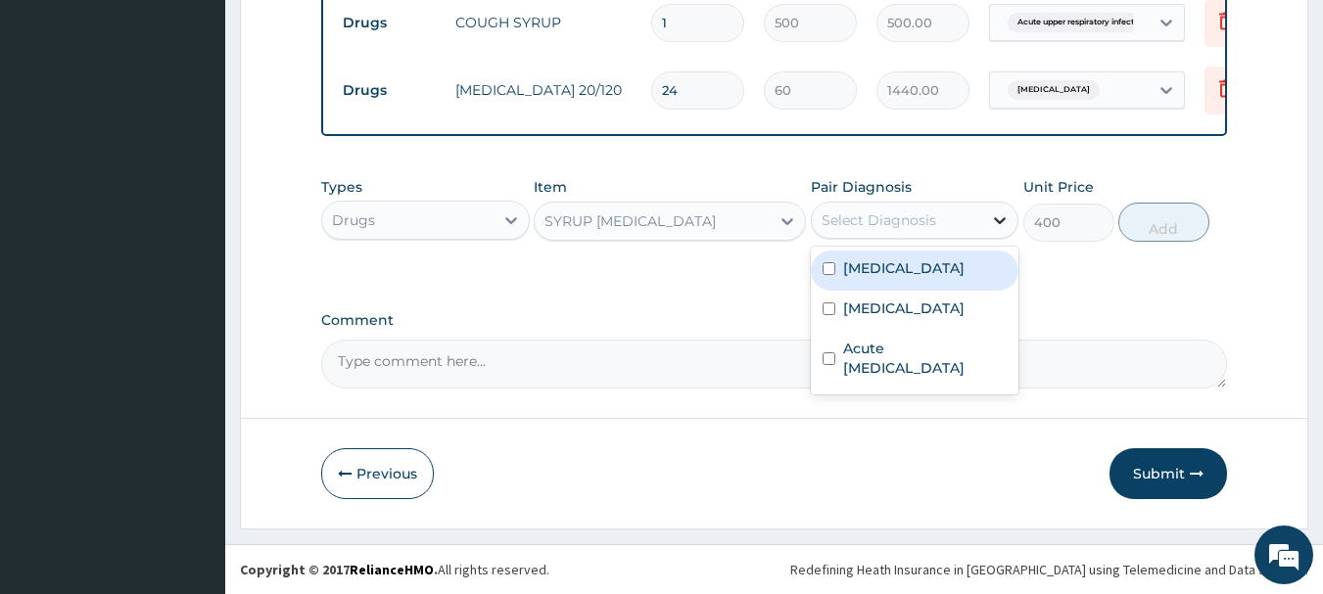
click at [985, 229] on div at bounding box center [999, 220] width 35 height 35
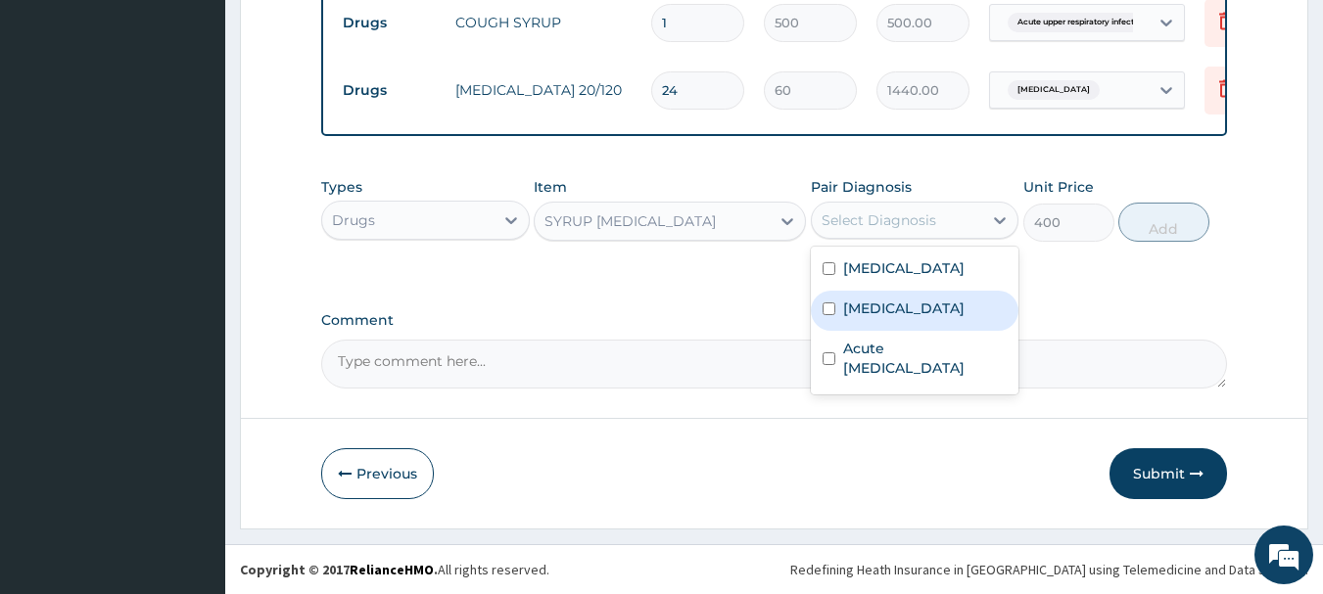
click at [872, 317] on label "Malaria" at bounding box center [903, 309] width 121 height 20
checkbox input "true"
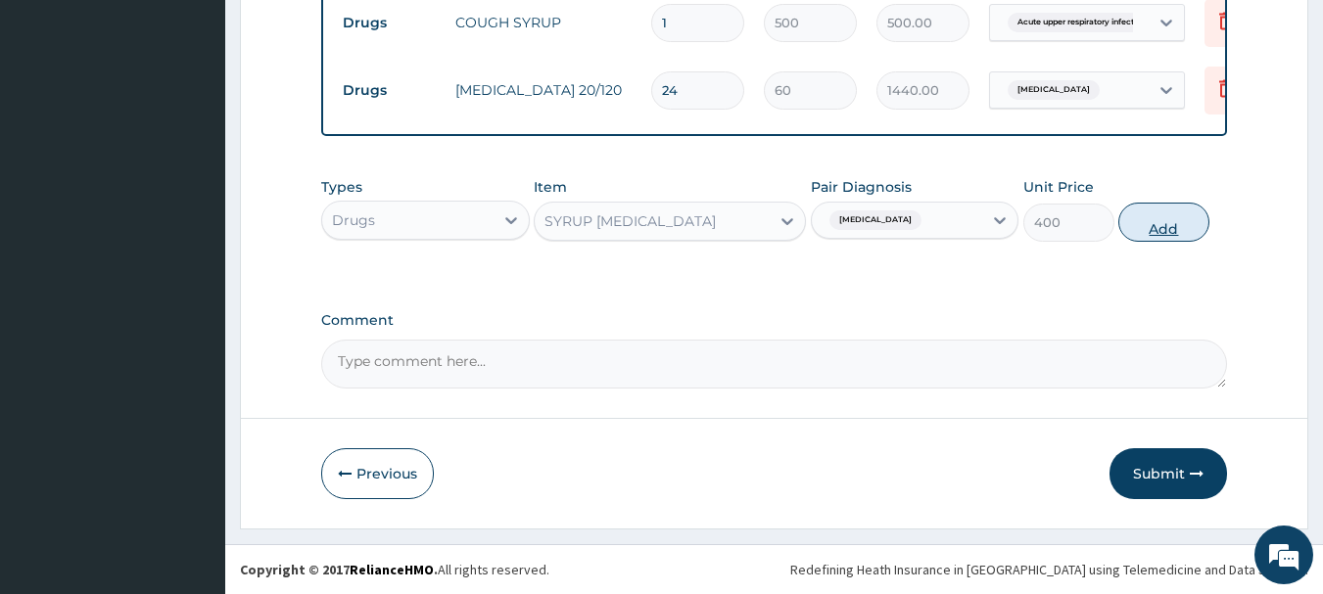
click at [1177, 213] on button "Add" at bounding box center [1163, 222] width 91 height 39
type input "0"
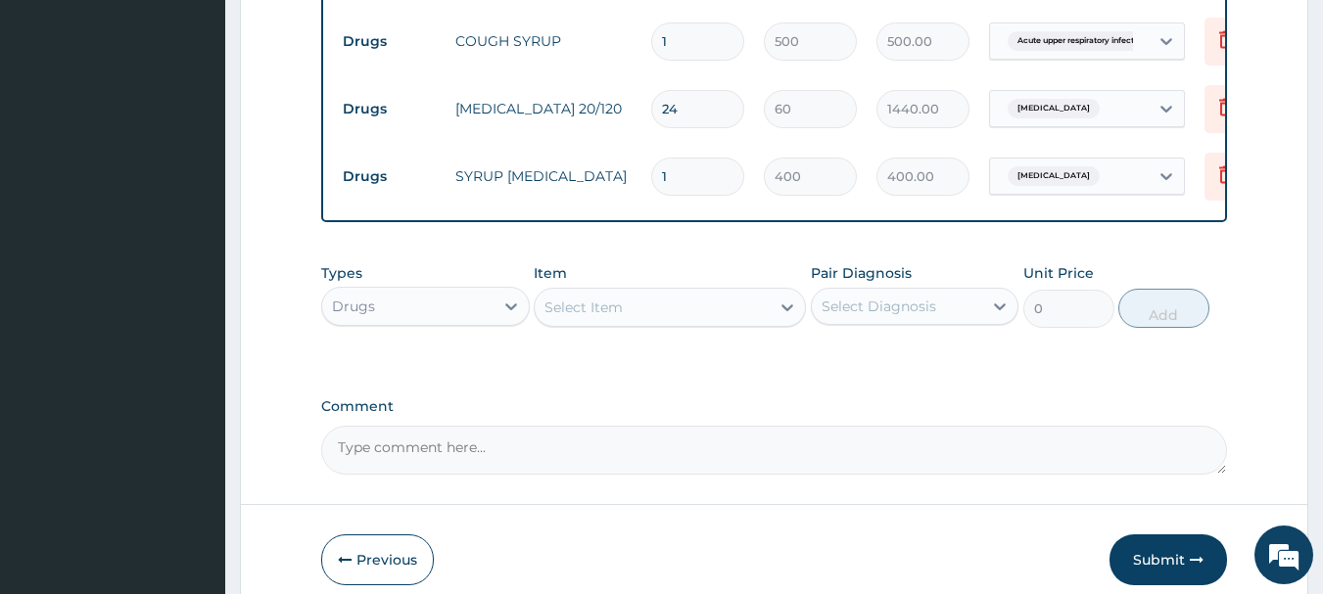
scroll to position [1145, 0]
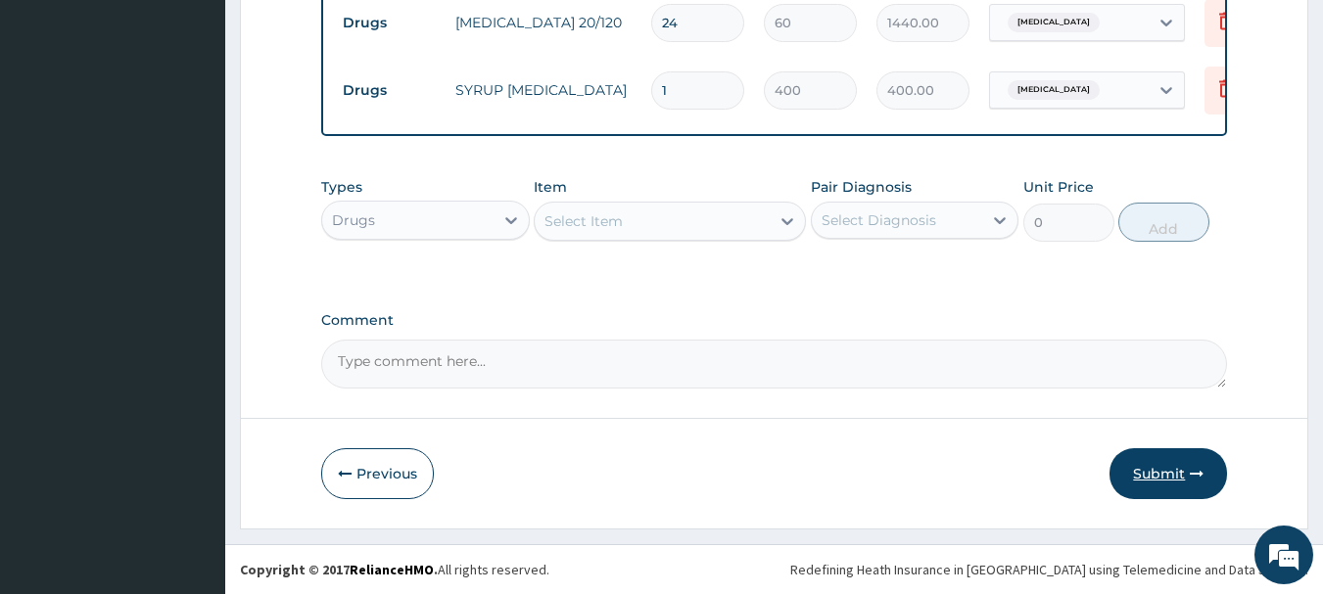
click at [1139, 478] on button "Submit" at bounding box center [1167, 473] width 117 height 51
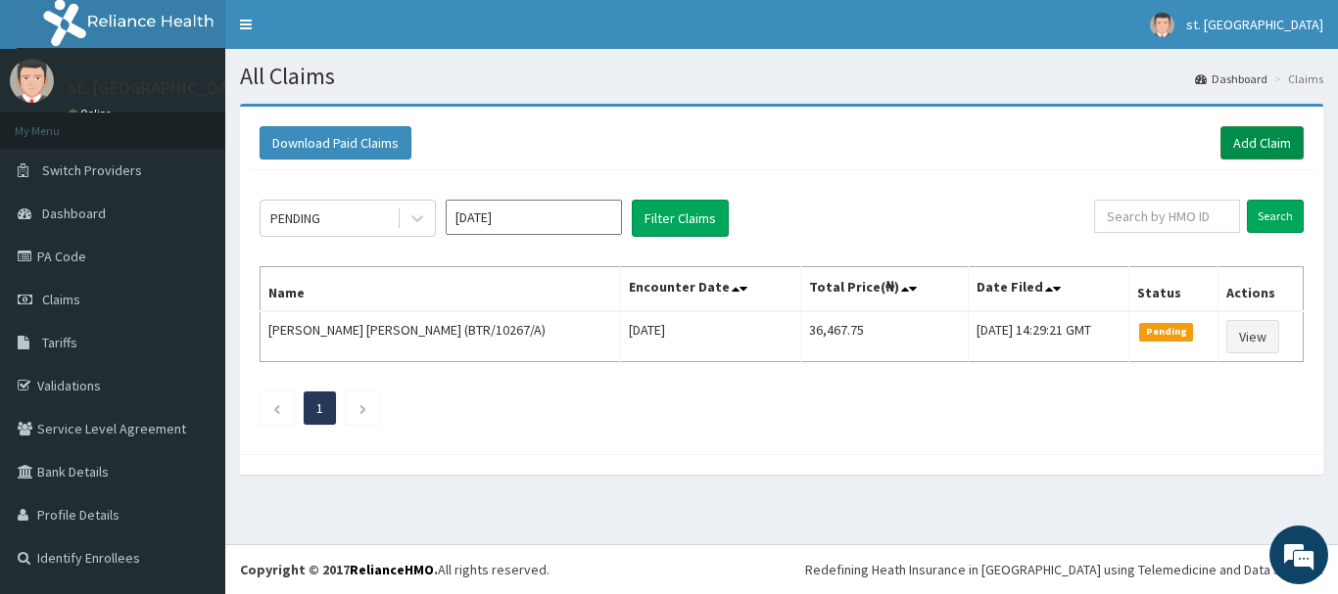
click at [1239, 139] on link "Add Claim" at bounding box center [1261, 142] width 83 height 33
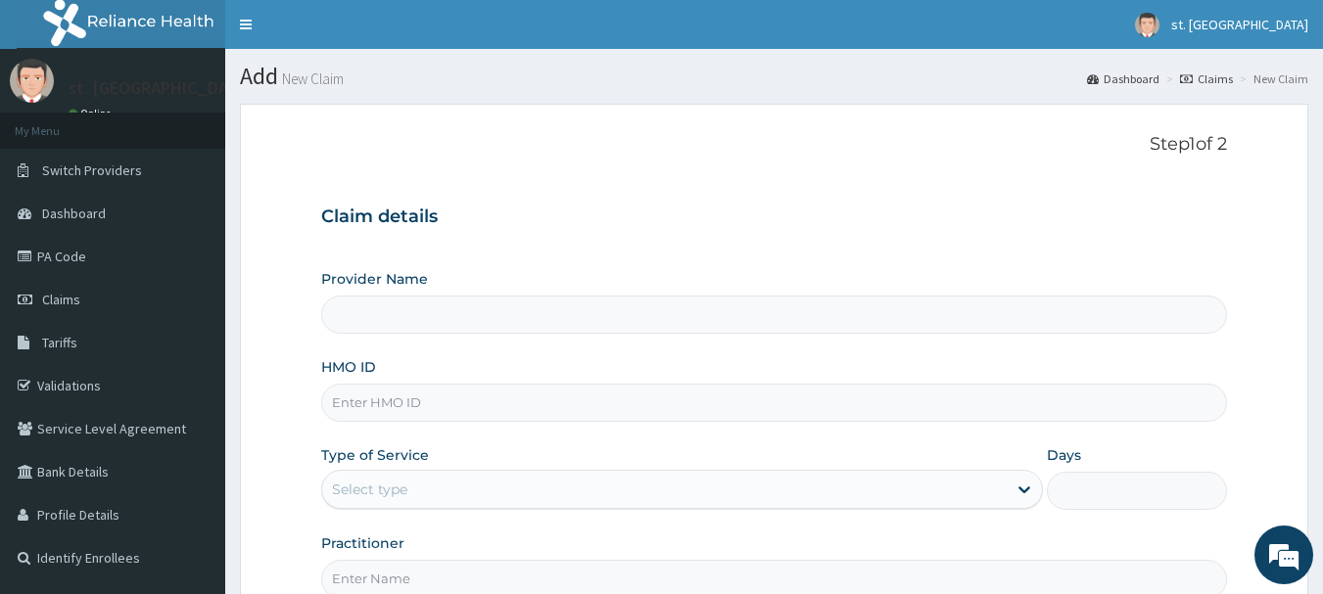
type input "[GEOGRAPHIC_DATA]"
click at [416, 412] on input "HMO ID" at bounding box center [774, 403] width 907 height 38
paste input "ICH/10046/D"
type input "ICH/10046/D"
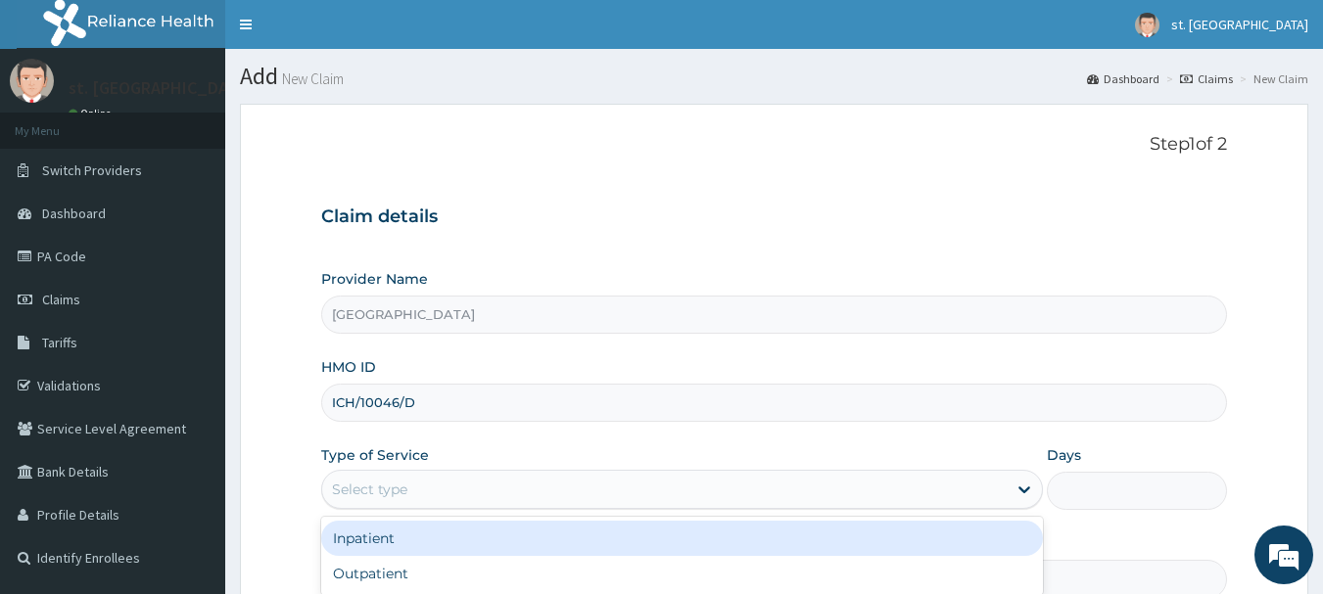
click at [491, 490] on div "Select type" at bounding box center [664, 489] width 684 height 31
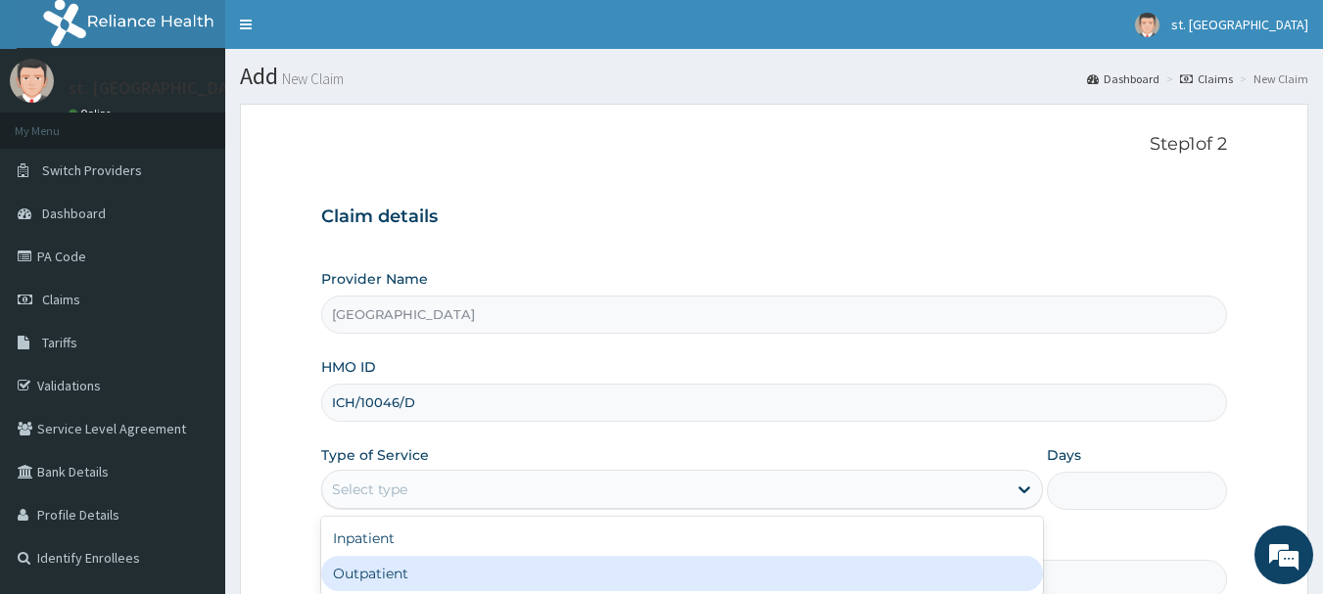
click at [365, 571] on div "Outpatient" at bounding box center [682, 573] width 722 height 35
type input "1"
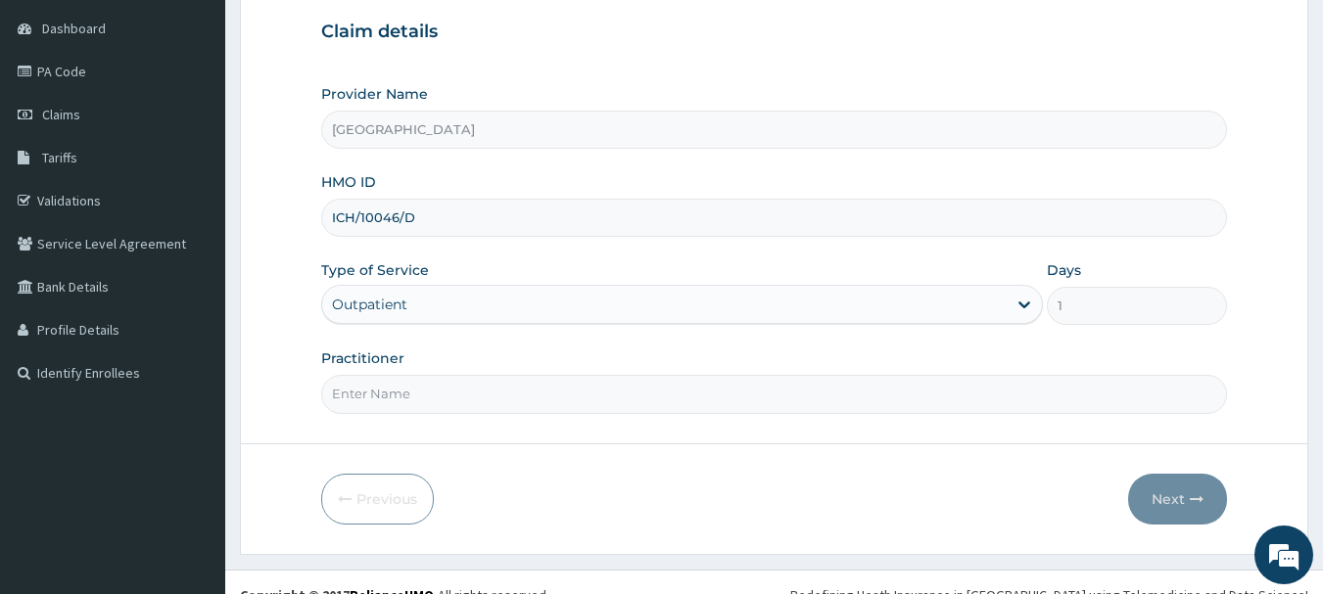
scroll to position [197, 0]
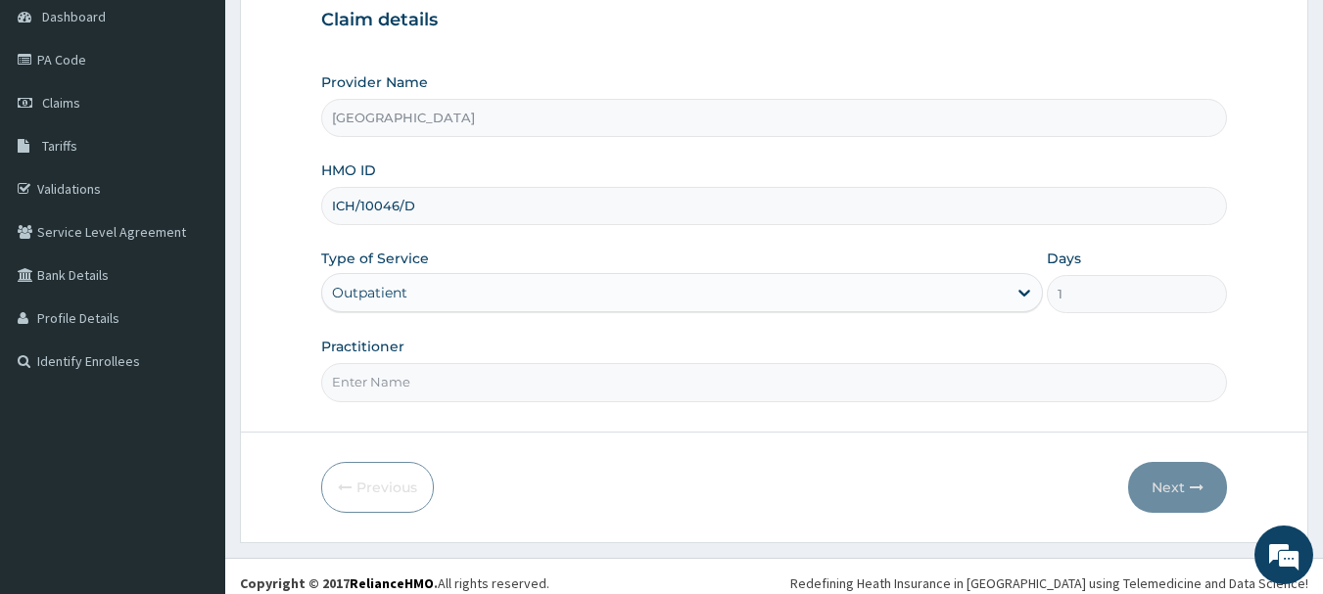
click at [695, 390] on input "Practitioner" at bounding box center [774, 382] width 907 height 38
type input "DR OLUFUNSO"
click at [1192, 497] on button "Next" at bounding box center [1177, 487] width 99 height 51
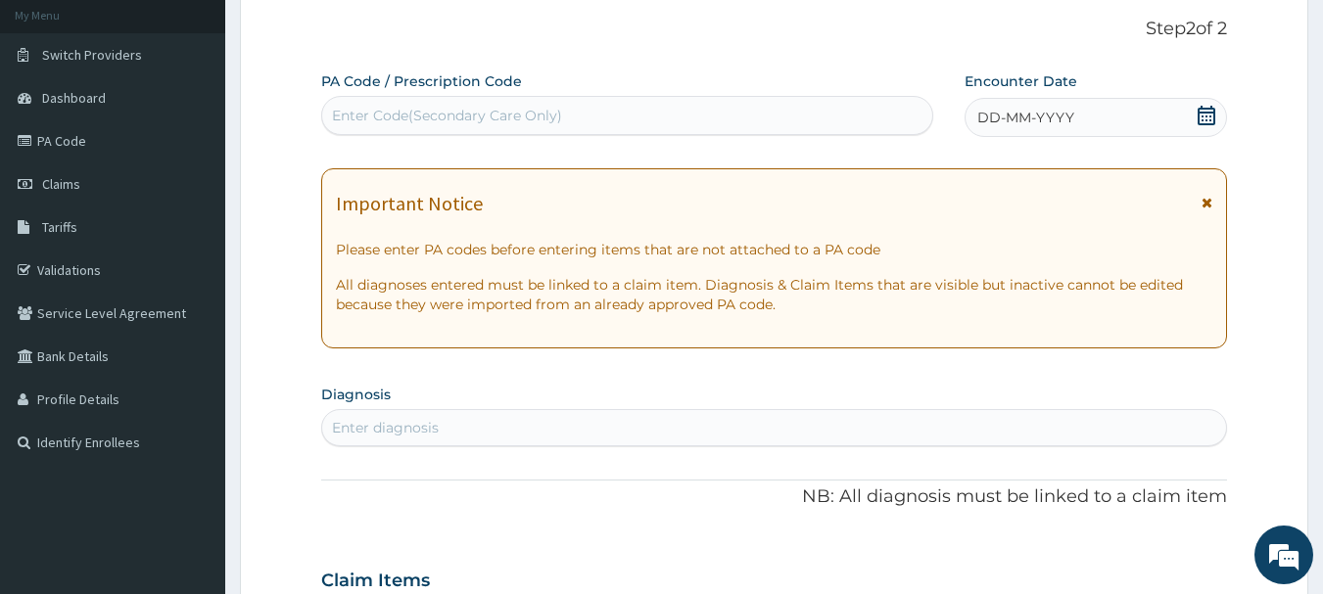
scroll to position [101, 0]
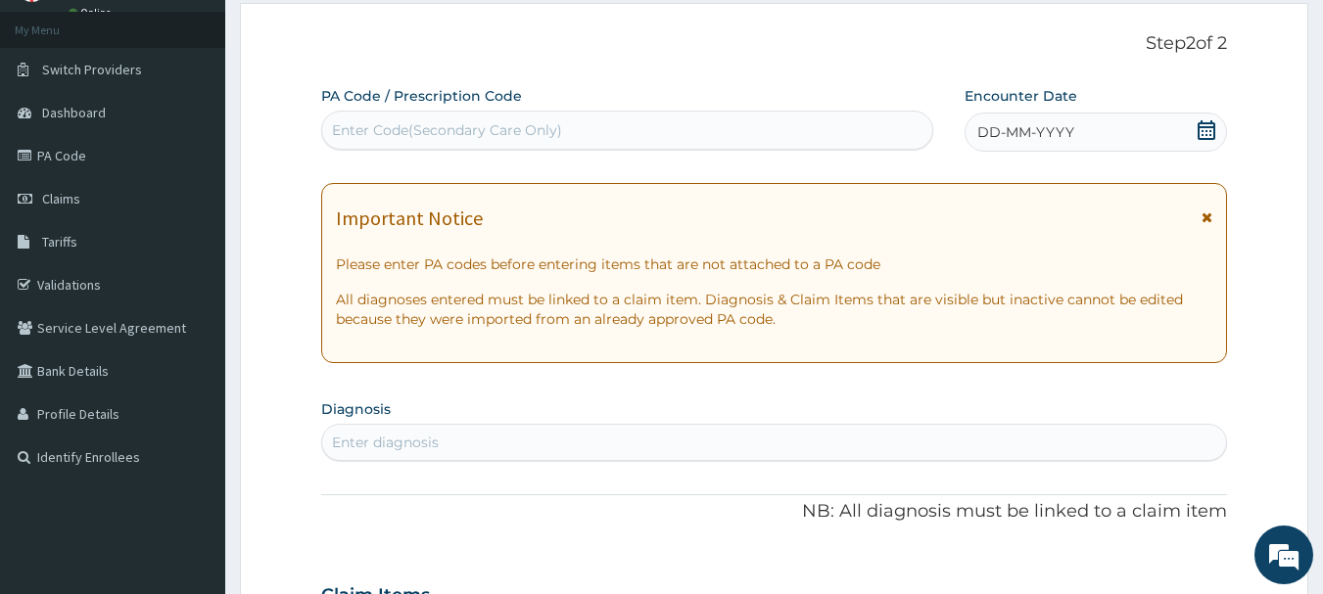
click at [1206, 135] on icon at bounding box center [1207, 130] width 18 height 20
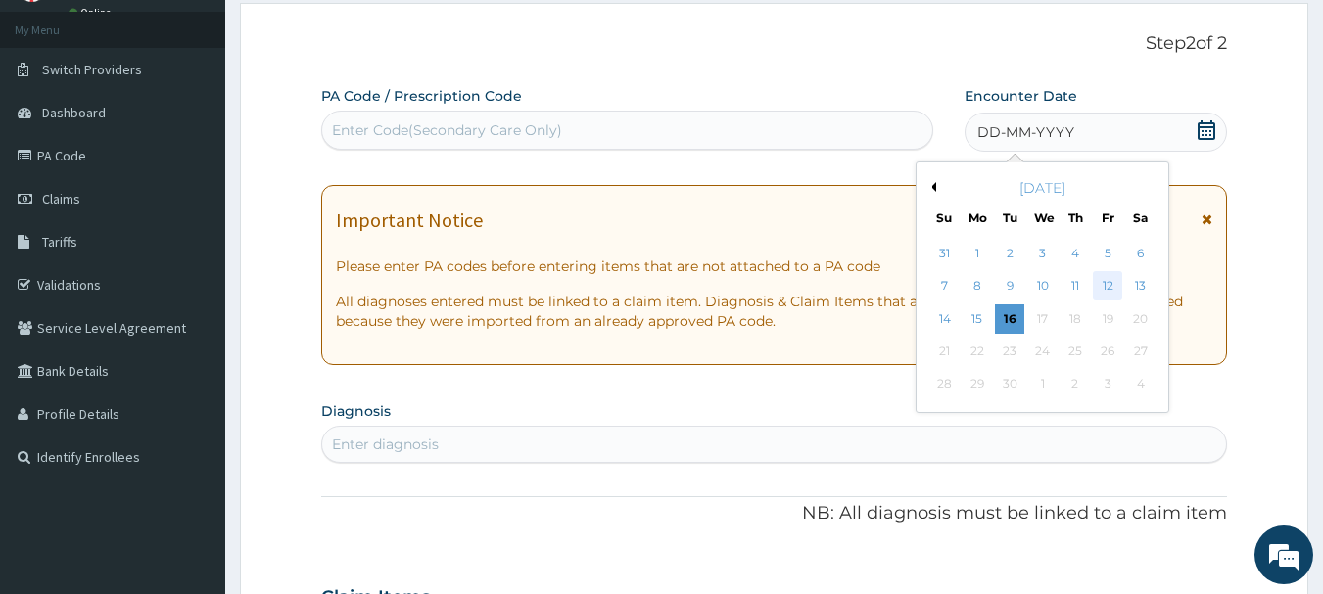
click at [1110, 284] on div "12" at bounding box center [1107, 286] width 29 height 29
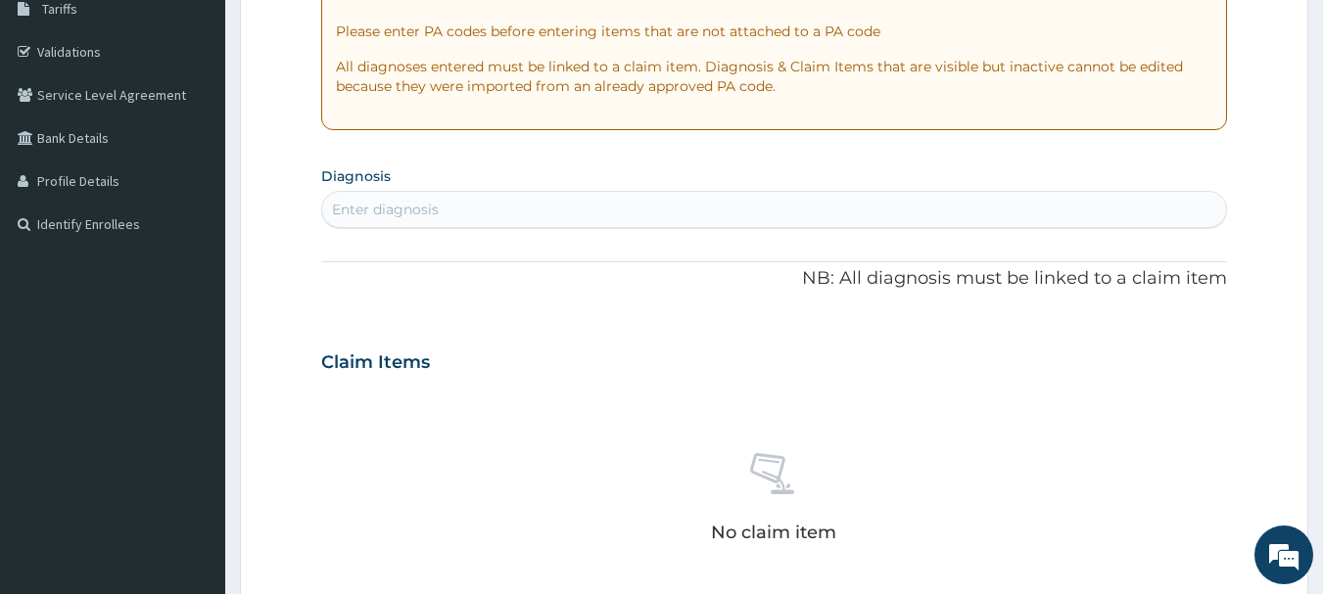
scroll to position [447, 0]
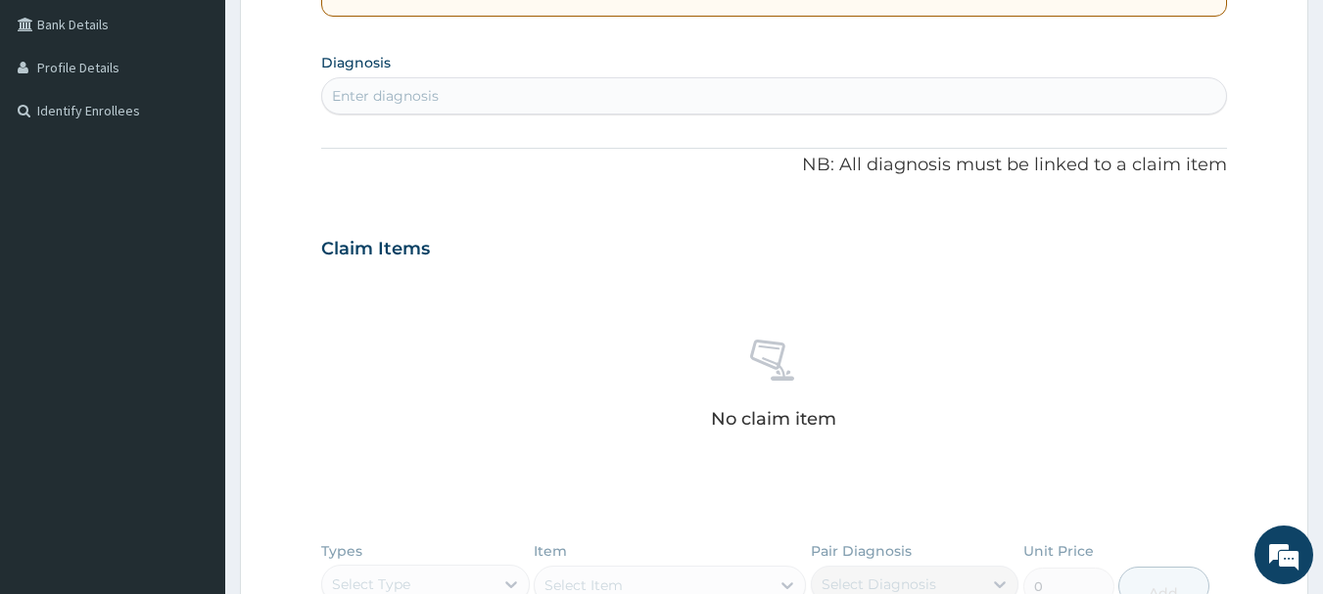
click at [668, 110] on div "Enter diagnosis" at bounding box center [774, 95] width 905 height 31
type input "SCABI"
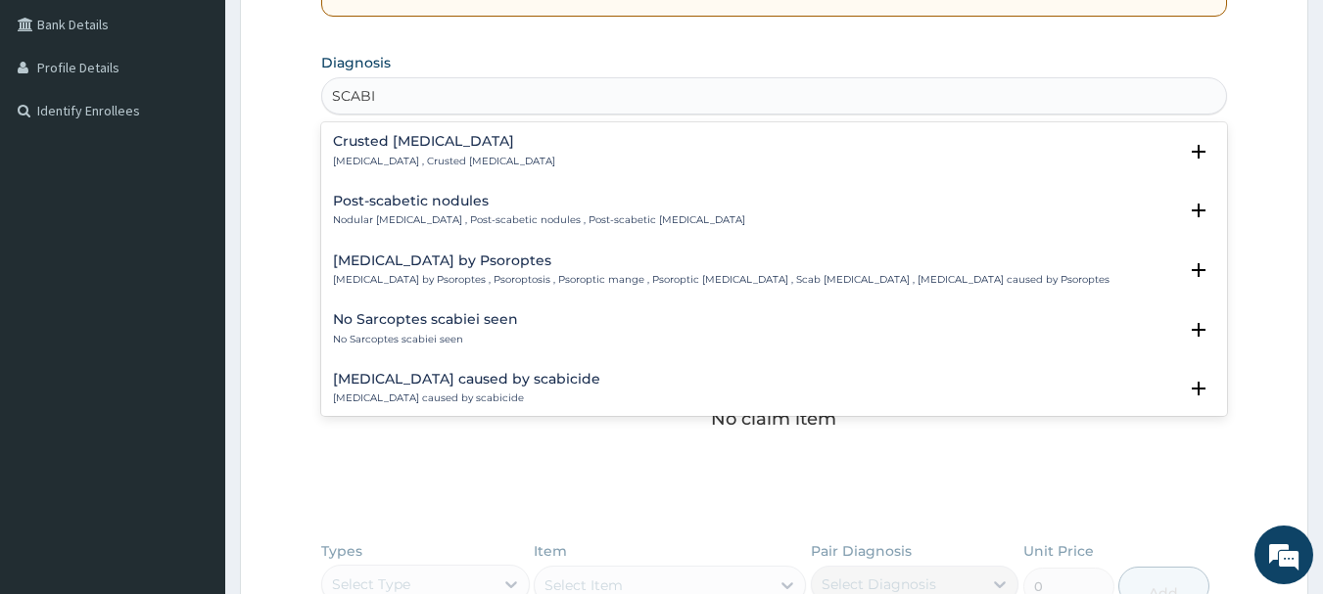
click at [428, 139] on h4 "Crusted scabies" at bounding box center [444, 141] width 222 height 15
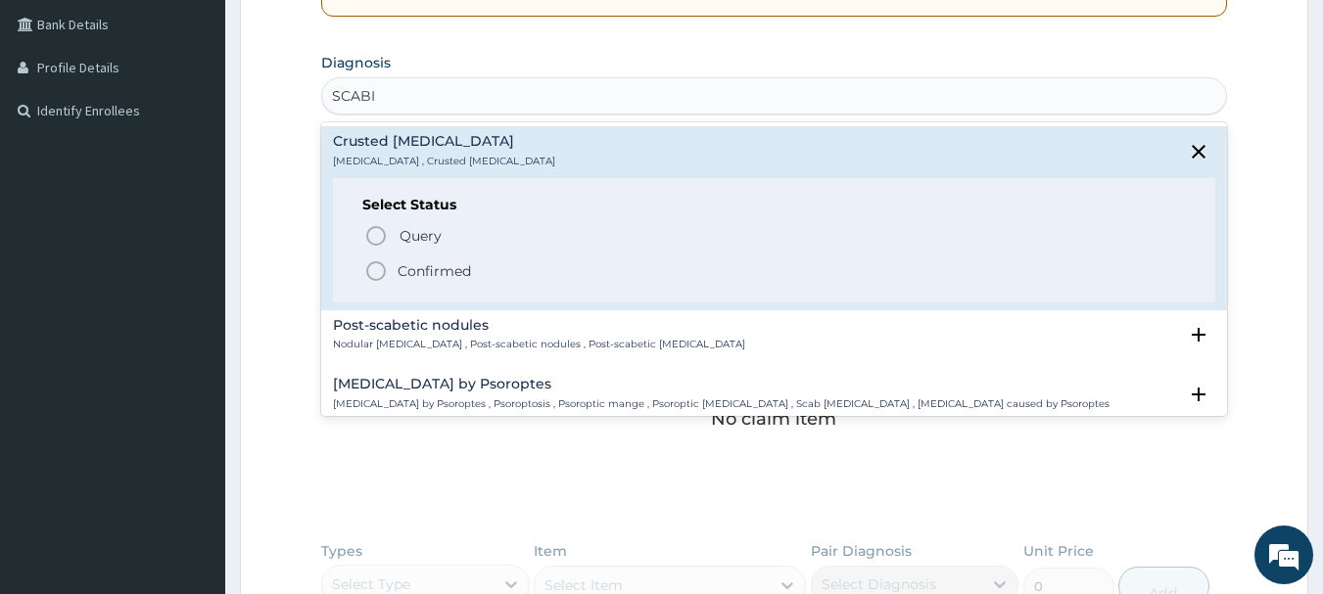
click at [373, 272] on icon "status option filled" at bounding box center [375, 270] width 23 height 23
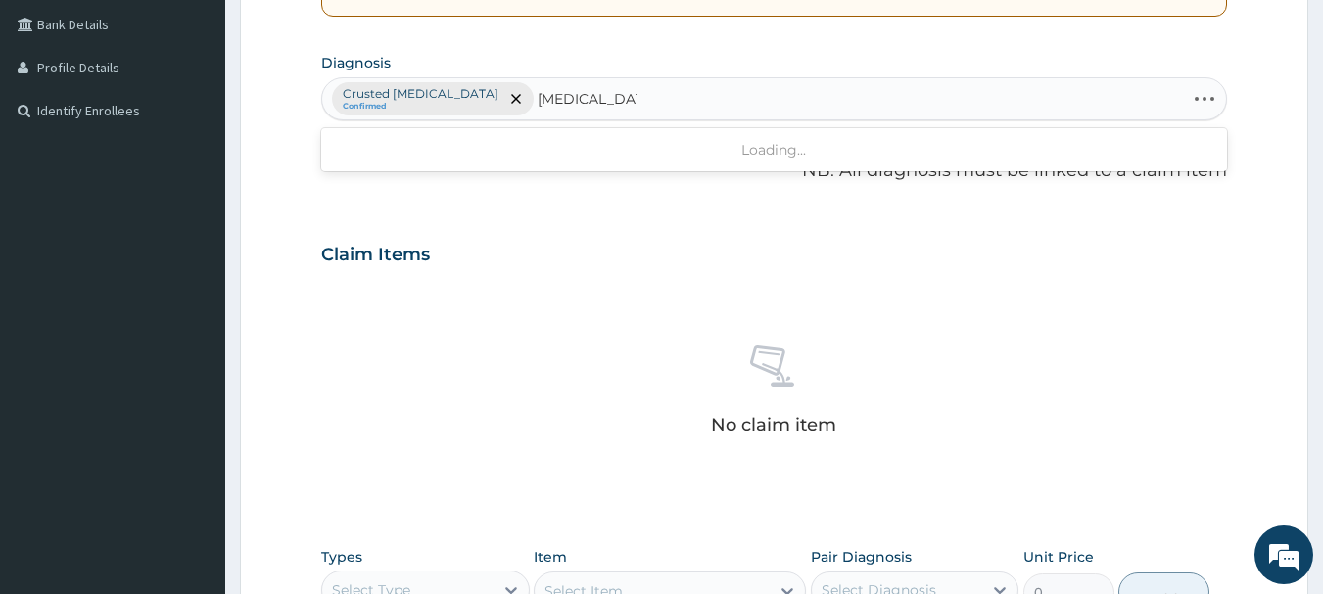
type input "SALMONELLA"
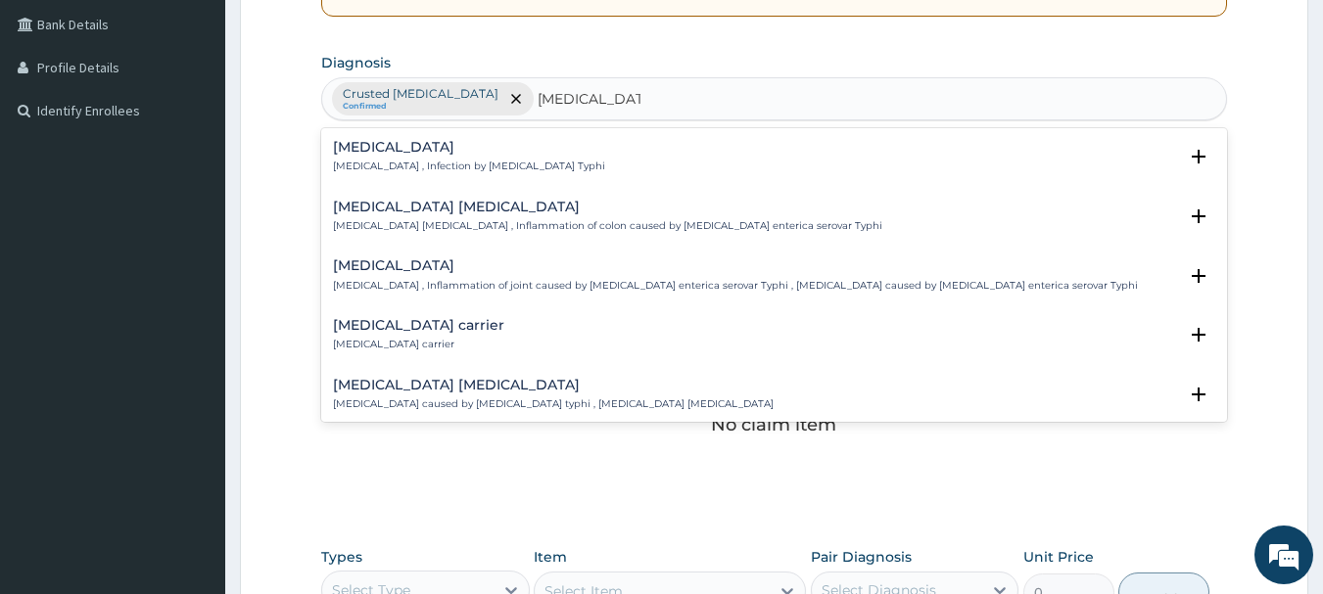
click at [399, 152] on h4 "Typhoid fever" at bounding box center [469, 147] width 272 height 15
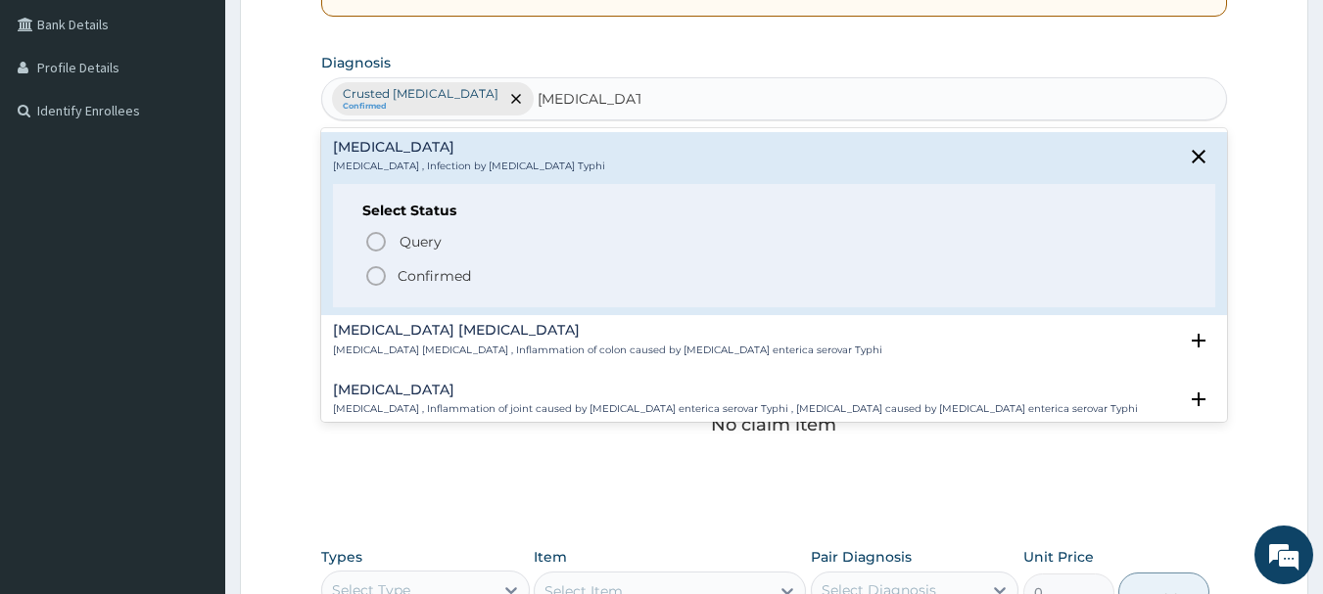
click at [373, 274] on icon "status option filled" at bounding box center [375, 275] width 23 height 23
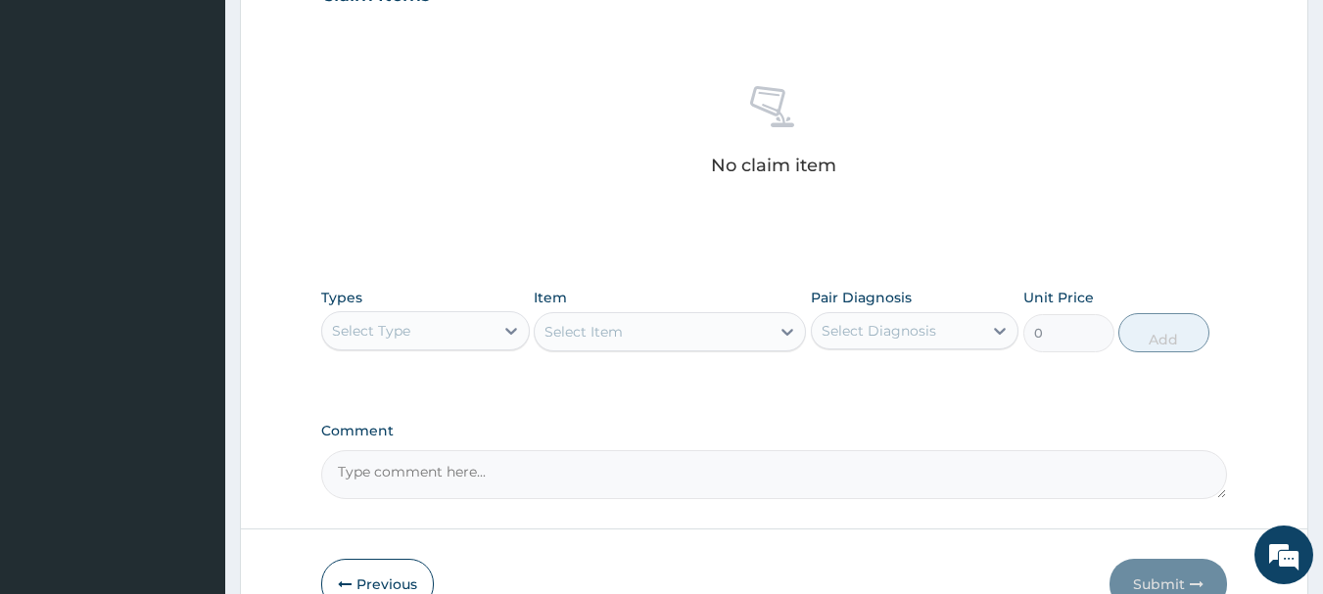
scroll to position [818, 0]
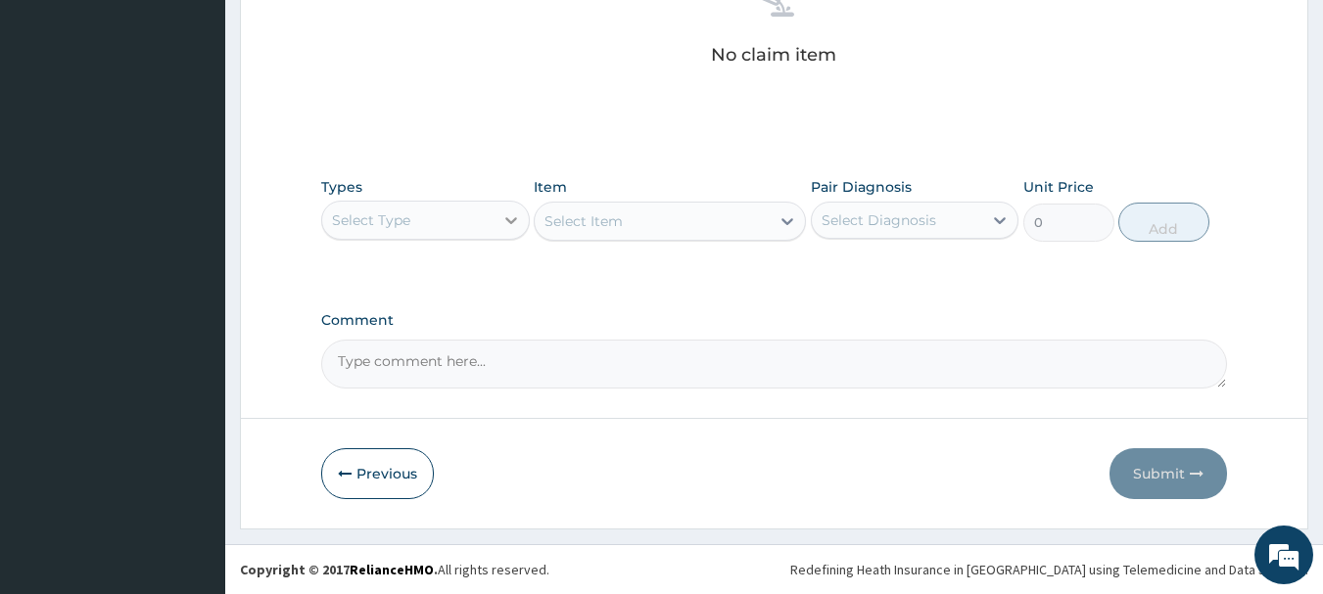
click at [509, 222] on icon at bounding box center [511, 220] width 12 height 7
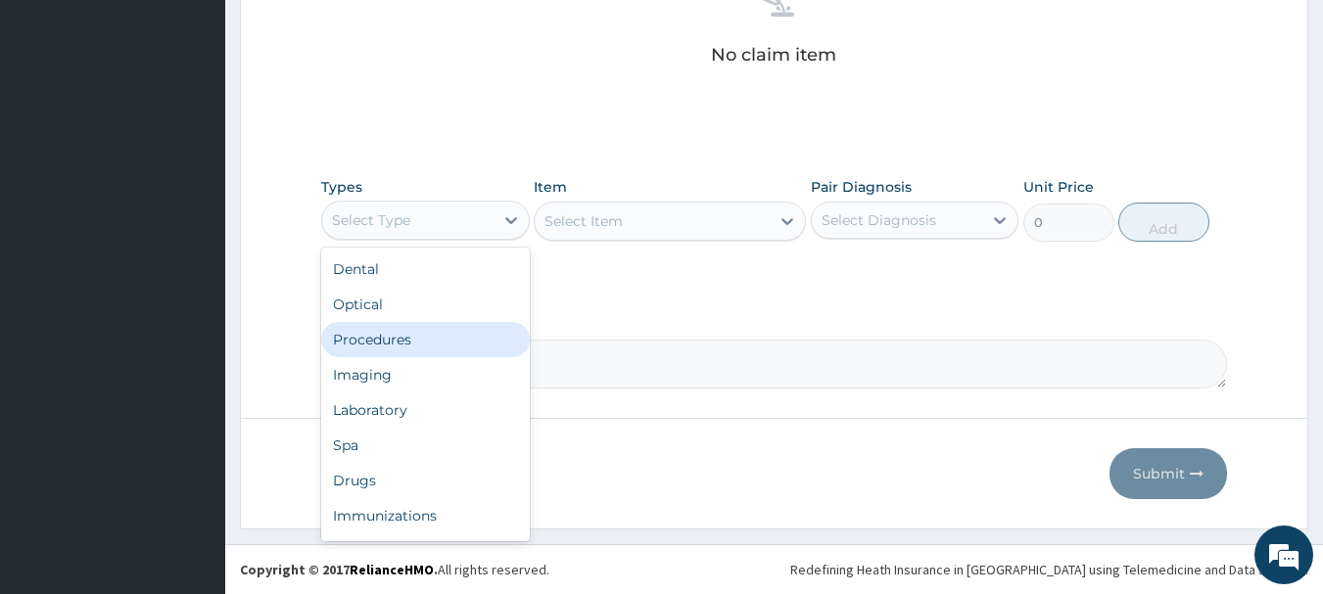
click at [393, 352] on div "Procedures" at bounding box center [425, 339] width 209 height 35
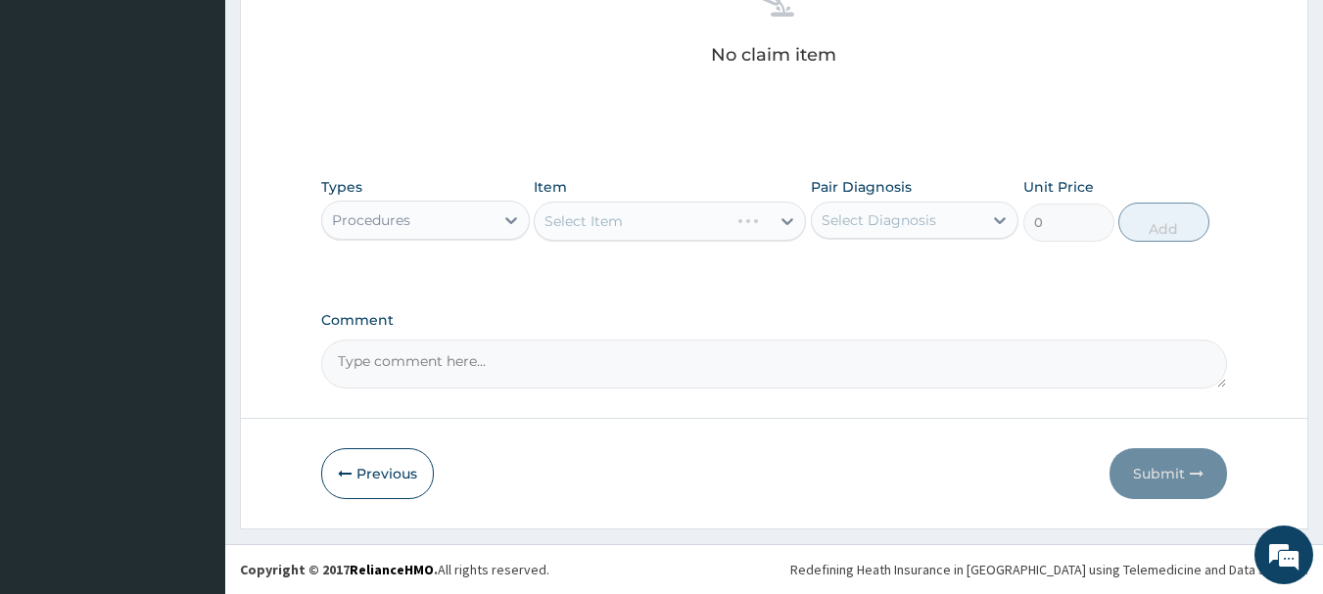
click at [771, 233] on div "Select Item" at bounding box center [670, 221] width 272 height 39
click at [770, 226] on div "Select Item" at bounding box center [670, 221] width 272 height 39
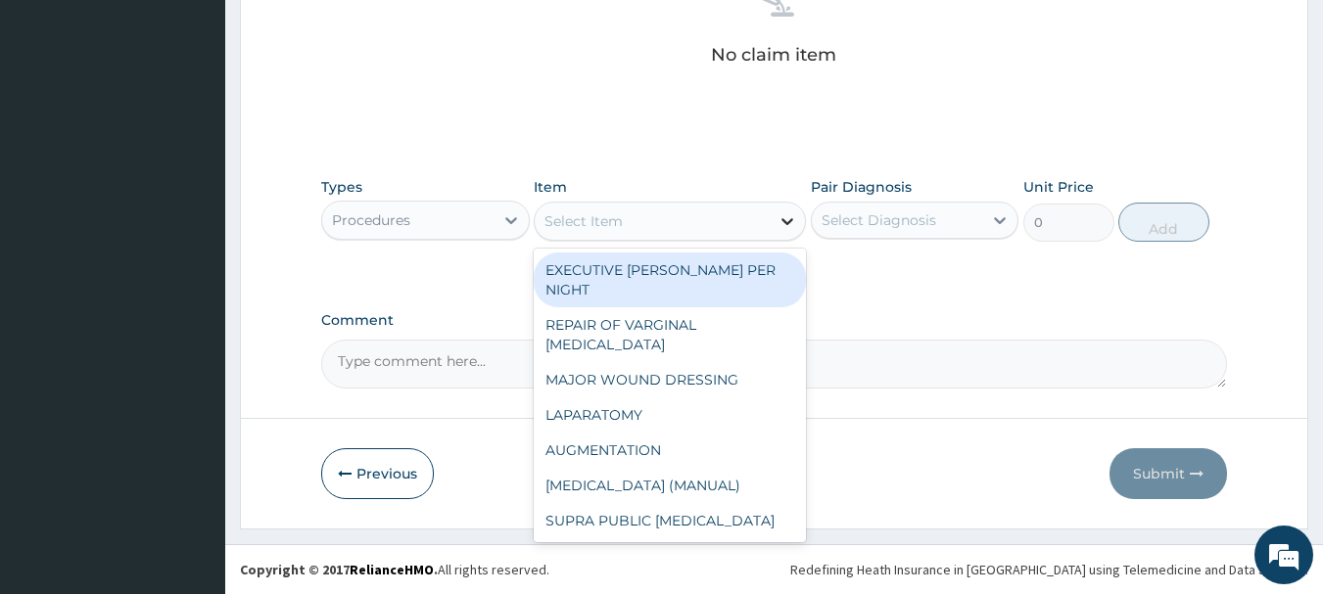
click at [779, 218] on icon at bounding box center [787, 221] width 20 height 20
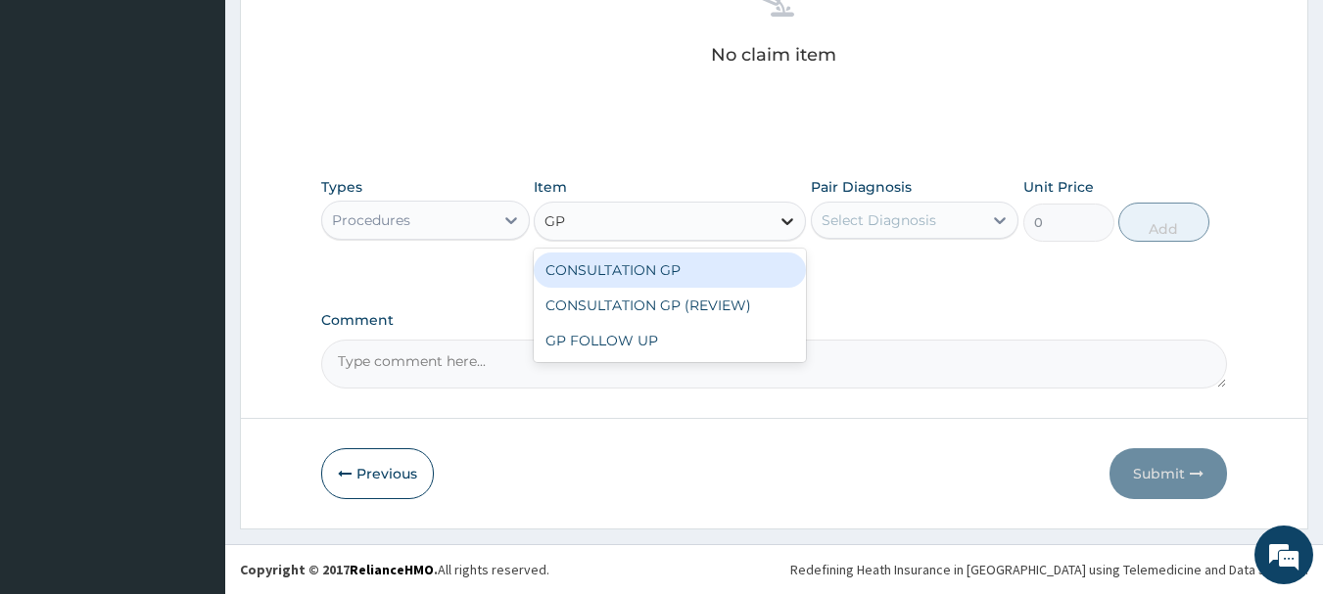
type input "GP"
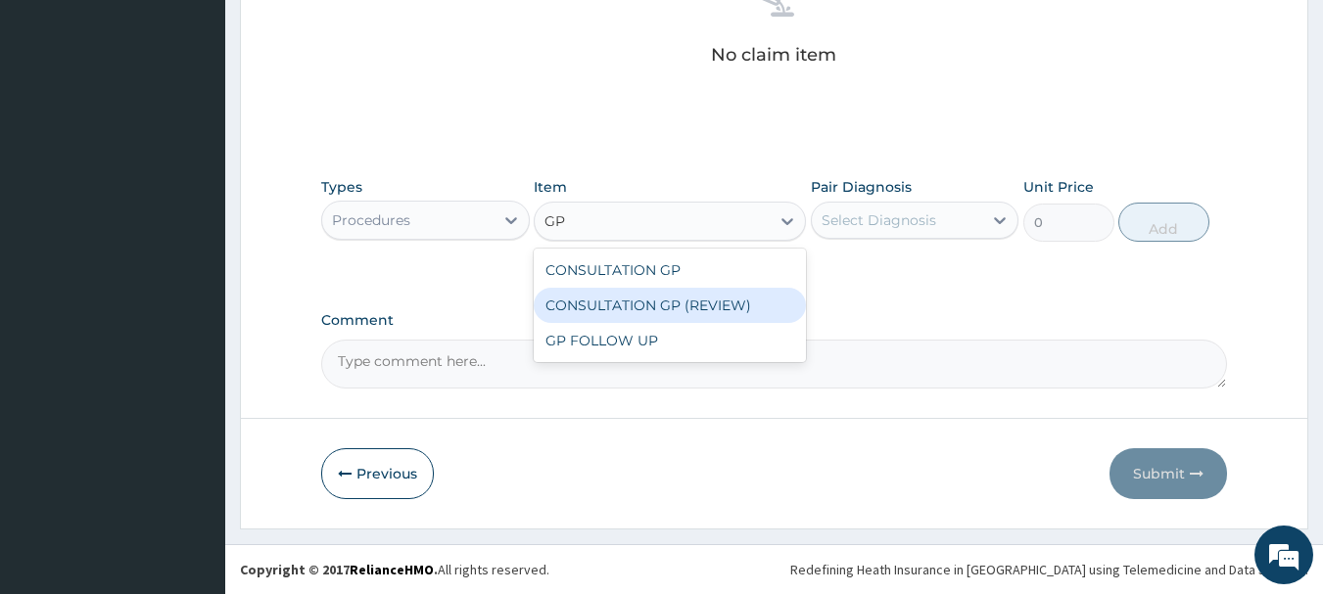
click at [688, 299] on div "CONSULTATION GP (REVIEW)" at bounding box center [670, 305] width 272 height 35
type input "2000"
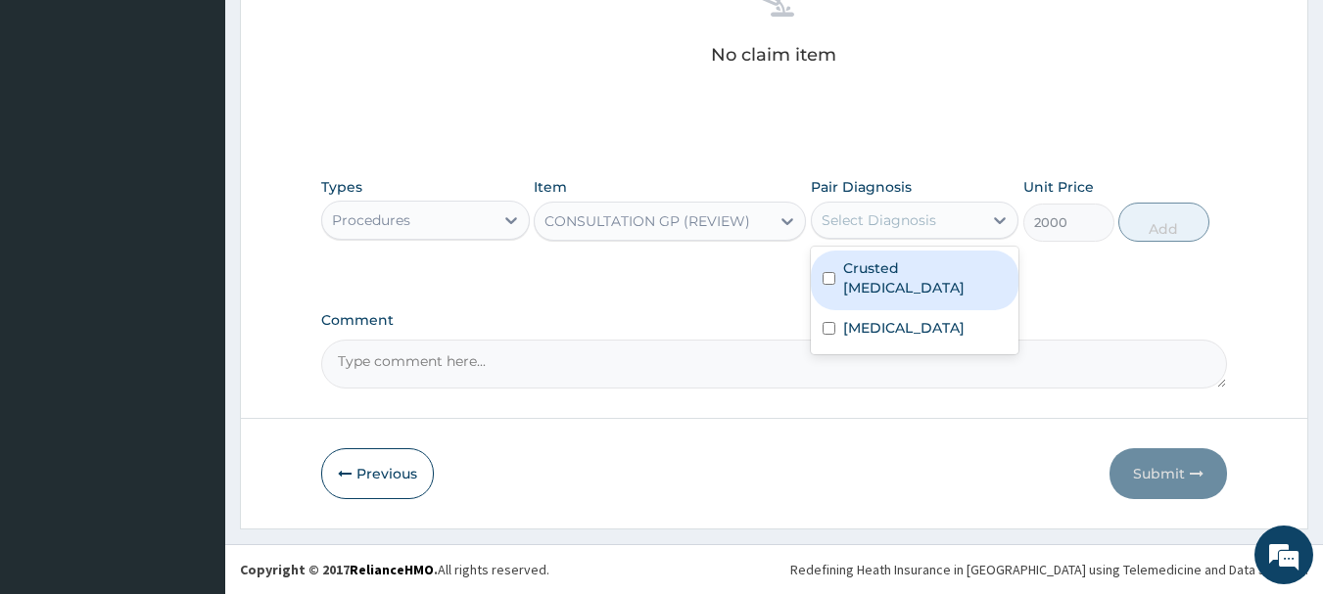
click at [963, 216] on div "Select Diagnosis" at bounding box center [897, 220] width 171 height 31
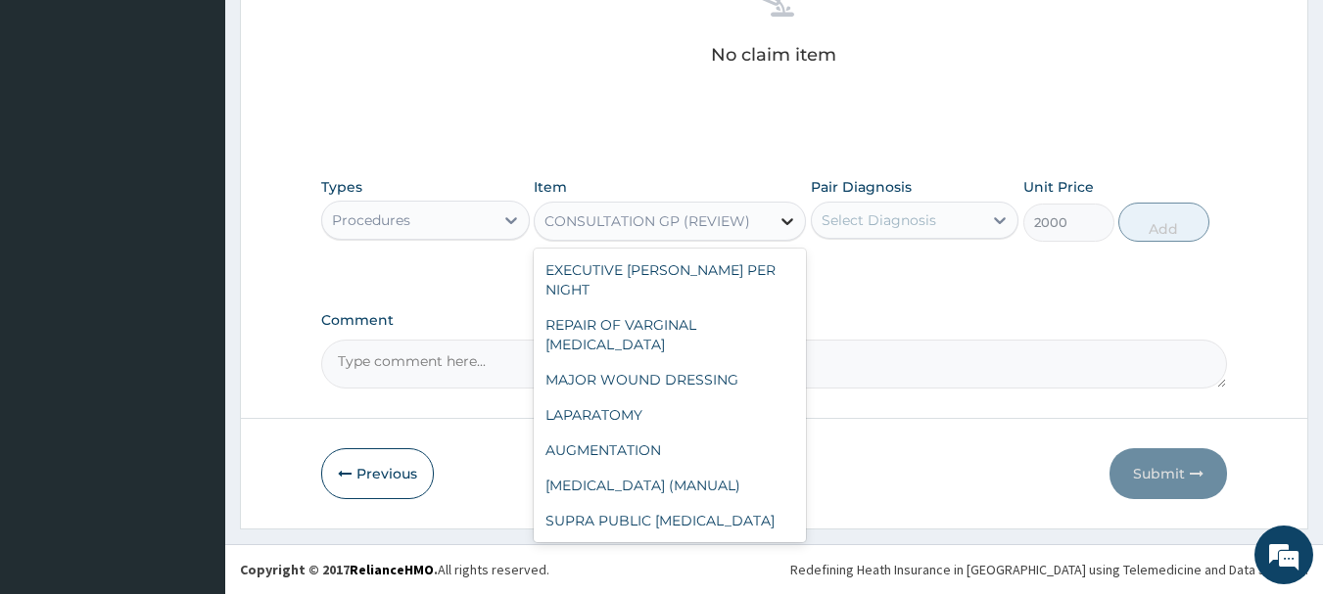
click at [797, 220] on div at bounding box center [787, 221] width 35 height 35
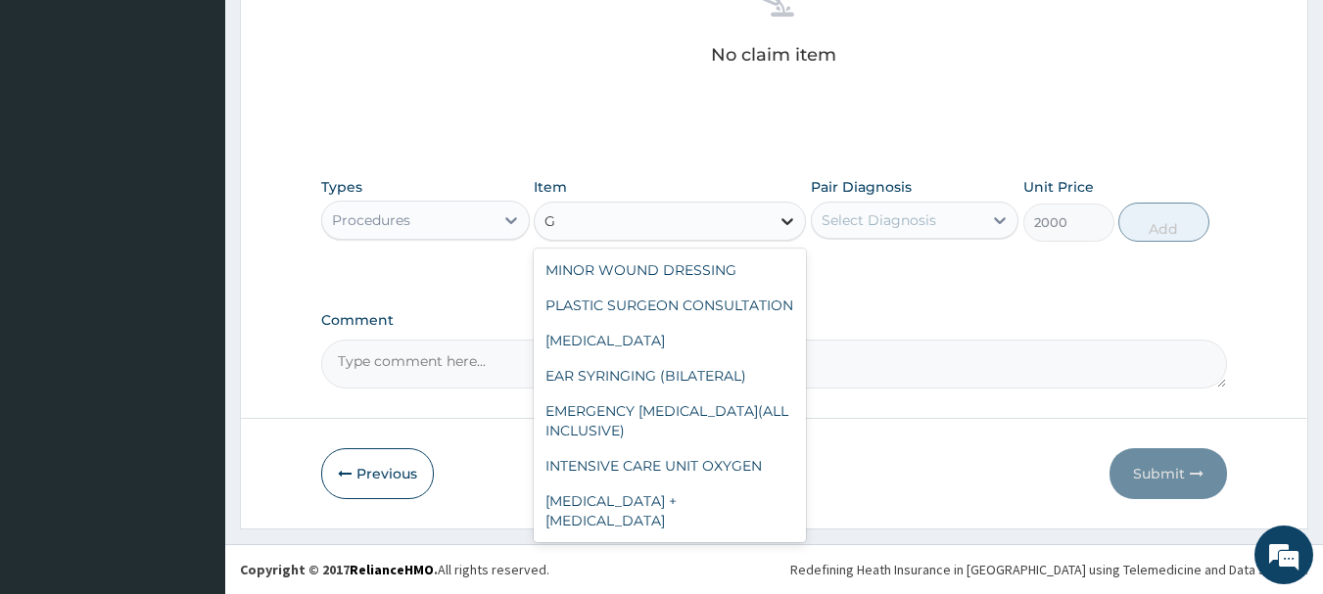
type input "GP"
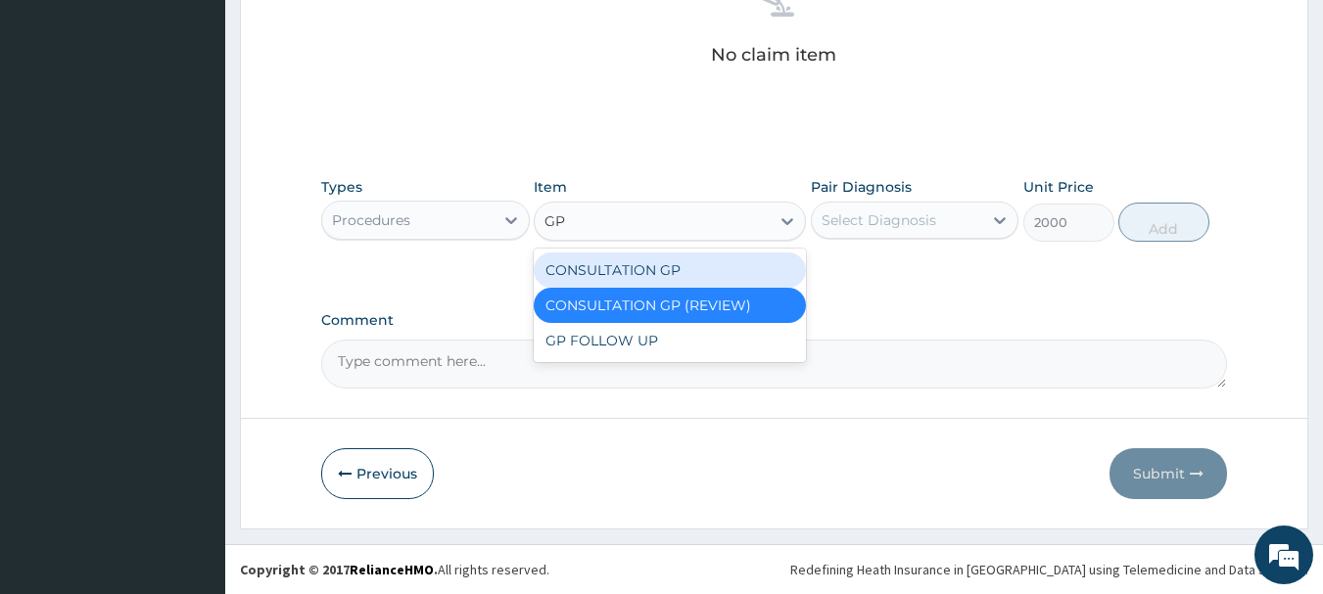
click at [663, 259] on div "CONSULTATION GP" at bounding box center [670, 270] width 272 height 35
type input "2500"
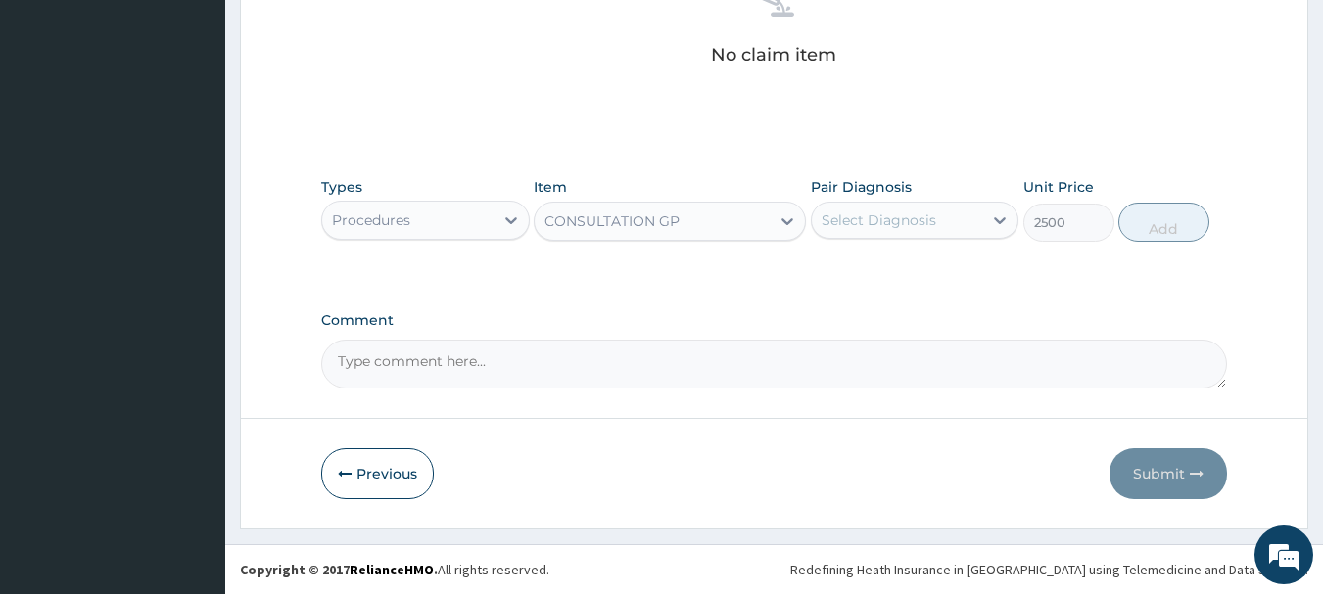
click at [945, 217] on div "Select Diagnosis" at bounding box center [897, 220] width 171 height 31
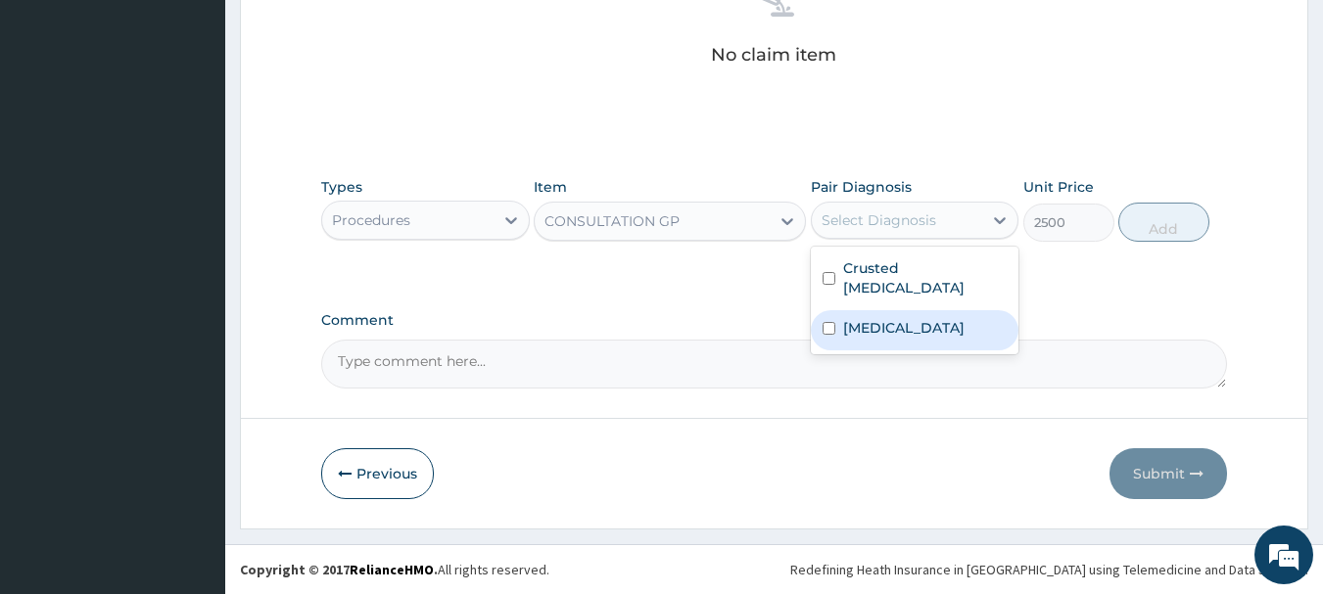
click at [895, 318] on label "Typhoid fever" at bounding box center [903, 328] width 121 height 20
checkbox input "true"
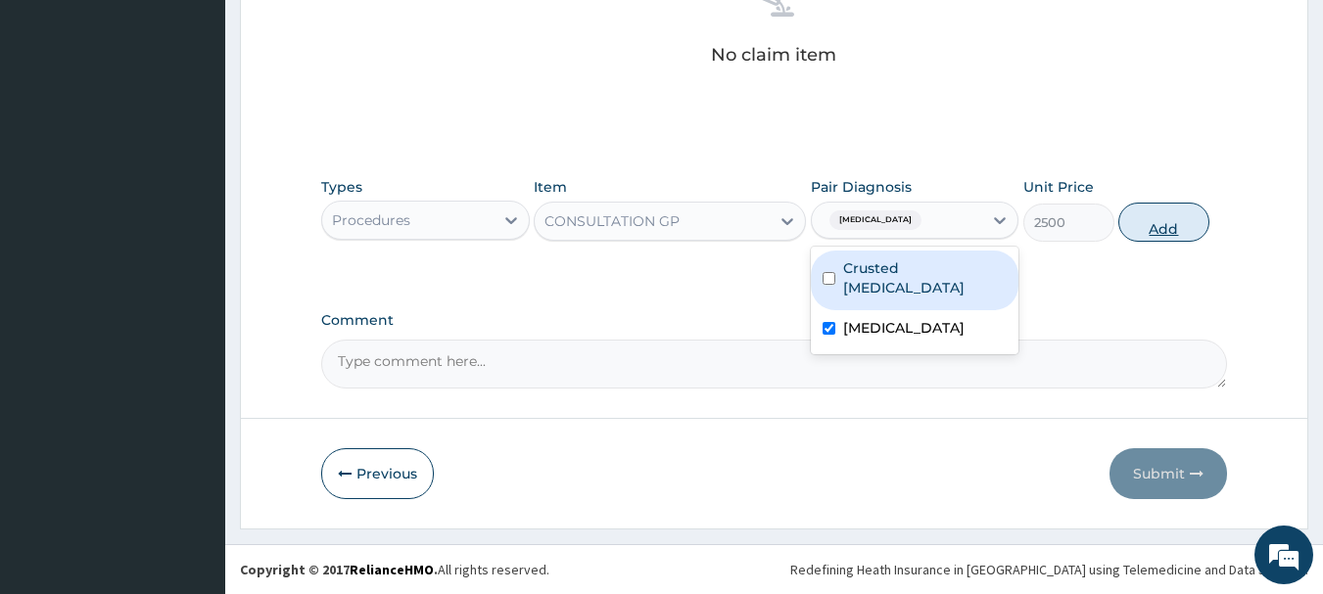
click at [1176, 217] on button "Add" at bounding box center [1163, 222] width 91 height 39
type input "0"
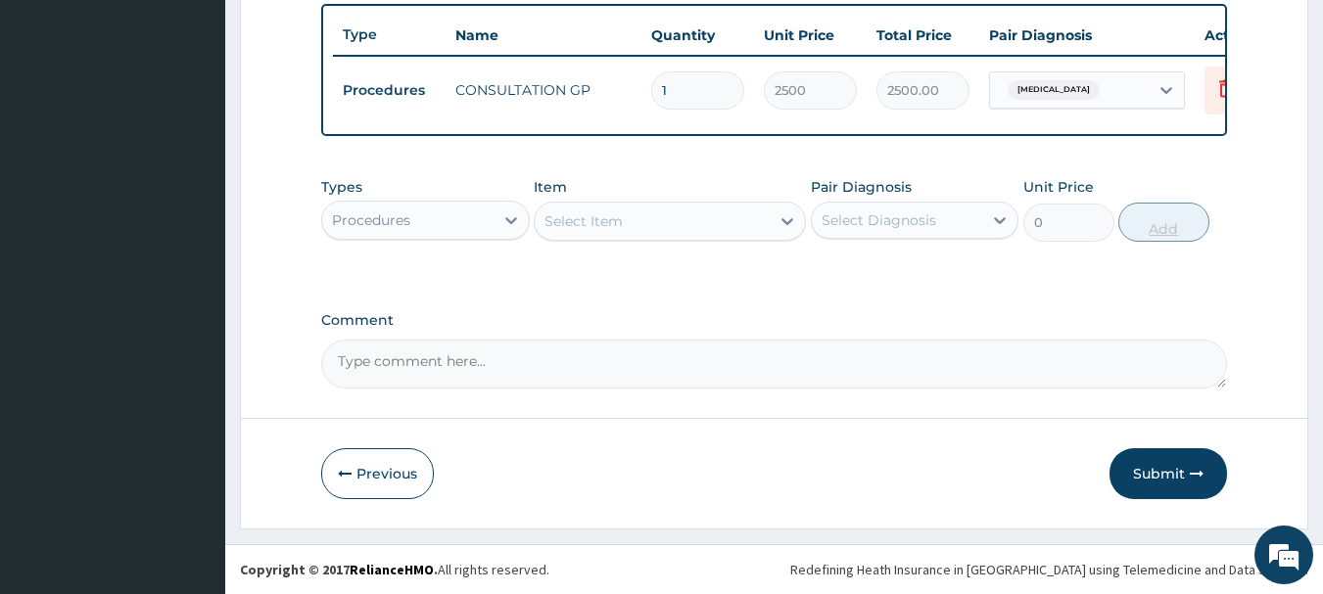
scroll to position [739, 0]
click at [513, 225] on icon at bounding box center [511, 221] width 20 height 20
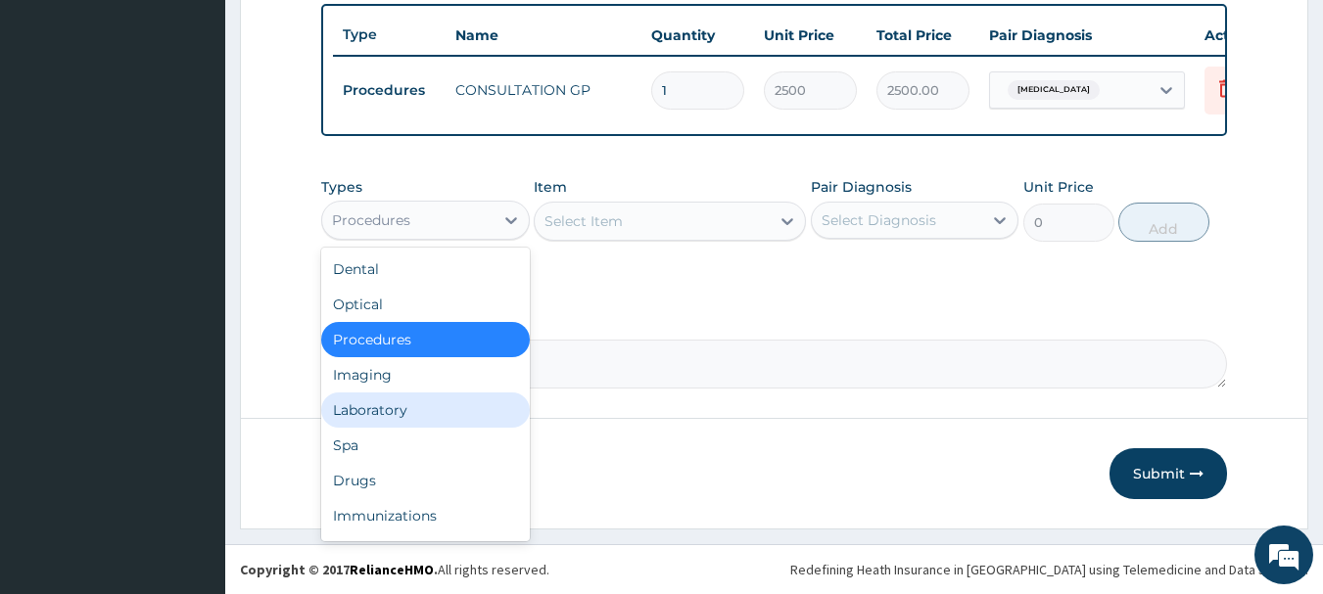
click at [383, 404] on div "Laboratory" at bounding box center [425, 410] width 209 height 35
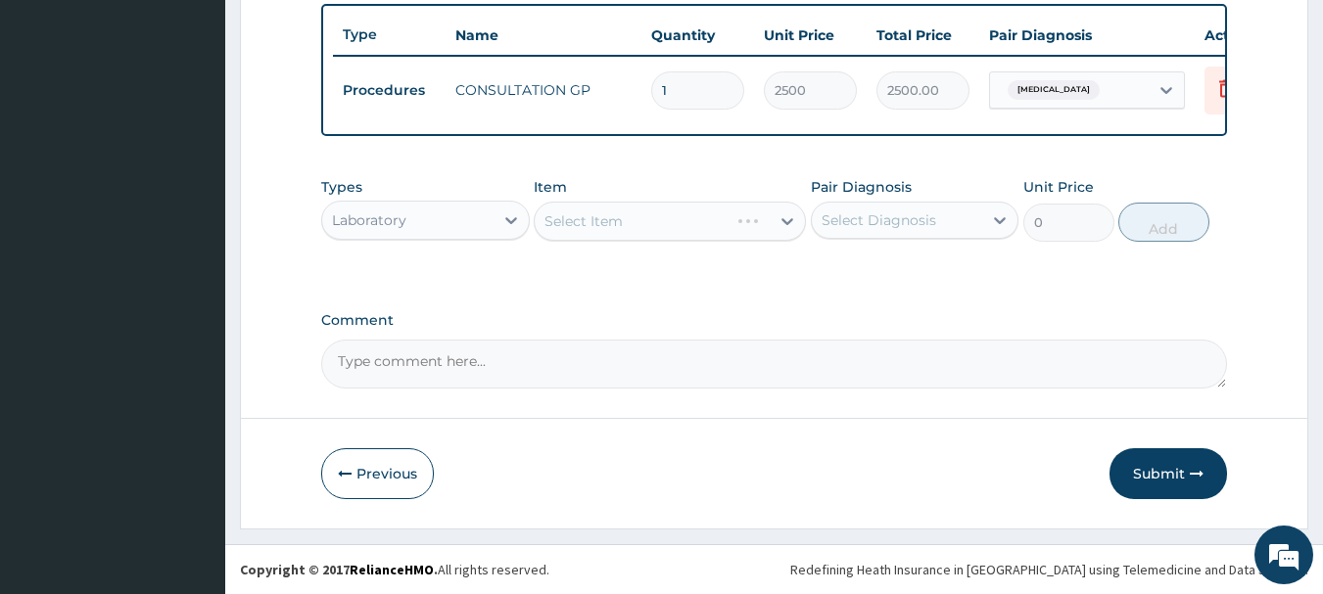
click at [757, 214] on div "Select Item" at bounding box center [670, 221] width 272 height 39
click at [784, 219] on div "Select Item" at bounding box center [670, 221] width 272 height 39
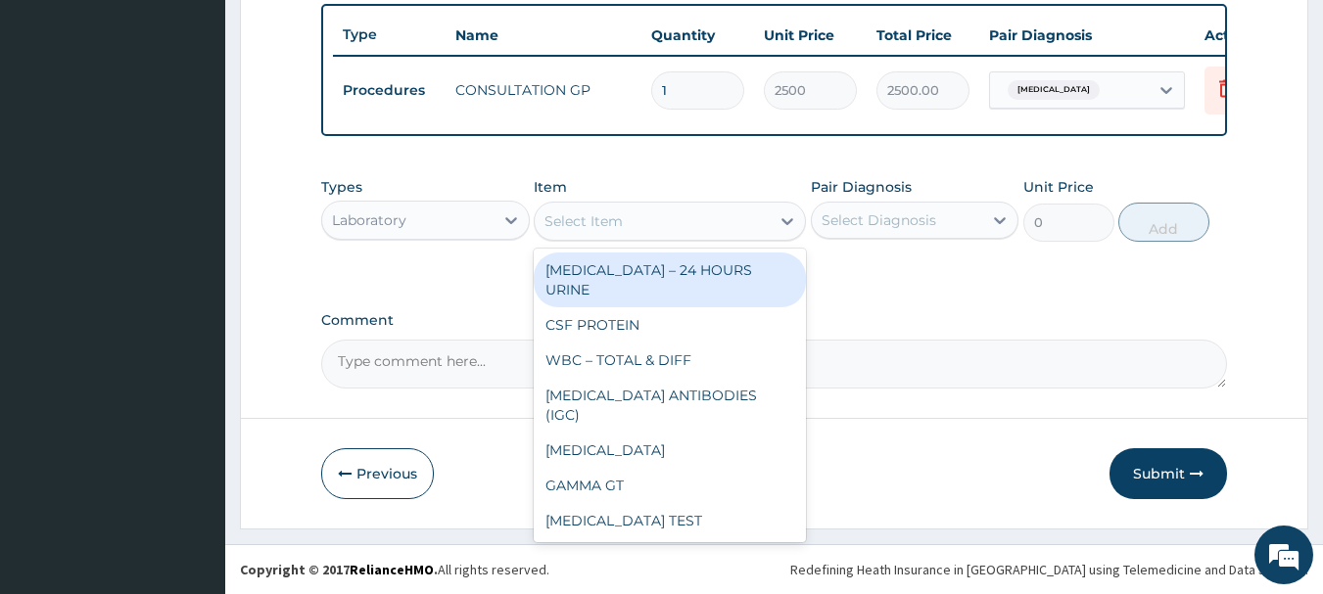
click at [748, 228] on div "Select Item" at bounding box center [652, 221] width 235 height 31
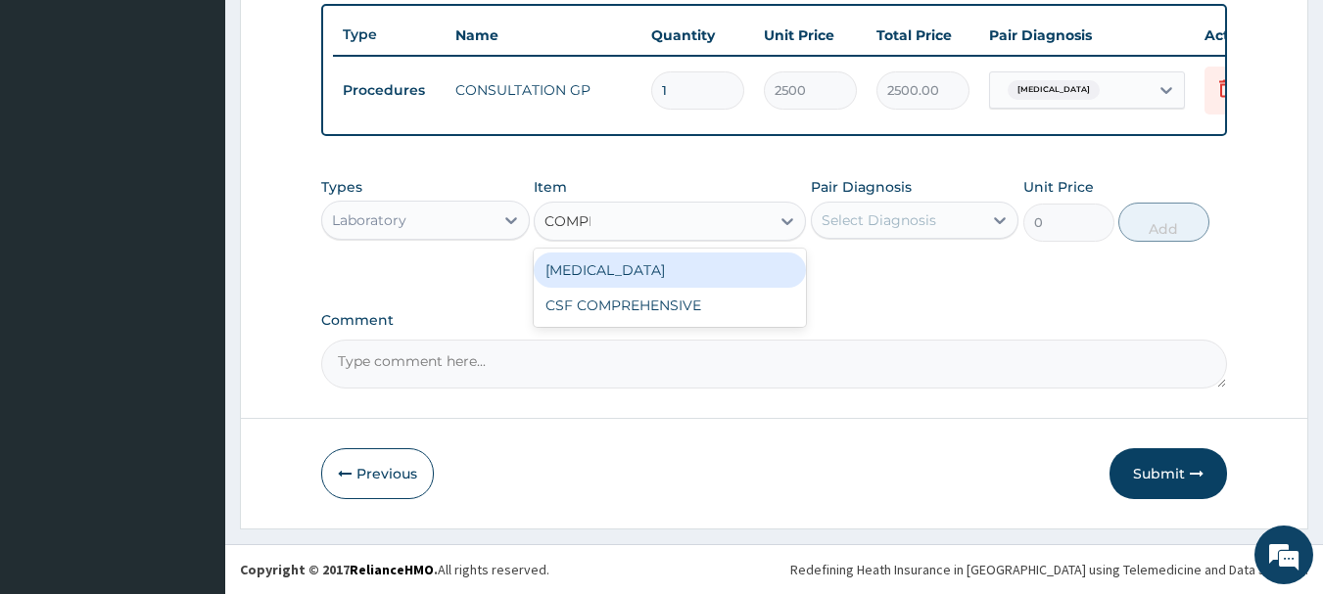
type input "COMPLE"
click at [735, 259] on div "COMPLETE BLOOD COUNT" at bounding box center [670, 270] width 272 height 35
type input "3000"
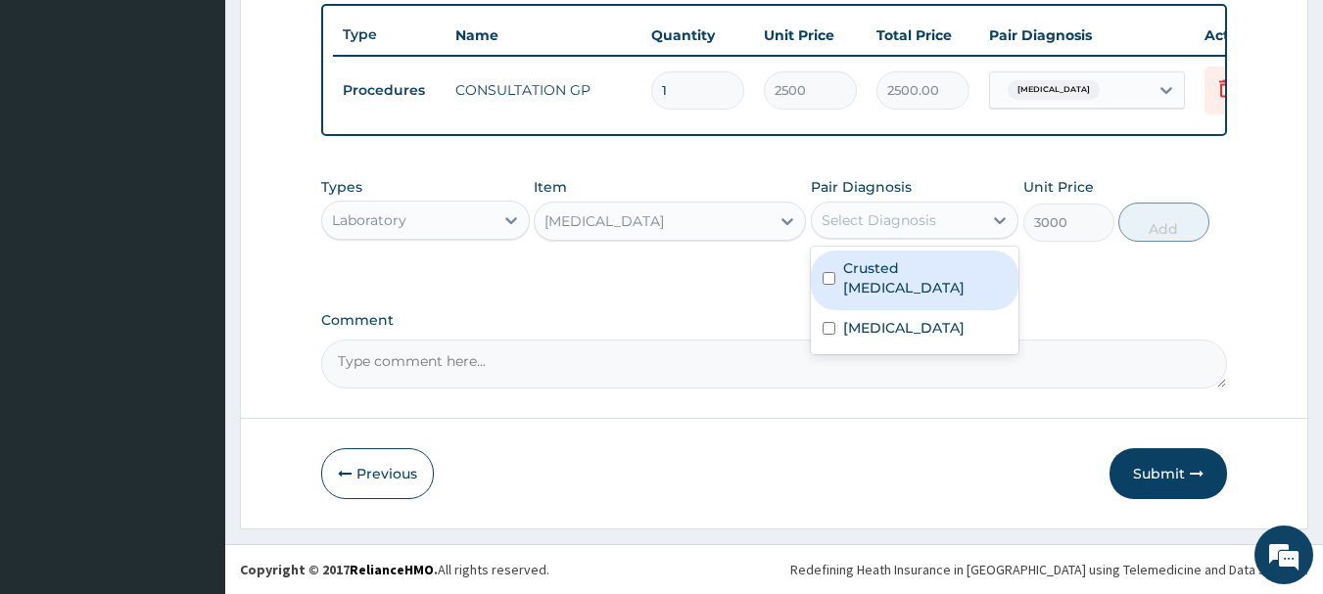
click at [962, 219] on div "Select Diagnosis" at bounding box center [897, 220] width 171 height 31
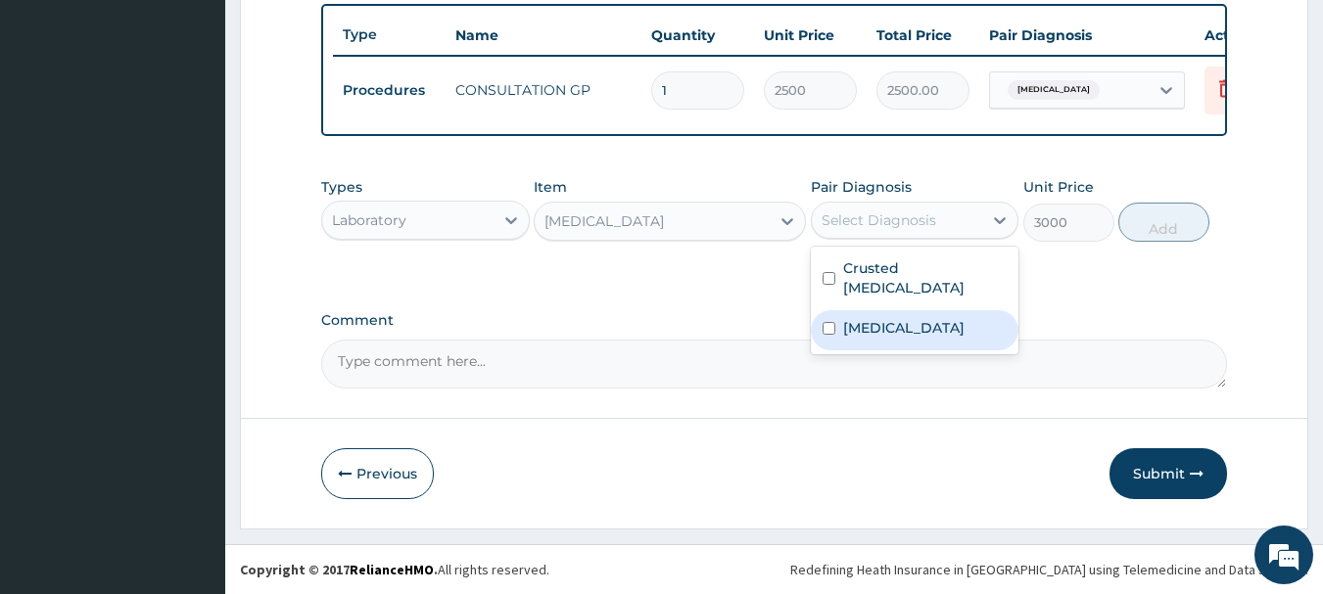
click at [897, 318] on label "Typhoid fever" at bounding box center [903, 328] width 121 height 20
checkbox input "true"
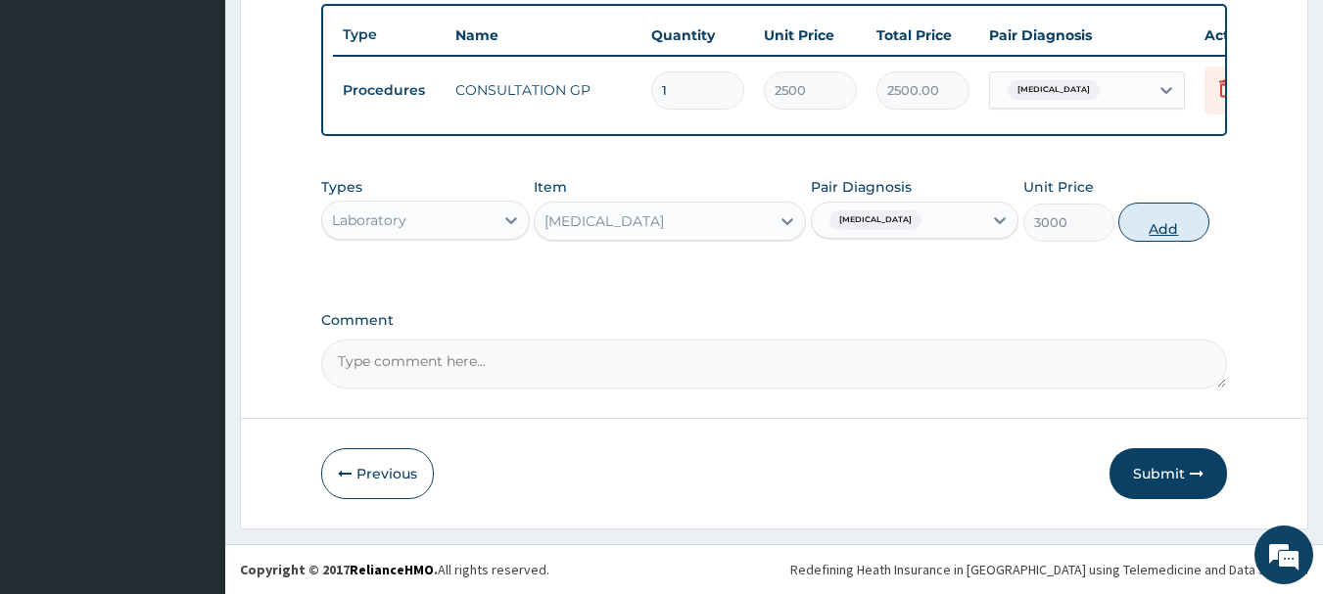
click at [1149, 222] on button "Add" at bounding box center [1163, 222] width 91 height 39
type input "0"
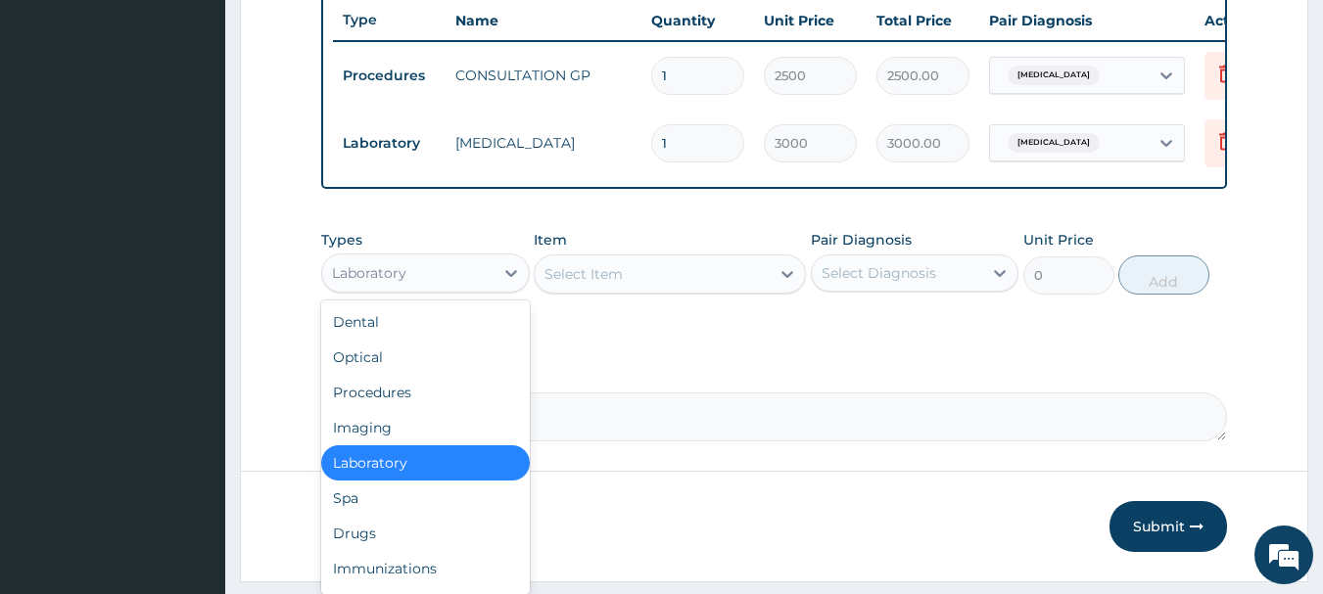
click at [490, 285] on div "Laboratory" at bounding box center [407, 273] width 171 height 31
click at [378, 548] on div "Drugs" at bounding box center [425, 533] width 209 height 35
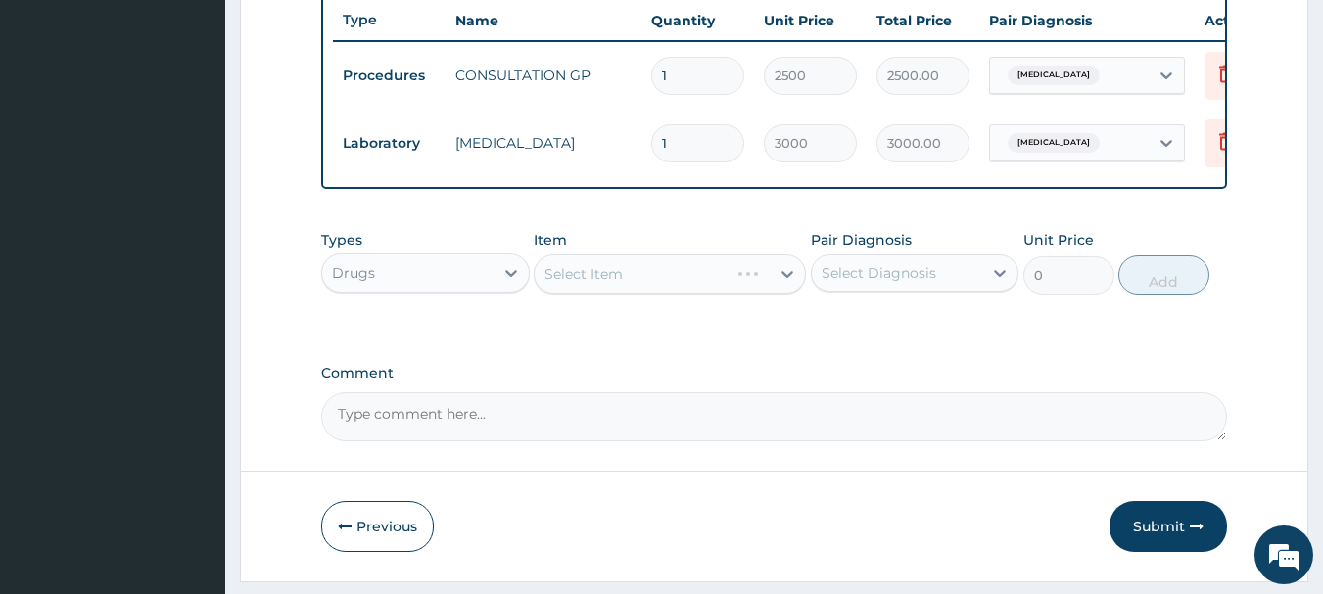
click at [791, 289] on div "Select Item" at bounding box center [670, 274] width 272 height 39
click at [761, 287] on div "Select Item" at bounding box center [670, 274] width 272 height 39
click at [767, 294] on div "Select Item" at bounding box center [670, 274] width 272 height 39
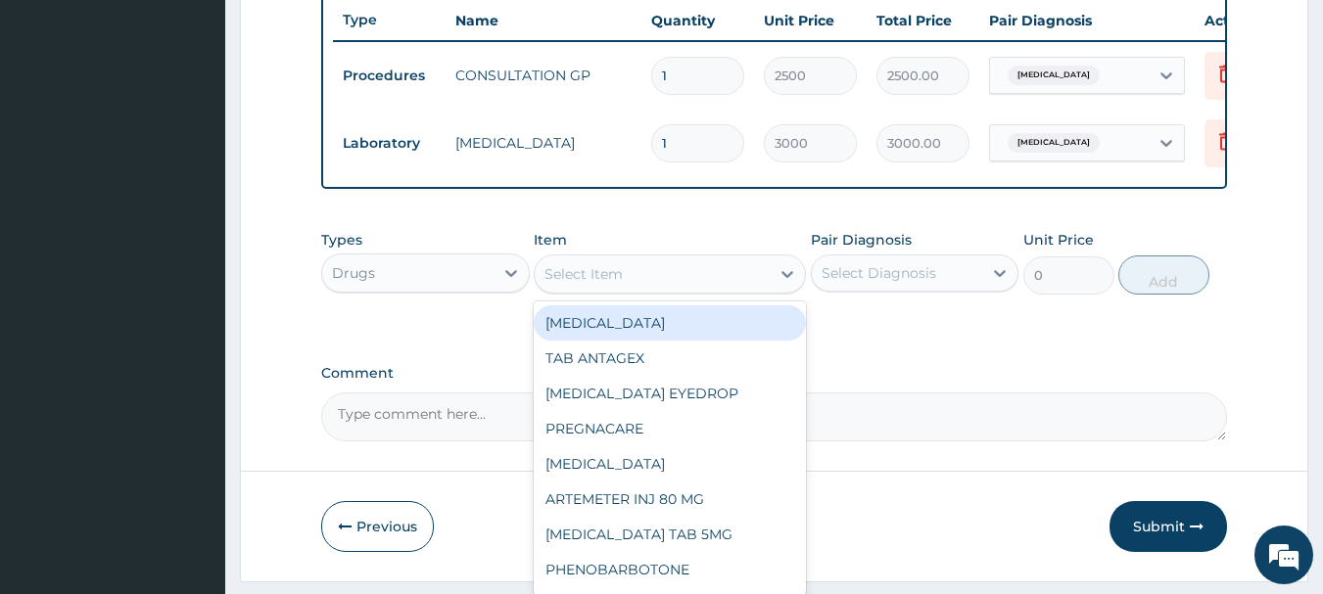
click at [782, 278] on icon at bounding box center [787, 274] width 12 height 7
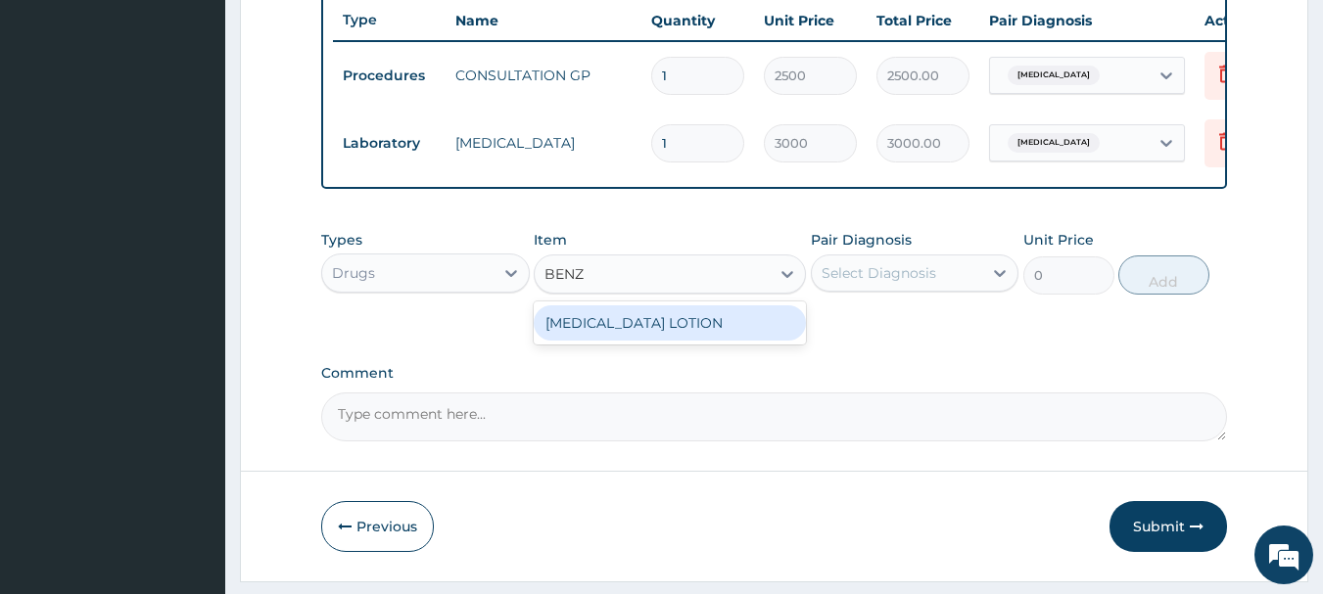
type input "BENZY"
click at [738, 341] on div "BENZYL BENZOATE LOTION" at bounding box center [670, 322] width 272 height 35
type input "1500"
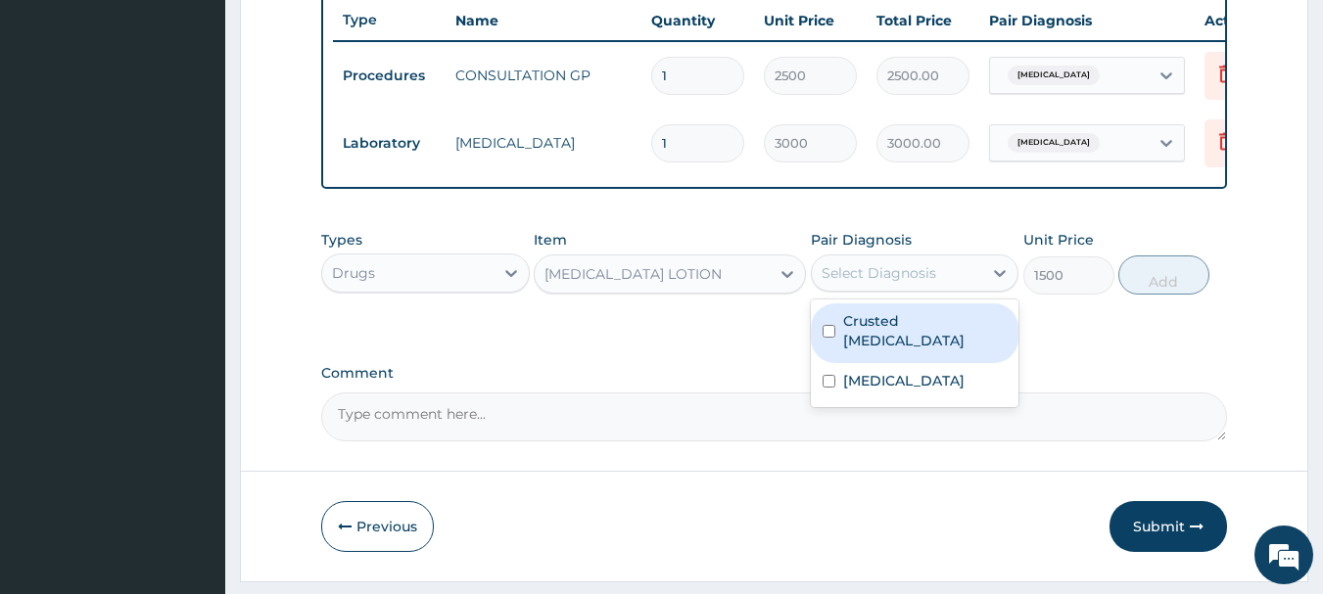
click at [976, 283] on div "Select Diagnosis" at bounding box center [897, 273] width 171 height 31
click at [916, 339] on label "Crusted scabies" at bounding box center [925, 330] width 164 height 39
checkbox input "true"
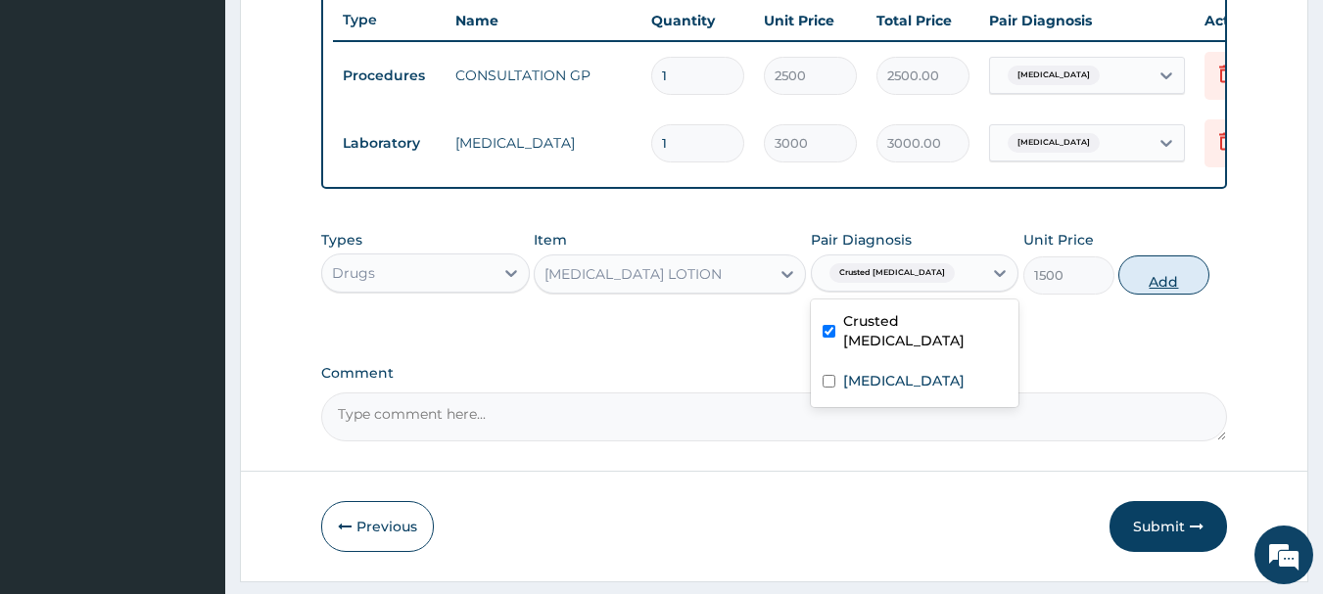
click at [1202, 282] on button "Add" at bounding box center [1163, 275] width 91 height 39
type input "0"
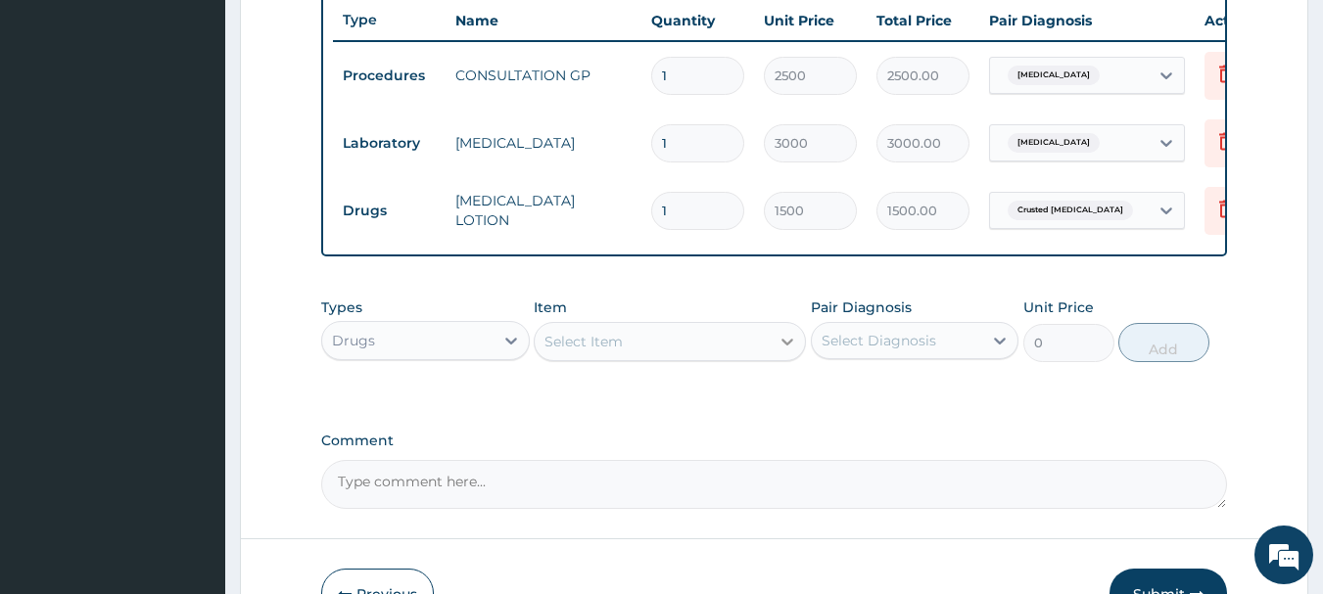
click at [771, 352] on div at bounding box center [787, 341] width 35 height 35
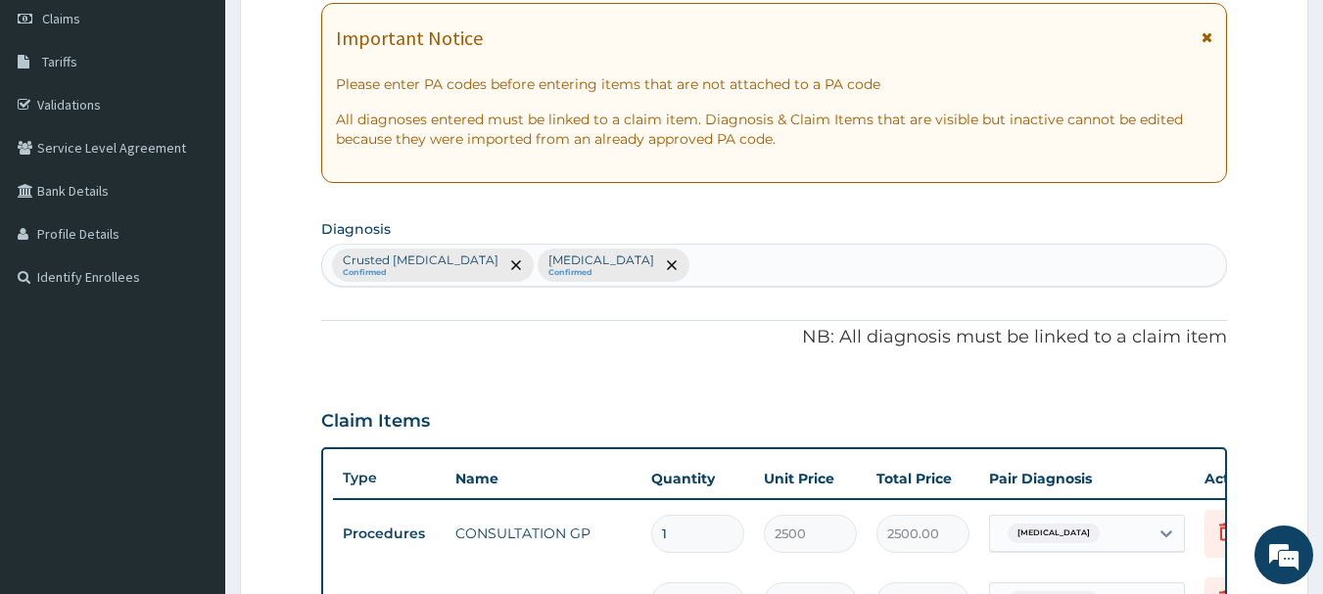
scroll to position [358, 0]
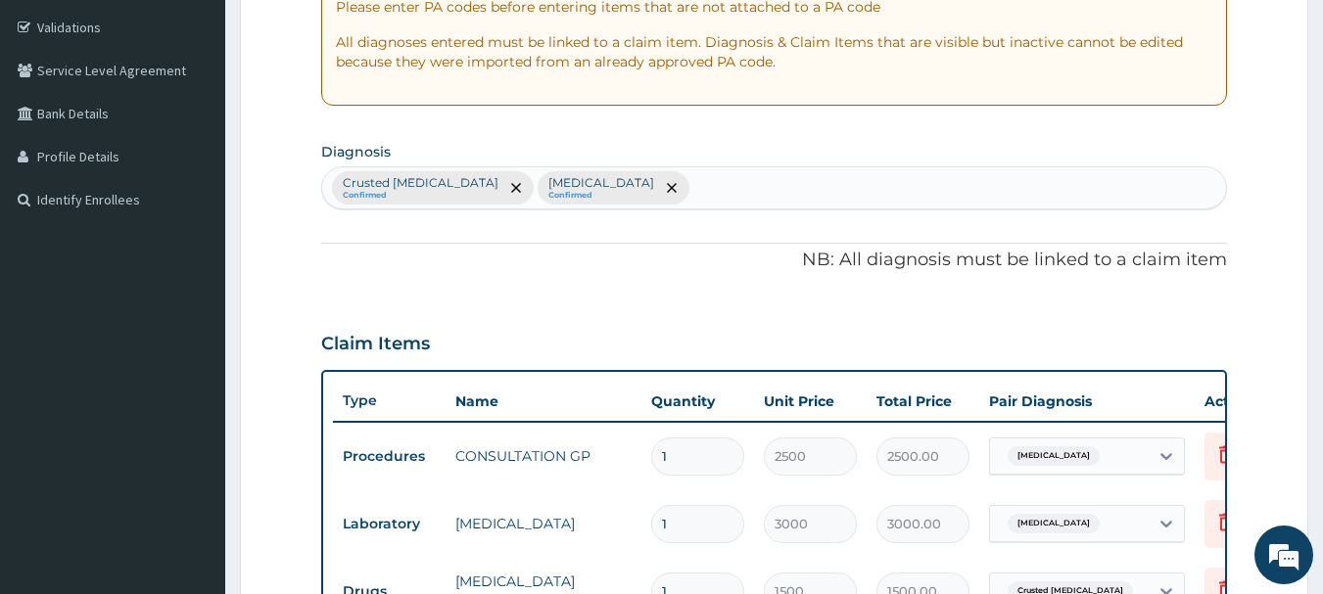
type input "LORA"
click at [774, 203] on div "Crusted scabies Confirmed Typhoid fever Confirmed" at bounding box center [774, 187] width 905 height 41
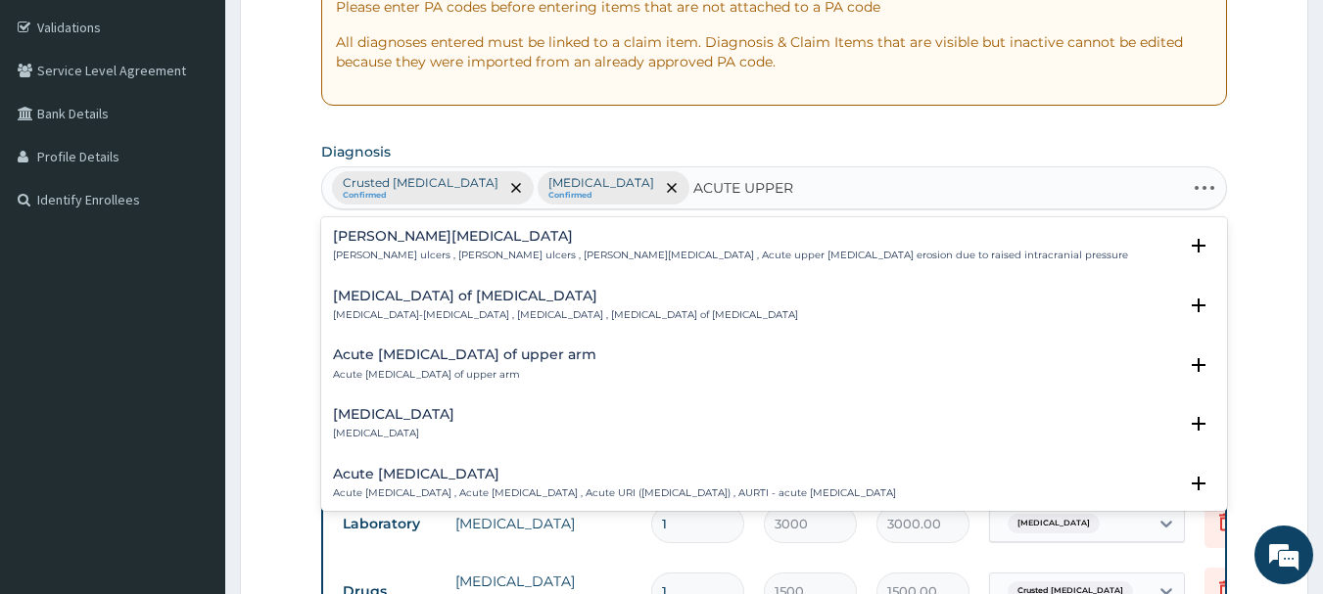
type input "ACUTE UPPER"
click at [467, 479] on h4 "Acute upper respiratory infection" at bounding box center [614, 474] width 563 height 15
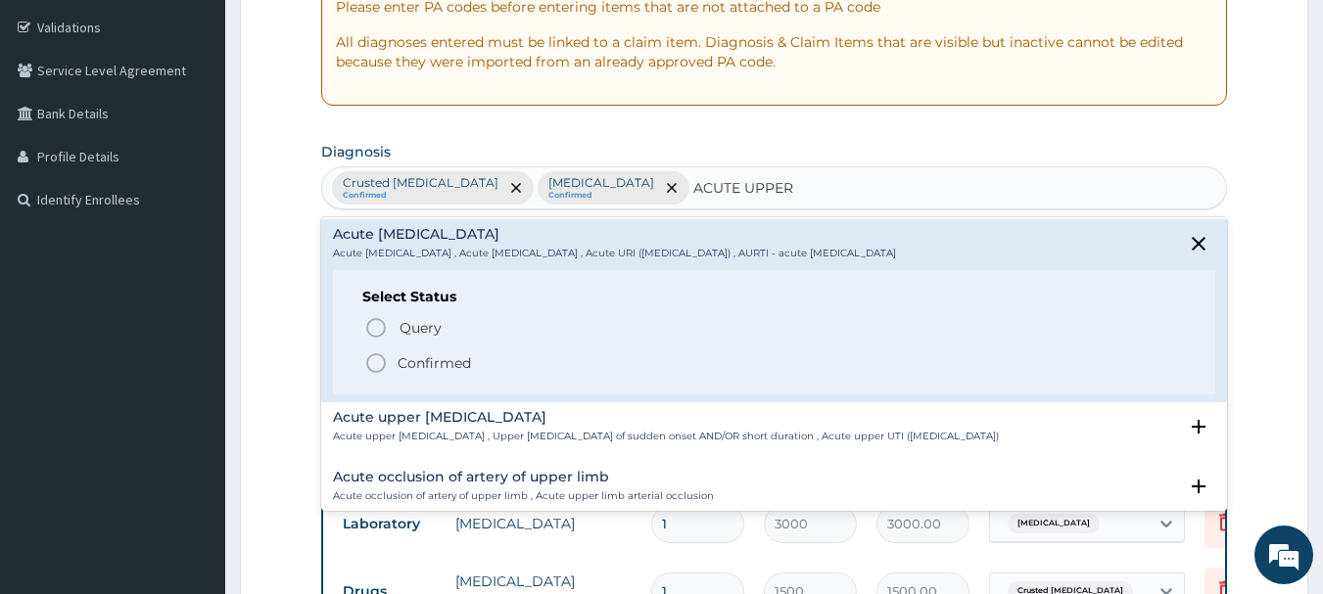
scroll to position [294, 0]
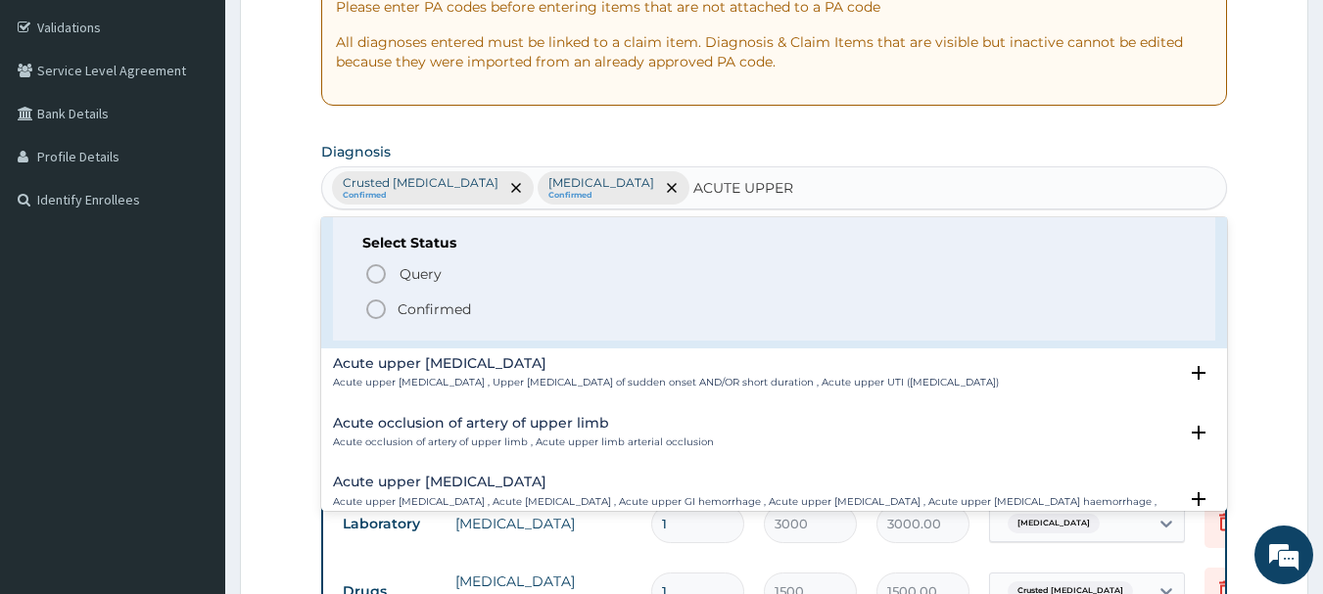
click at [376, 306] on icon "status option filled" at bounding box center [375, 309] width 23 height 23
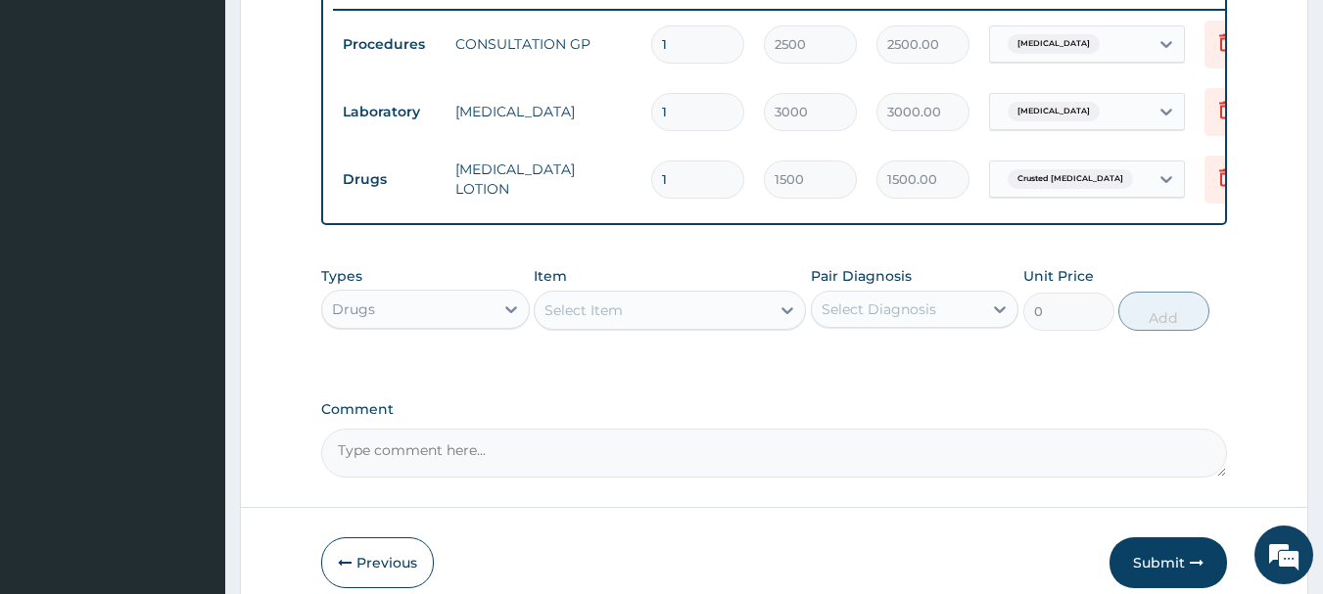
scroll to position [785, 0]
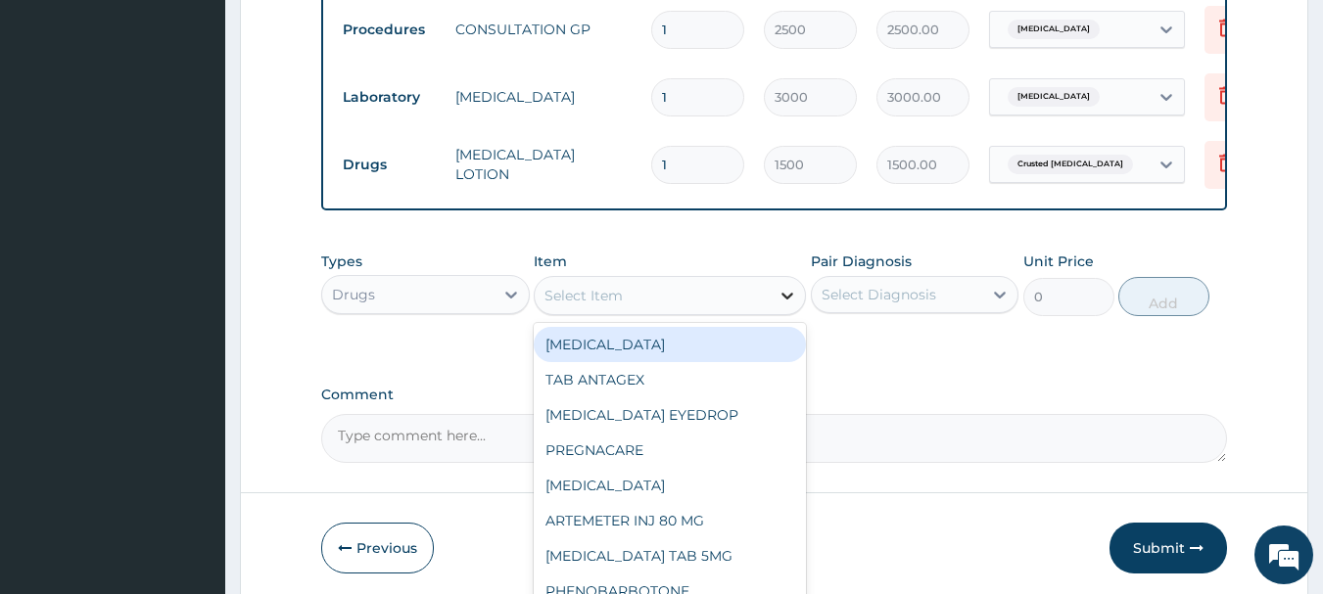
click at [777, 305] on icon at bounding box center [787, 296] width 20 height 20
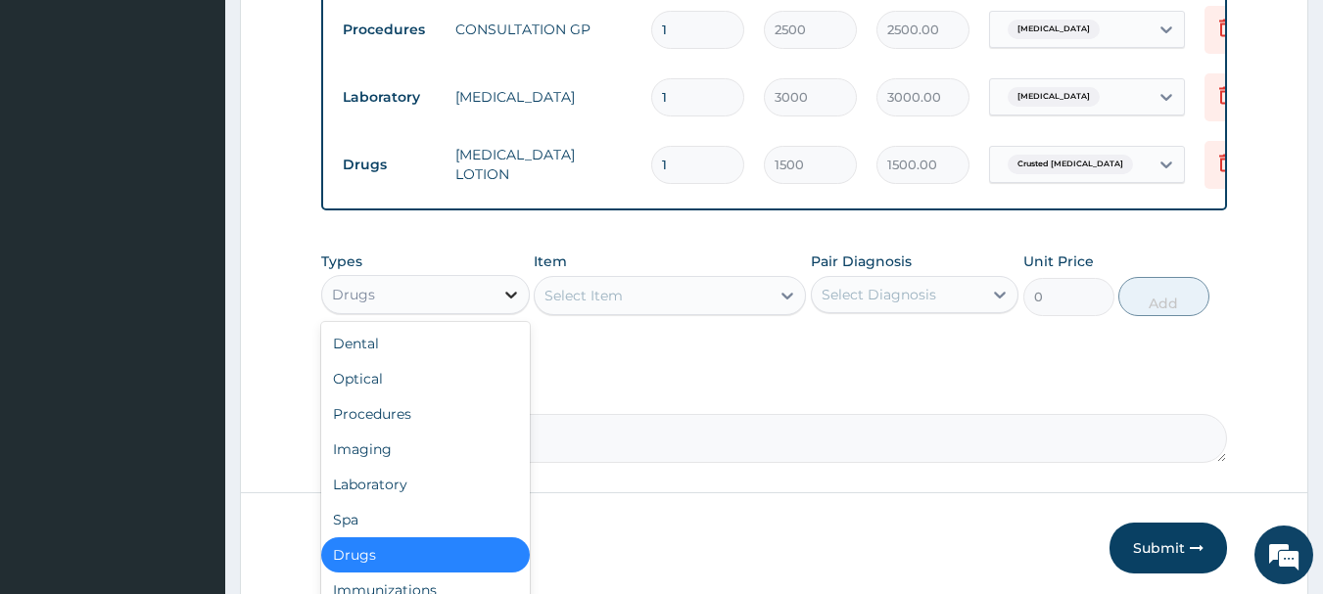
click at [508, 299] on icon at bounding box center [511, 295] width 12 height 7
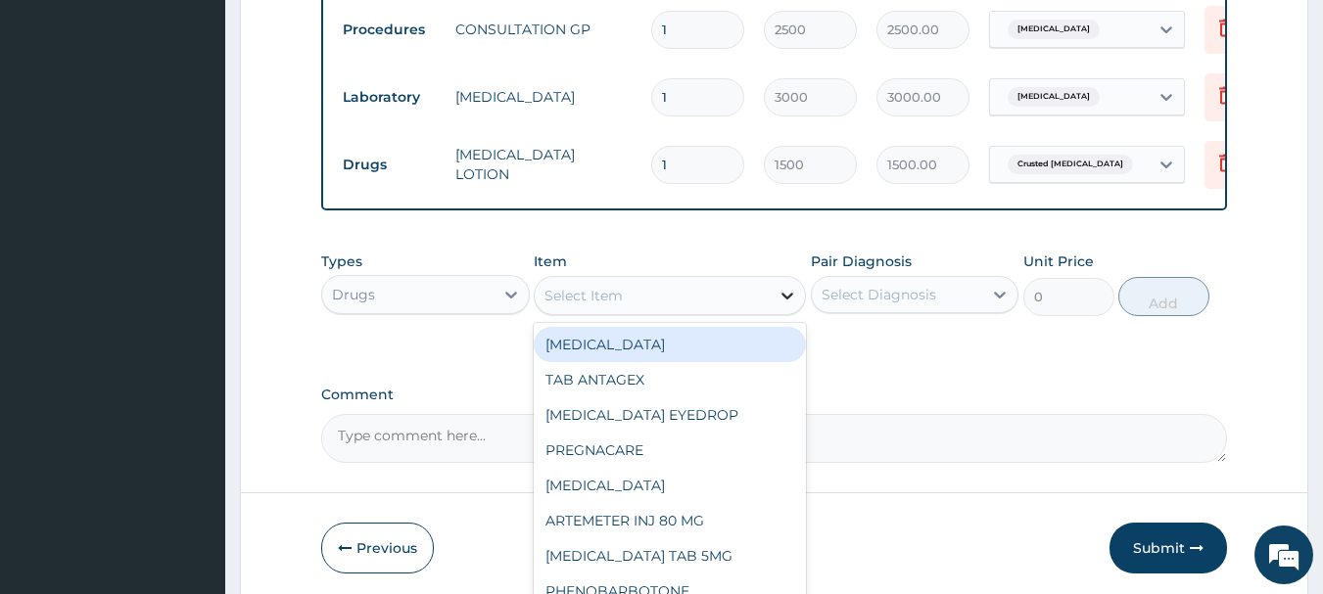
click at [770, 313] on div at bounding box center [787, 295] width 35 height 35
type input "ZINC"
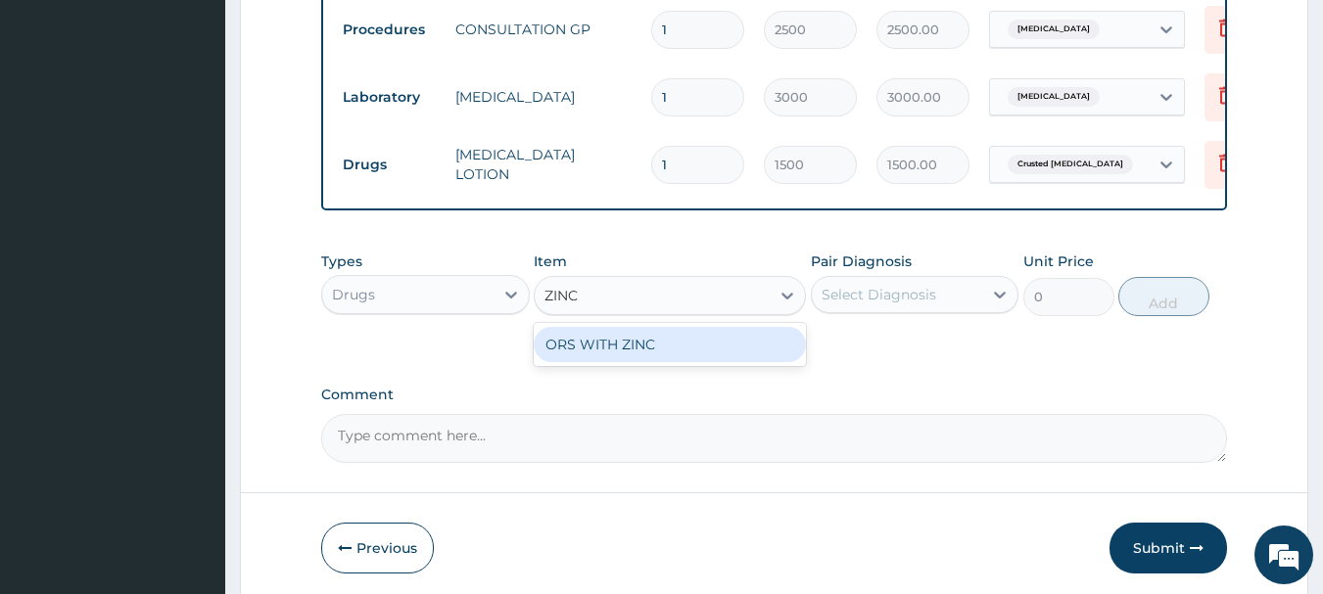
click at [673, 358] on div "ORS WITH ZINC" at bounding box center [670, 344] width 272 height 35
type input "200"
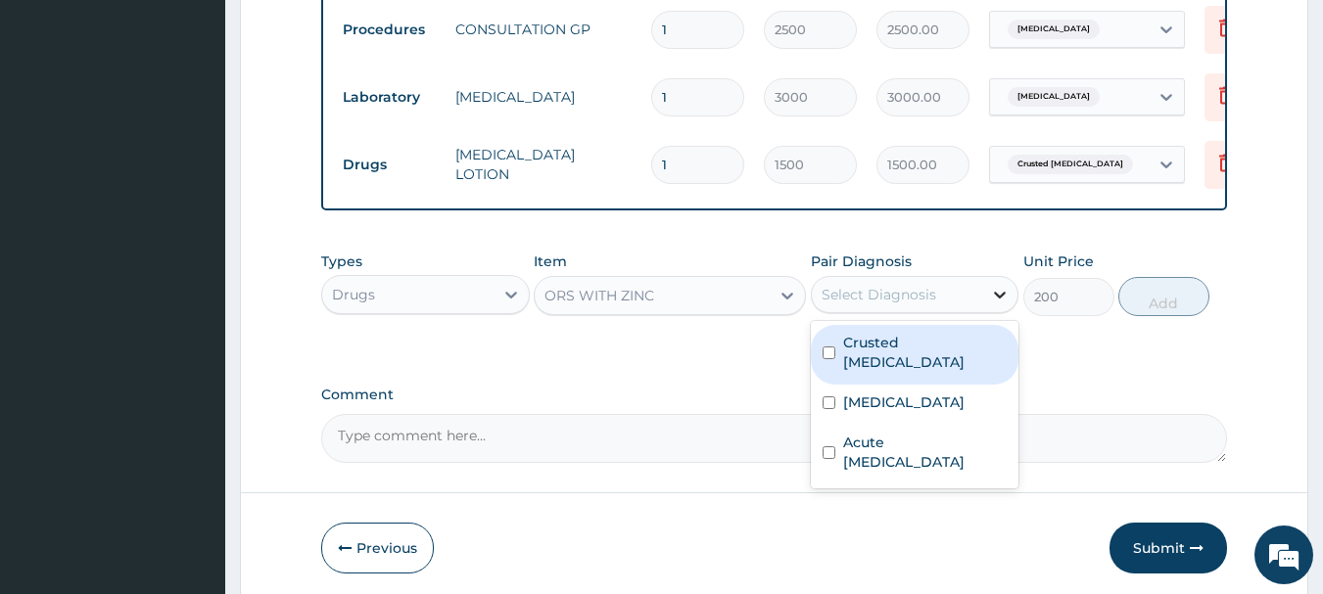
click at [991, 305] on icon at bounding box center [1000, 295] width 20 height 20
click at [876, 362] on label "Crusted scabies" at bounding box center [925, 352] width 164 height 39
checkbox input "true"
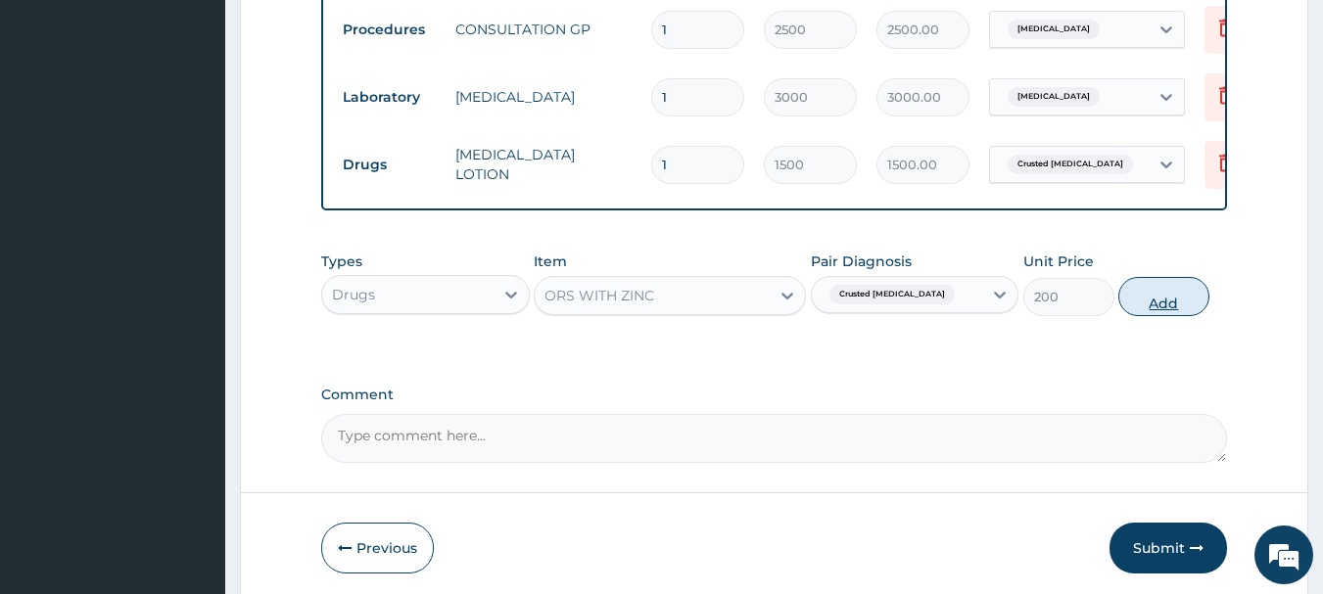
click at [1186, 302] on button "Add" at bounding box center [1163, 296] width 91 height 39
type input "0"
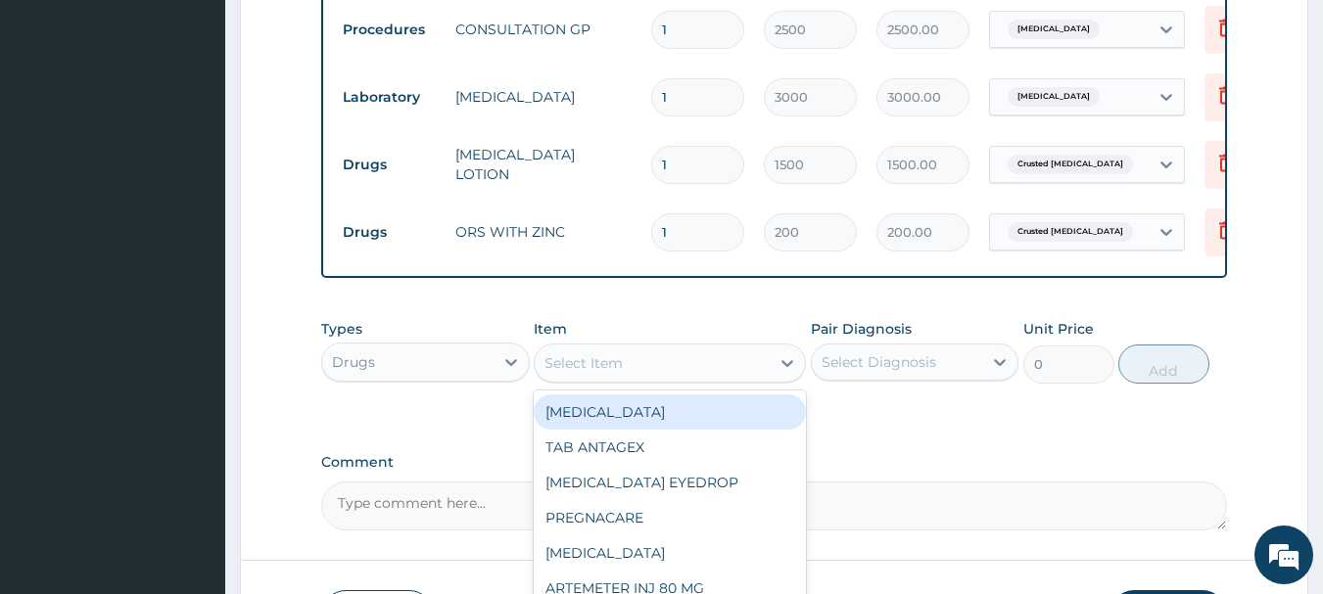
click at [753, 379] on div "Select Item" at bounding box center [652, 363] width 235 height 31
type input "LORA"
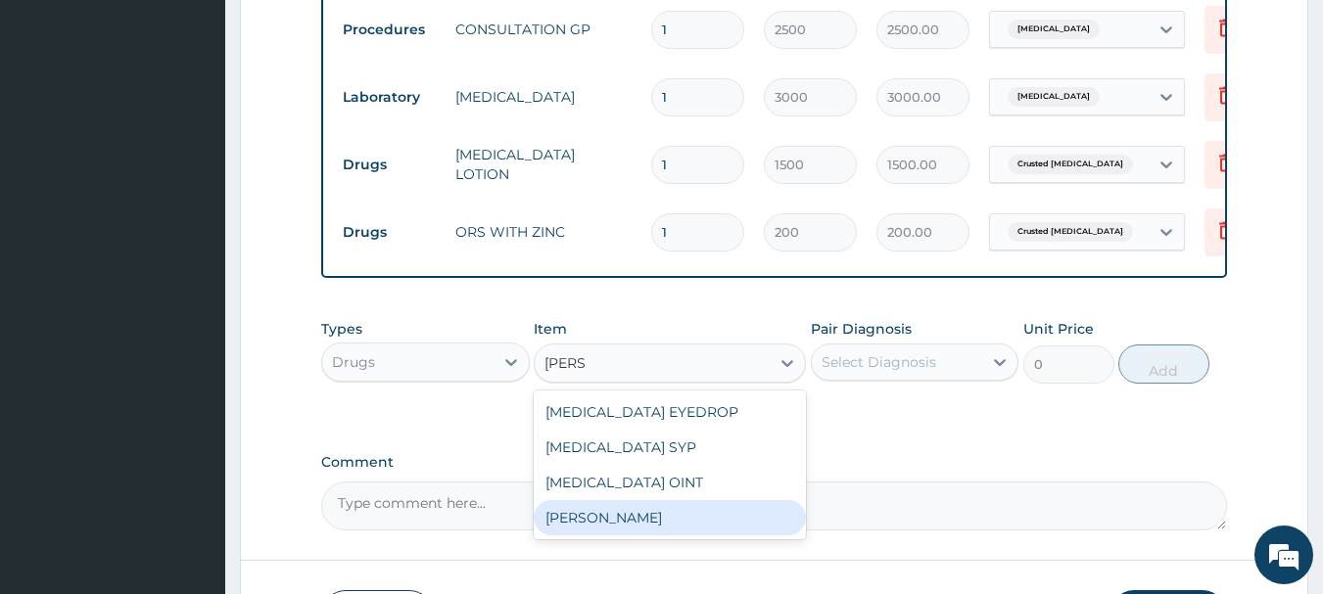
click at [623, 531] on div "TAB LORATIDINE" at bounding box center [670, 517] width 272 height 35
type input "70"
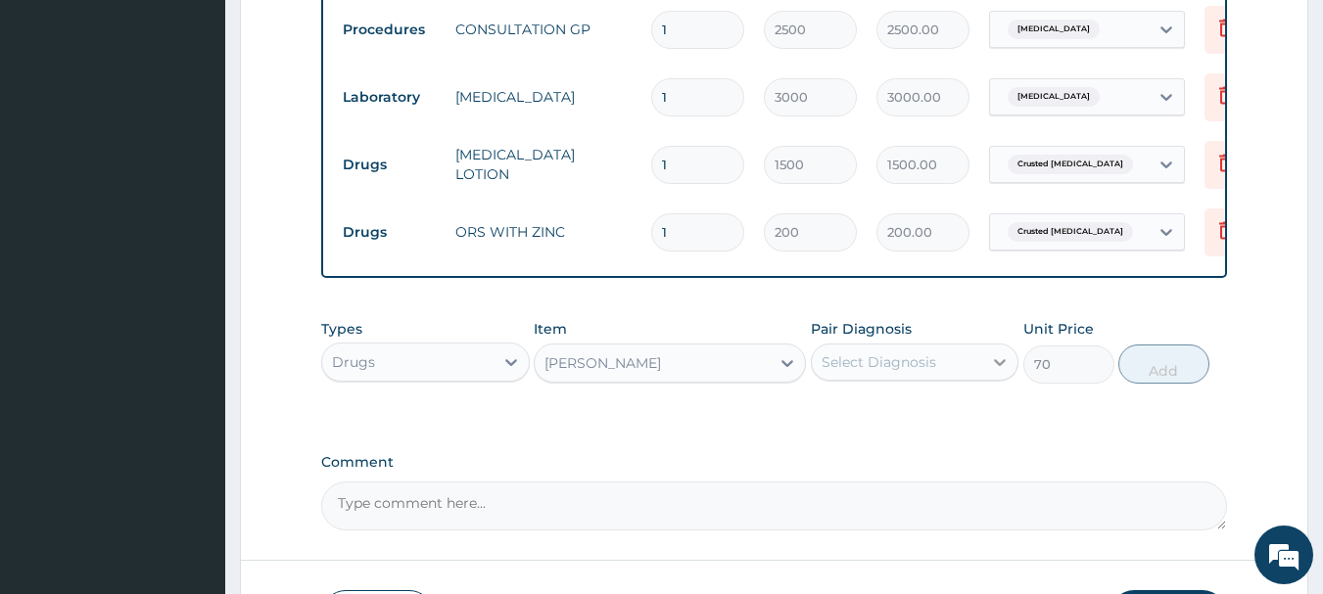
click at [990, 372] on icon at bounding box center [1000, 362] width 20 height 20
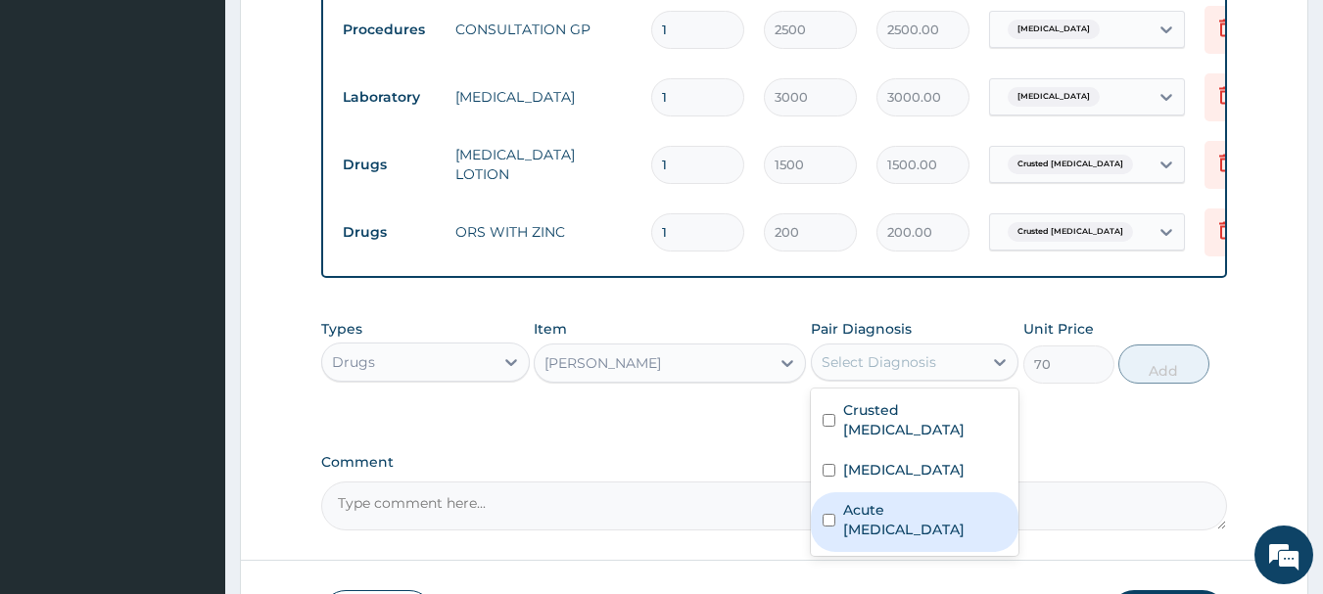
click at [872, 504] on label "Acute upper respiratory infection" at bounding box center [925, 519] width 164 height 39
checkbox input "true"
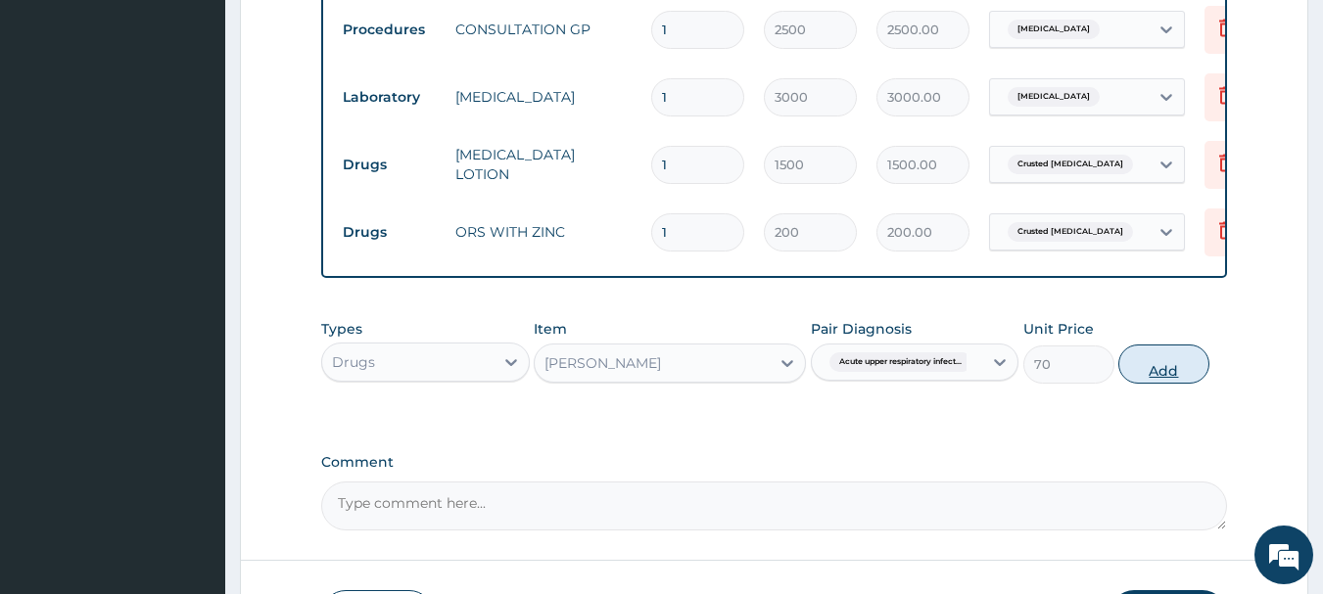
click at [1176, 374] on button "Add" at bounding box center [1163, 364] width 91 height 39
type input "0"
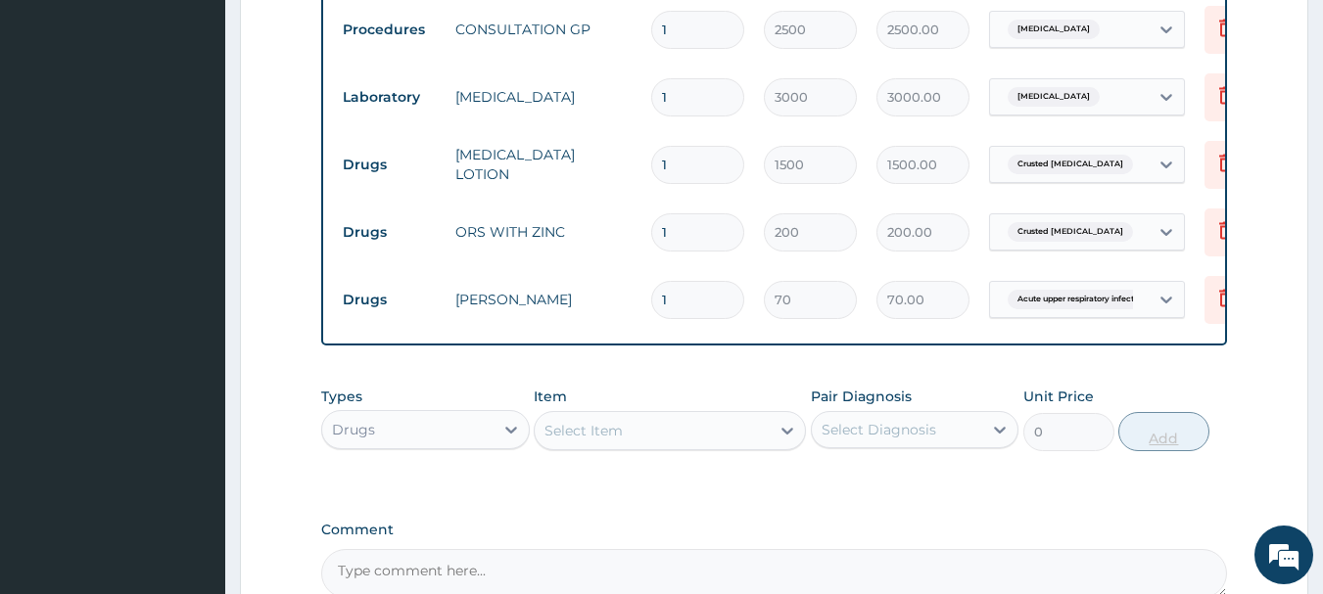
type input "10"
type input "700.00"
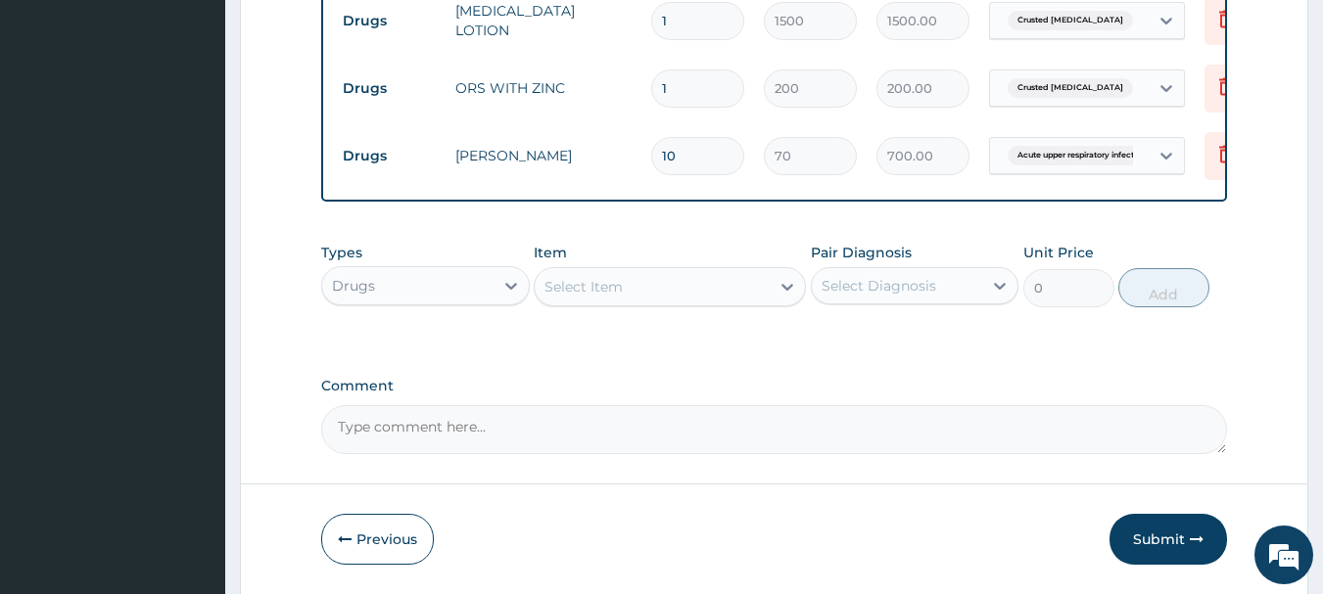
scroll to position [1010, 0]
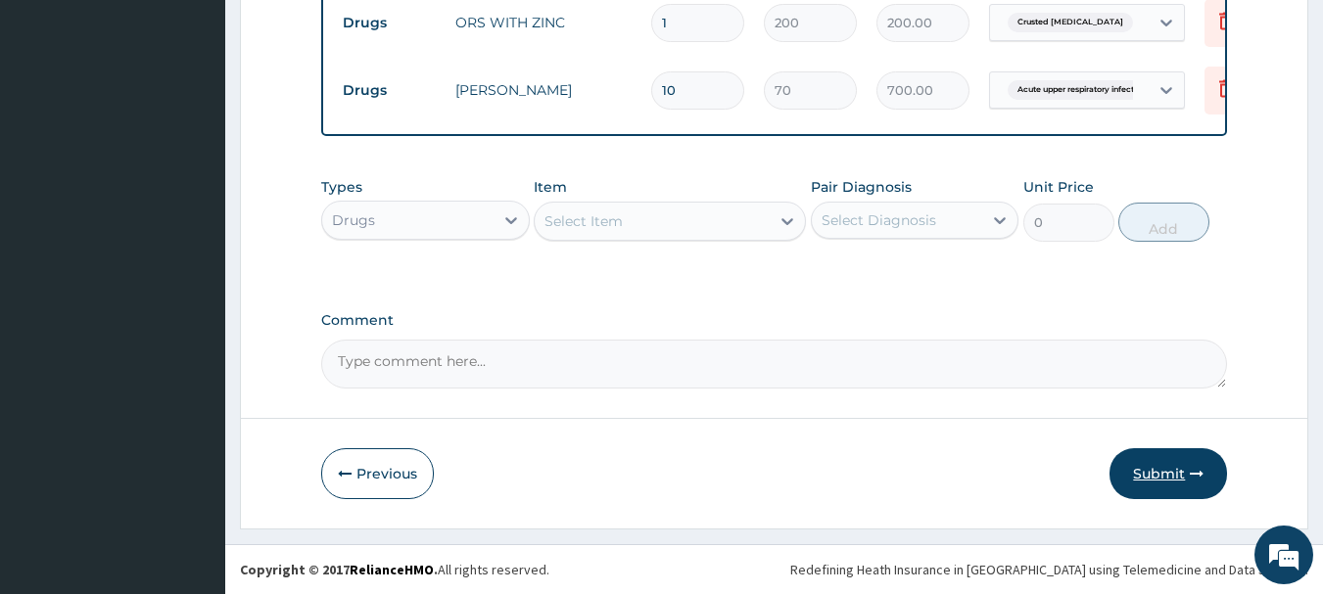
type input "10"
click at [1155, 473] on button "Submit" at bounding box center [1167, 473] width 117 height 51
